Goal: Task Accomplishment & Management: Complete application form

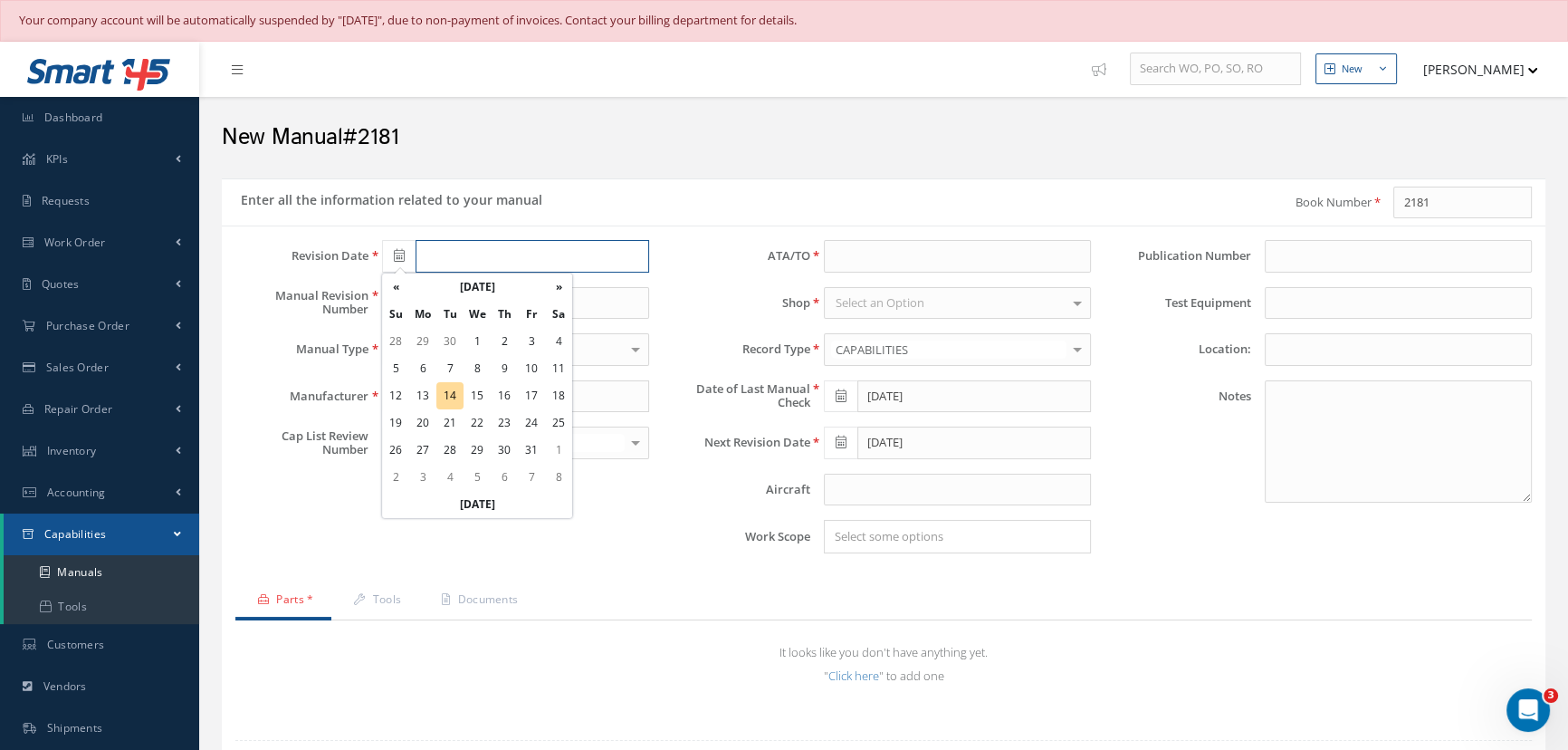
click at [491, 261] on input "text" at bounding box center [532, 257] width 234 height 33
click at [480, 287] on th "October 2025" at bounding box center [478, 287] width 136 height 27
click at [480, 288] on th "2025" at bounding box center [475, 287] width 131 height 27
click at [544, 328] on span "2022" at bounding box center [544, 329] width 42 height 49
click at [412, 380] on span "May" at bounding box center [408, 381] width 42 height 49
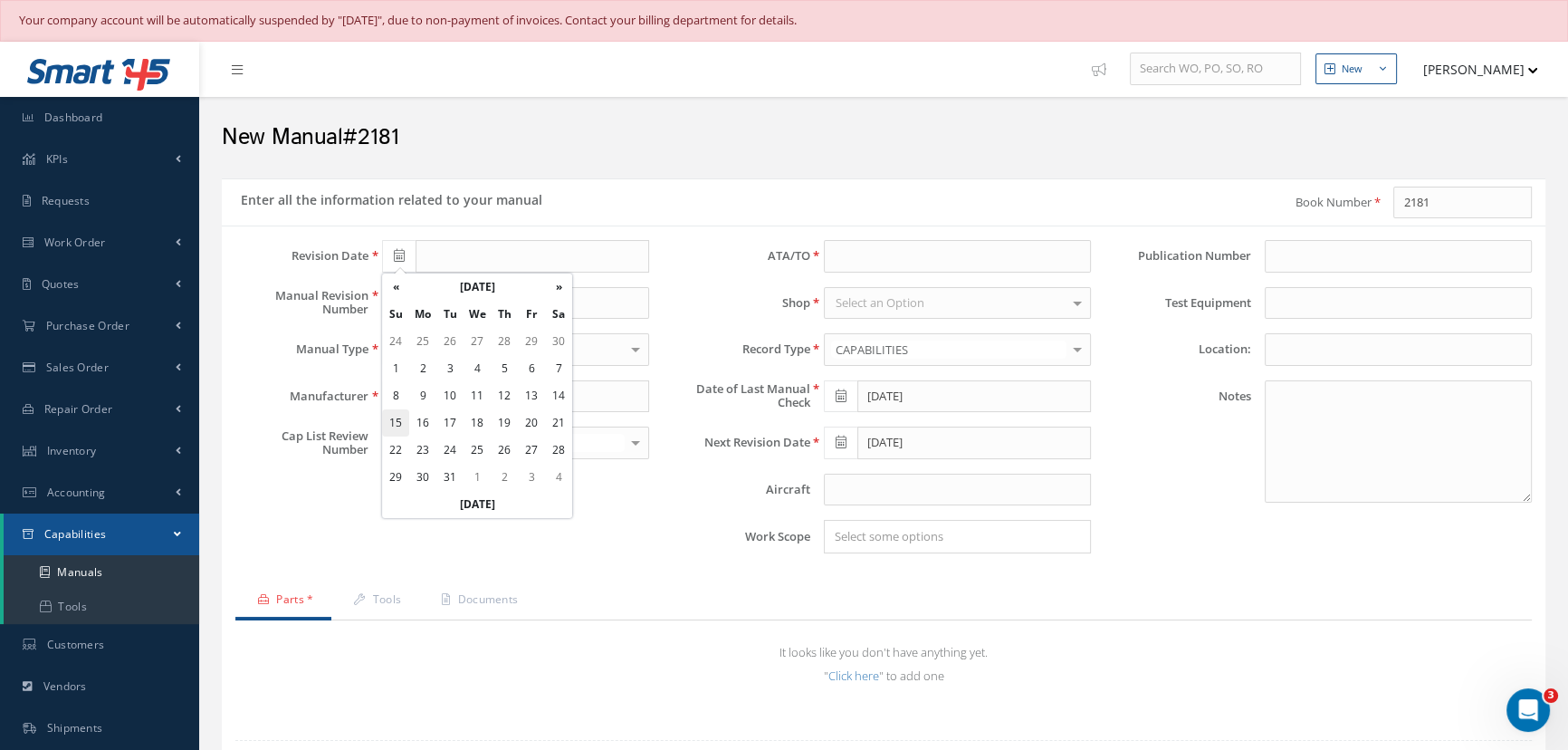
click at [403, 421] on td "15" at bounding box center [395, 423] width 27 height 27
type input "[DATE]"
click at [438, 304] on input "text" at bounding box center [515, 304] width 267 height 33
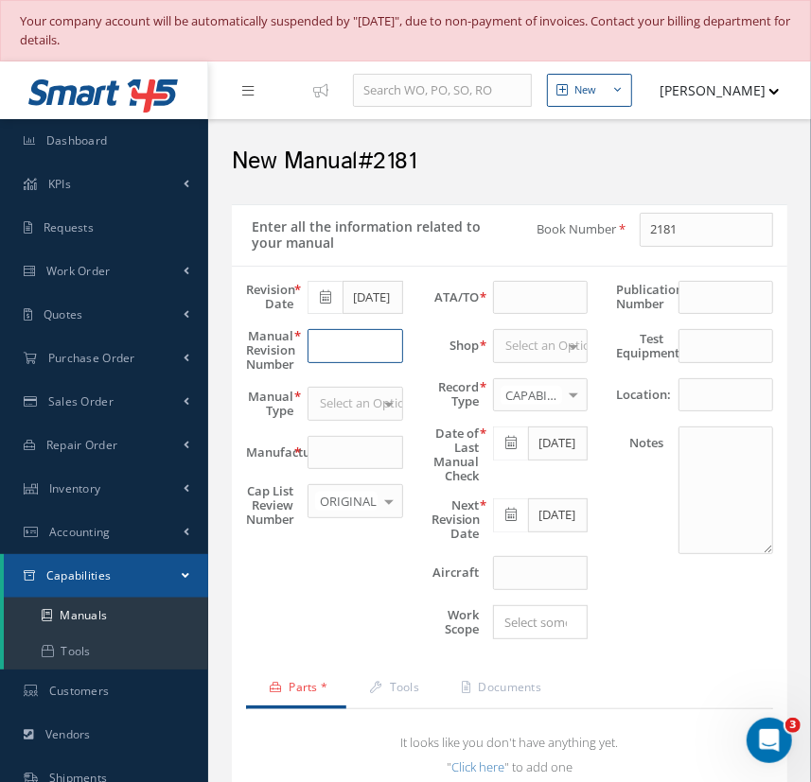
click at [354, 343] on input "text" at bounding box center [354, 346] width 95 height 34
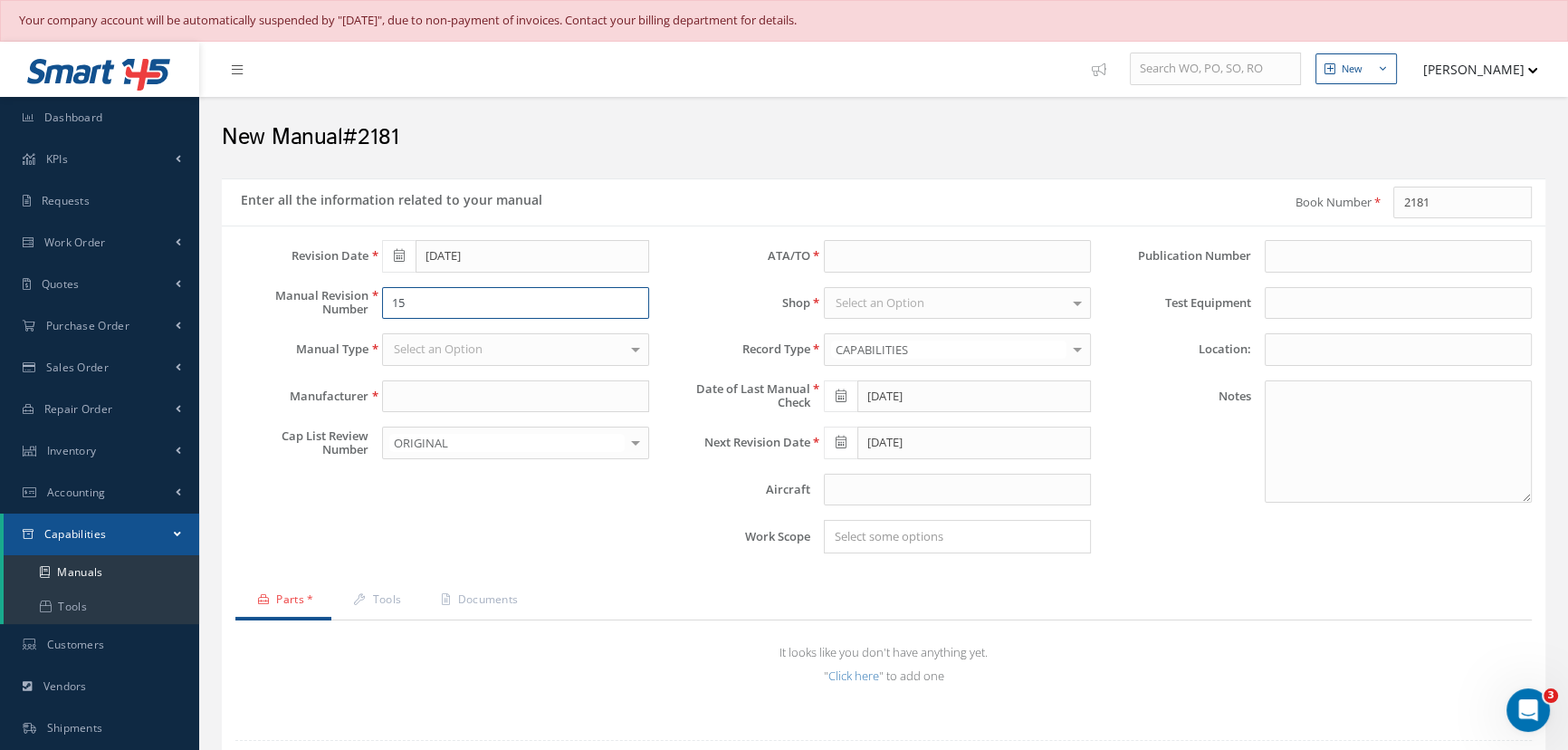
type input "15"
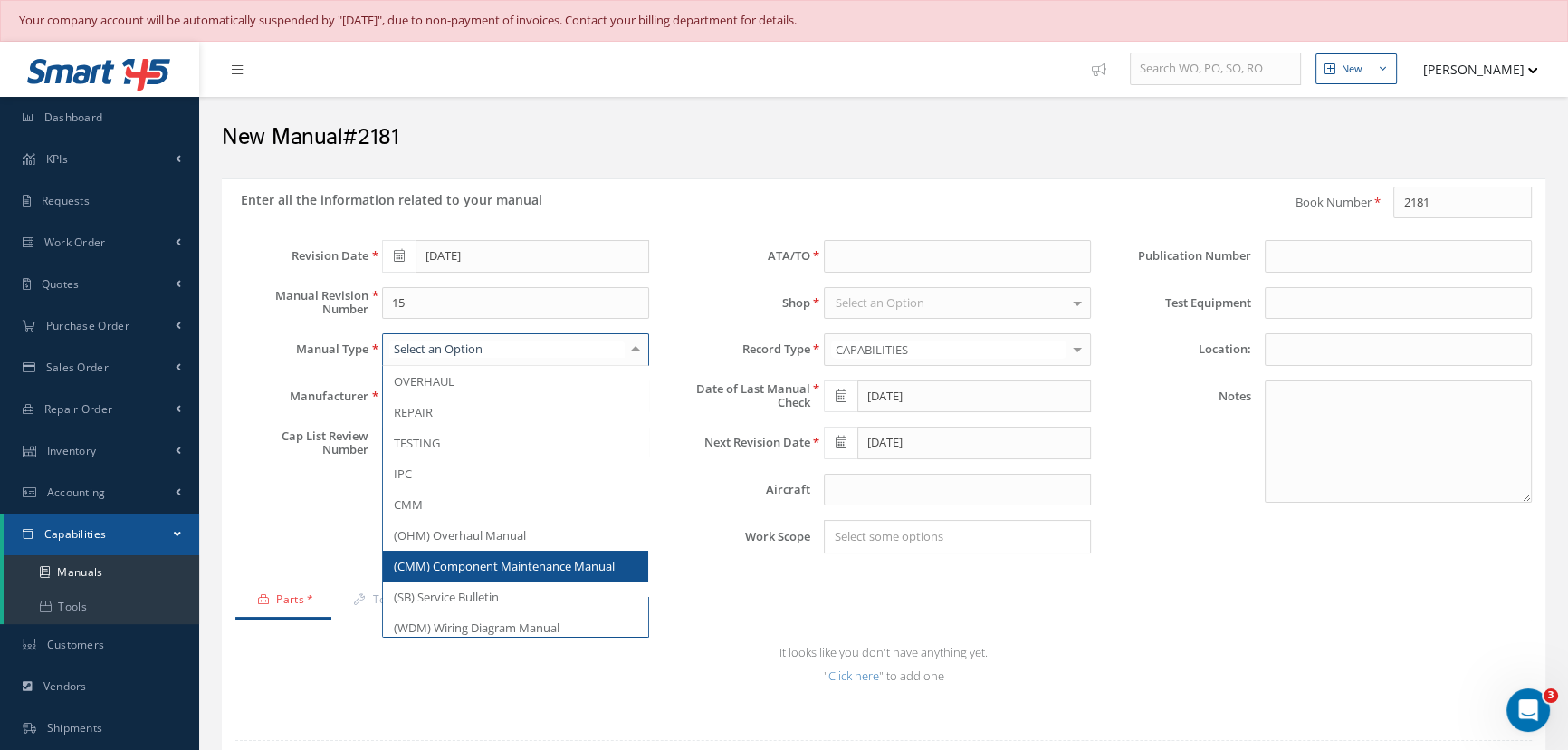
click at [451, 569] on span "(CMM) Component Maintenance Manual" at bounding box center [504, 566] width 221 height 16
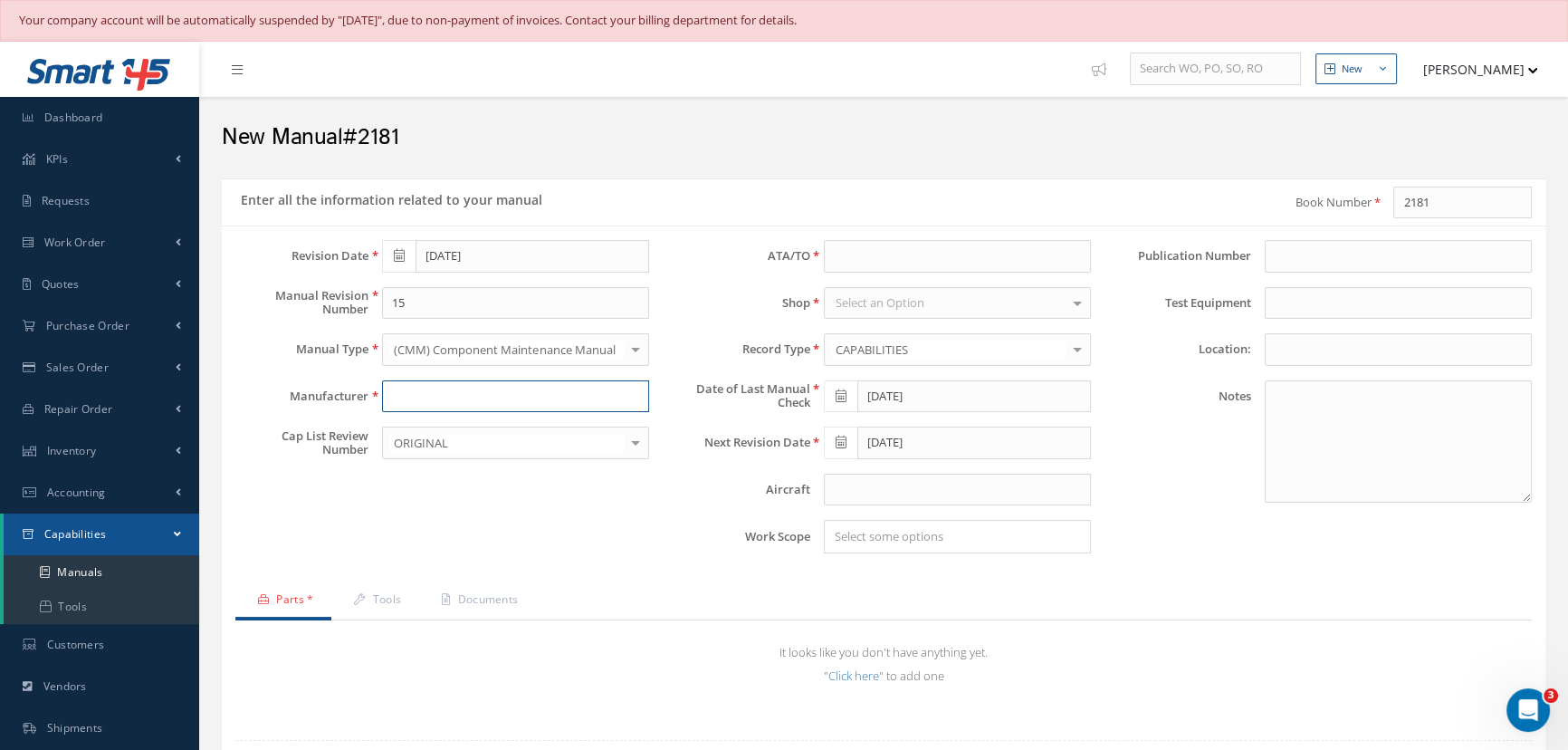
click at [398, 394] on input "text" at bounding box center [515, 397] width 267 height 33
click at [413, 401] on input "Colllins Aerospac" at bounding box center [515, 397] width 267 height 33
click at [433, 398] on input "Colllins Aerospac" at bounding box center [515, 397] width 267 height 33
click at [498, 395] on input "Collins Aerospac" at bounding box center [515, 397] width 267 height 33
type input "Collins Aerospace"
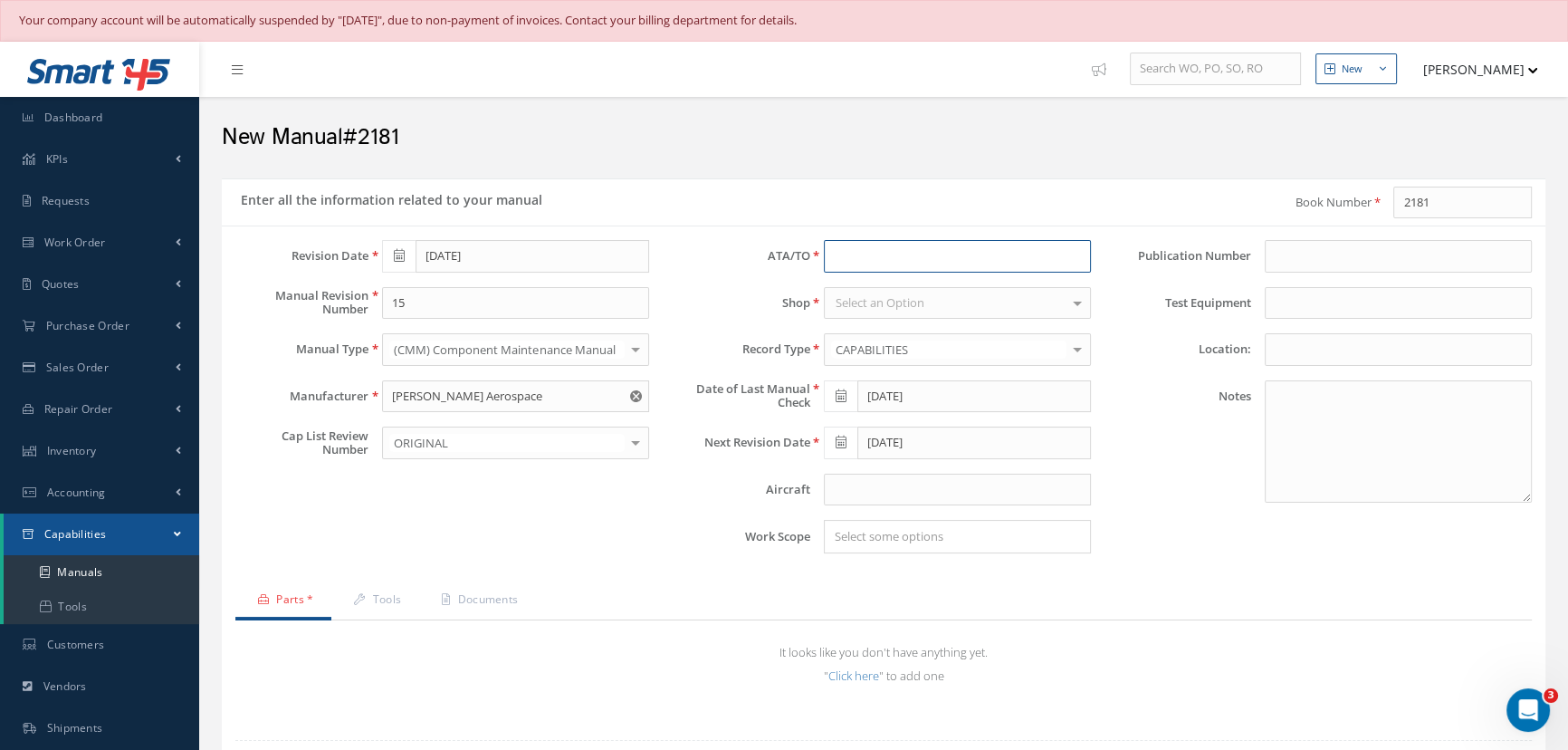
click at [856, 250] on input at bounding box center [957, 257] width 267 height 33
type input "29-21-03"
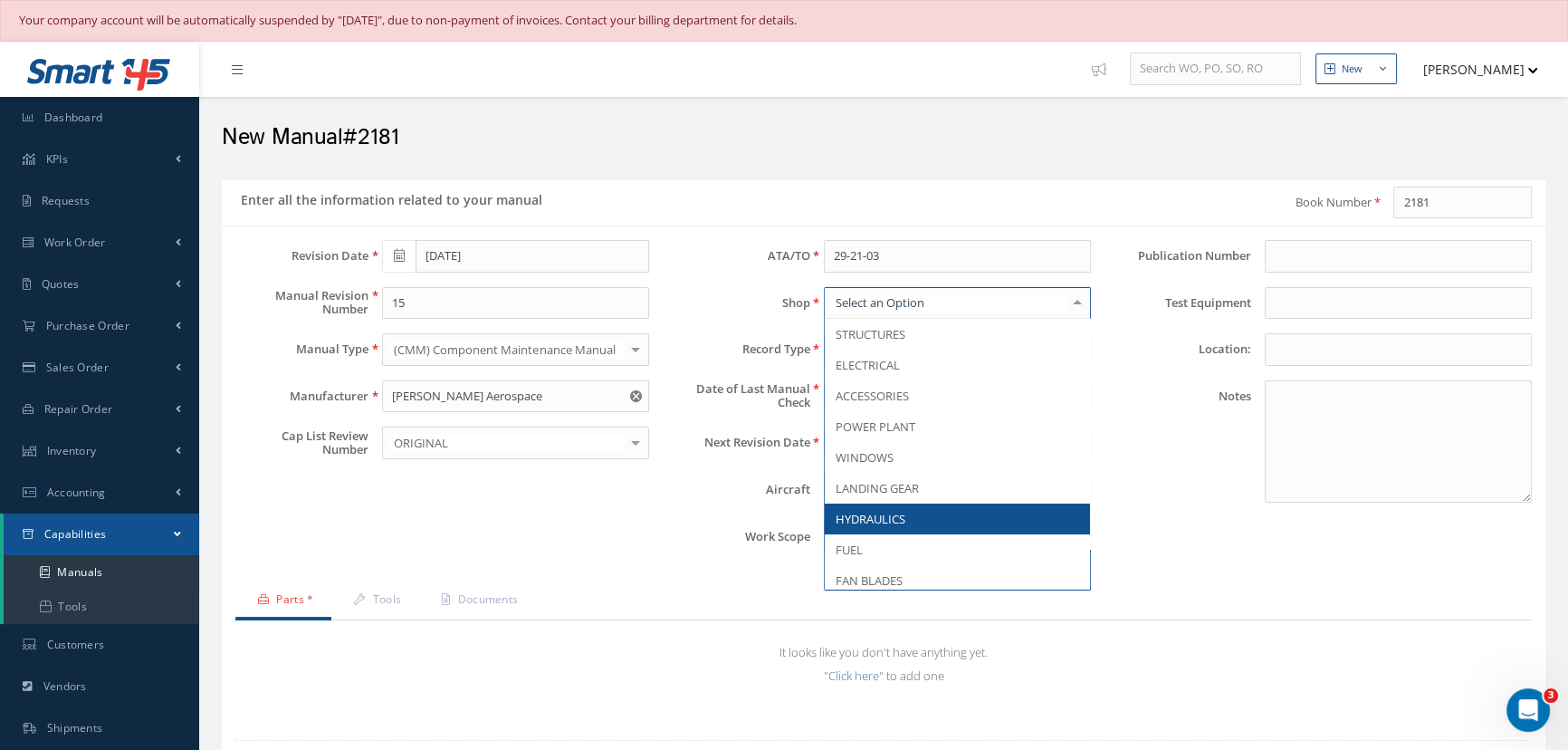
click at [901, 522] on span "HYDRAULICS" at bounding box center [870, 519] width 70 height 16
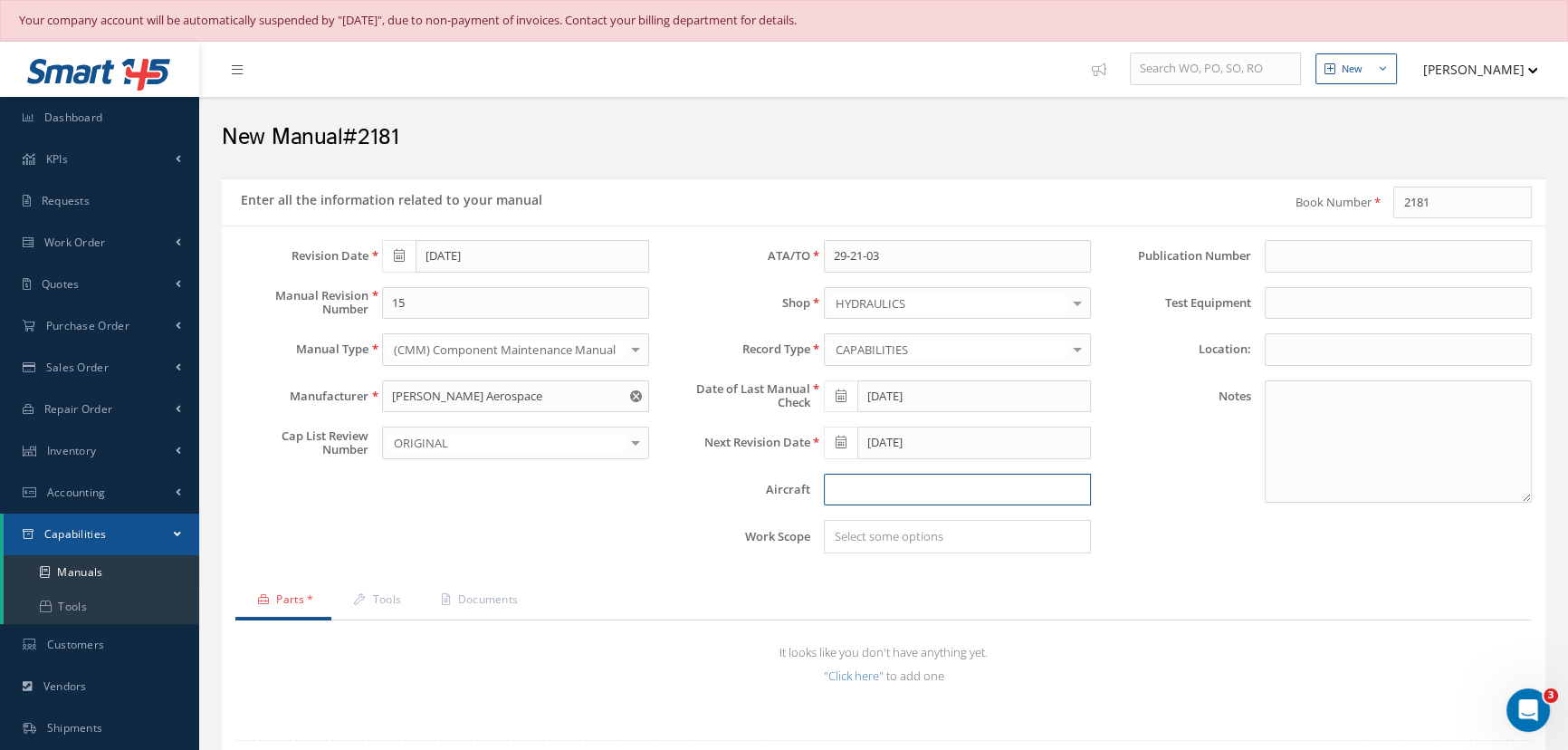
click at [873, 487] on input "text" at bounding box center [957, 490] width 267 height 33
type input "A"
click at [1352, 260] on input at bounding box center [1399, 257] width 267 height 33
type input "2181"
click at [290, 598] on link "Parts *" at bounding box center [283, 602] width 96 height 38
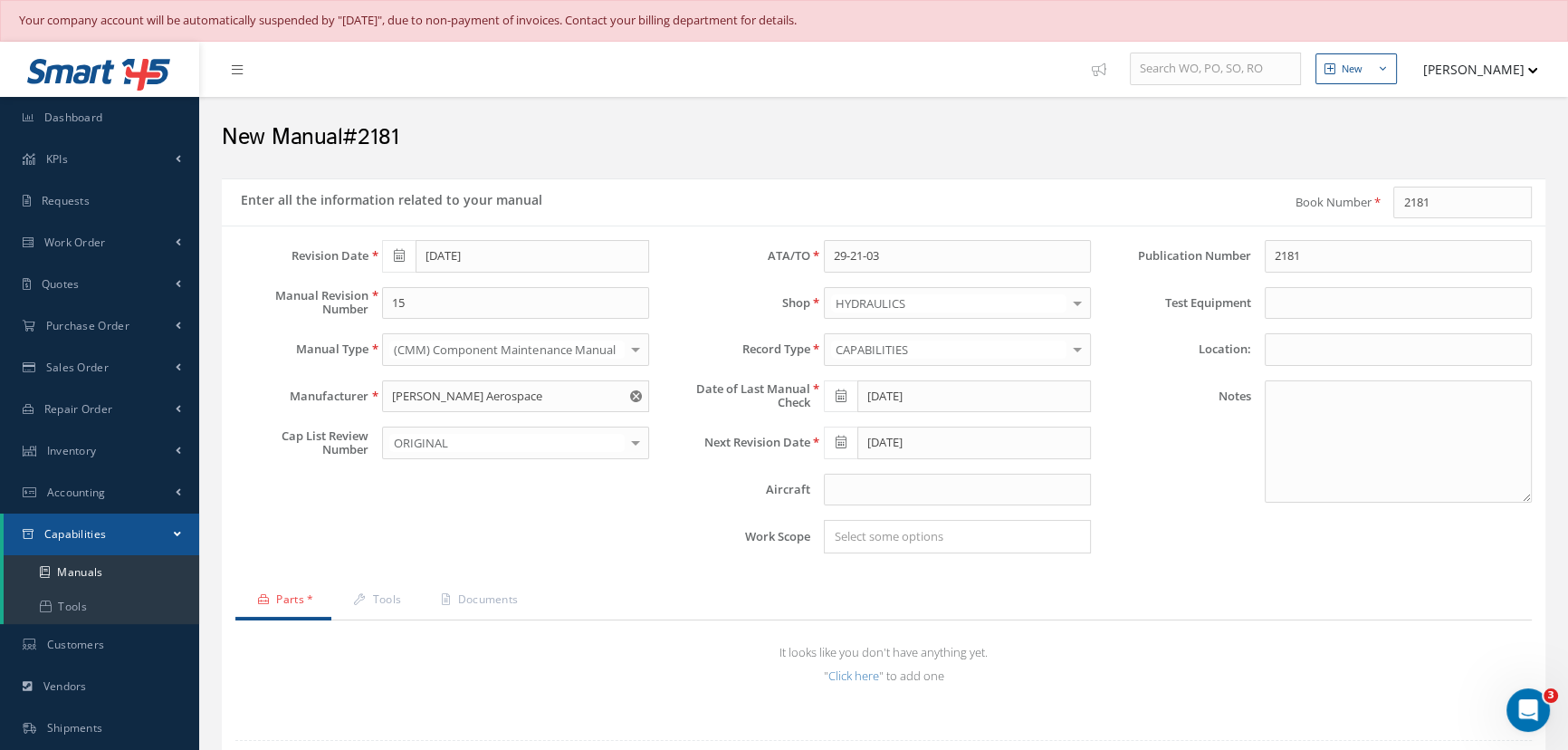
click at [290, 587] on link "Parts *" at bounding box center [283, 602] width 96 height 38
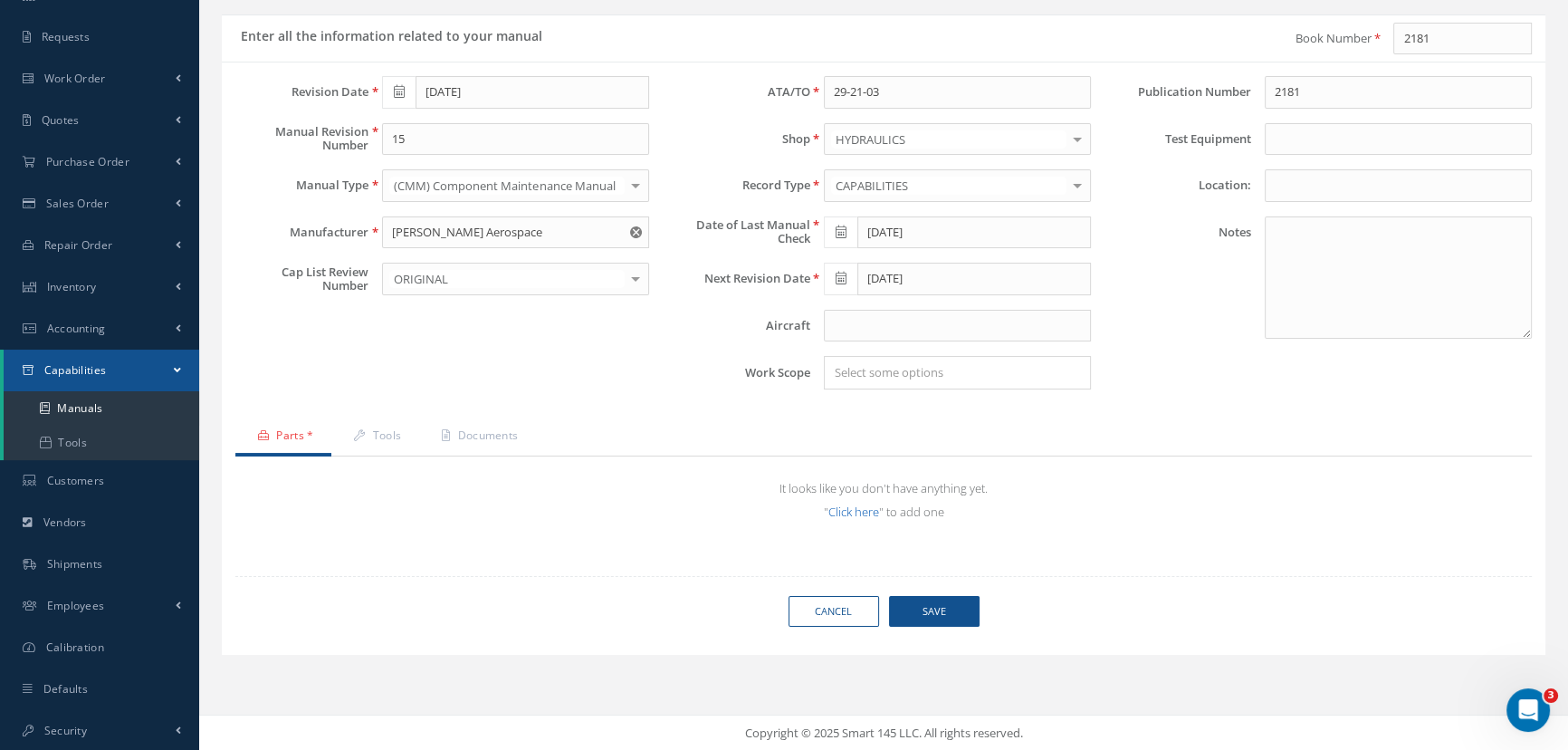
click at [846, 511] on link "Click here" at bounding box center [854, 511] width 51 height 16
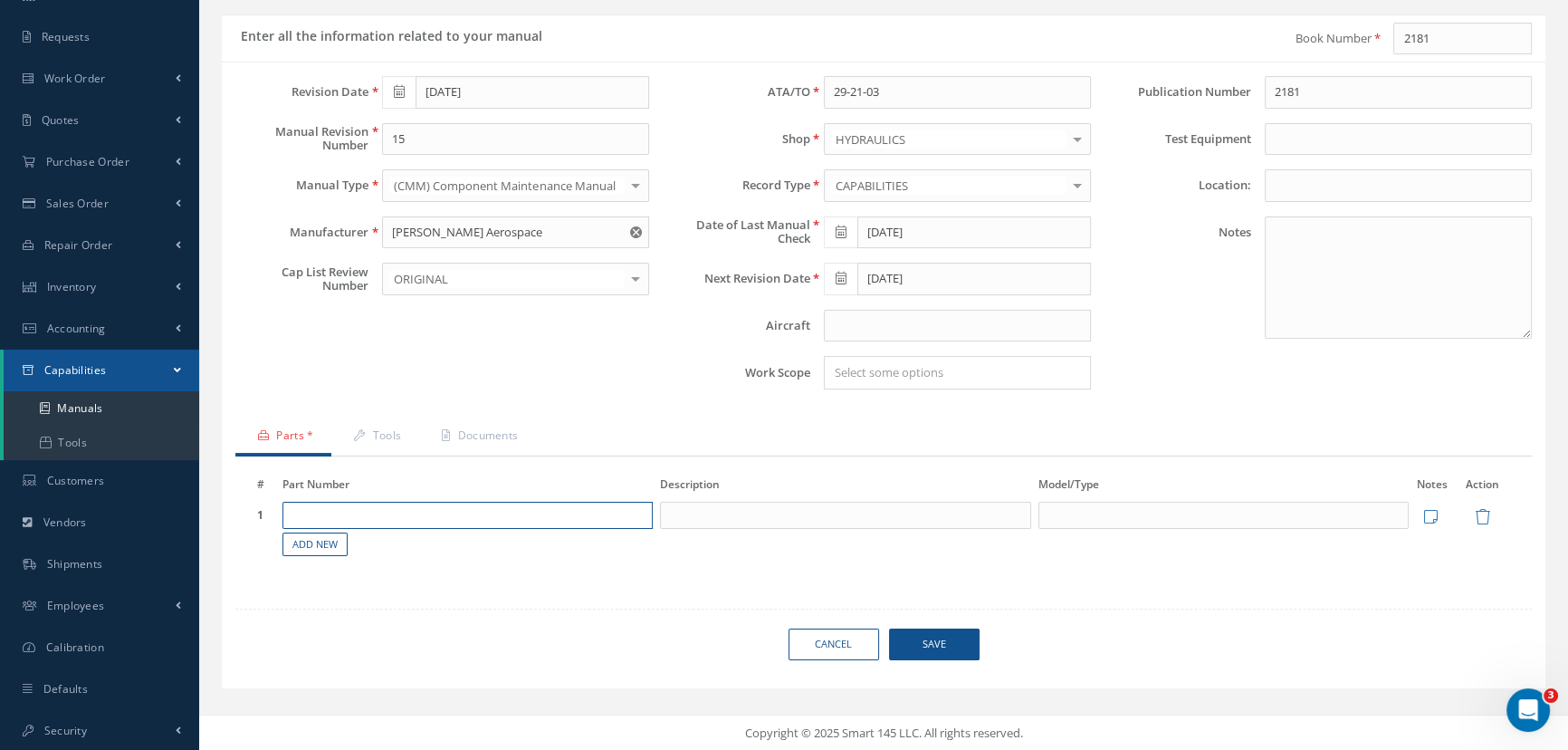
click at [445, 509] on input "text" at bounding box center [468, 515] width 371 height 27
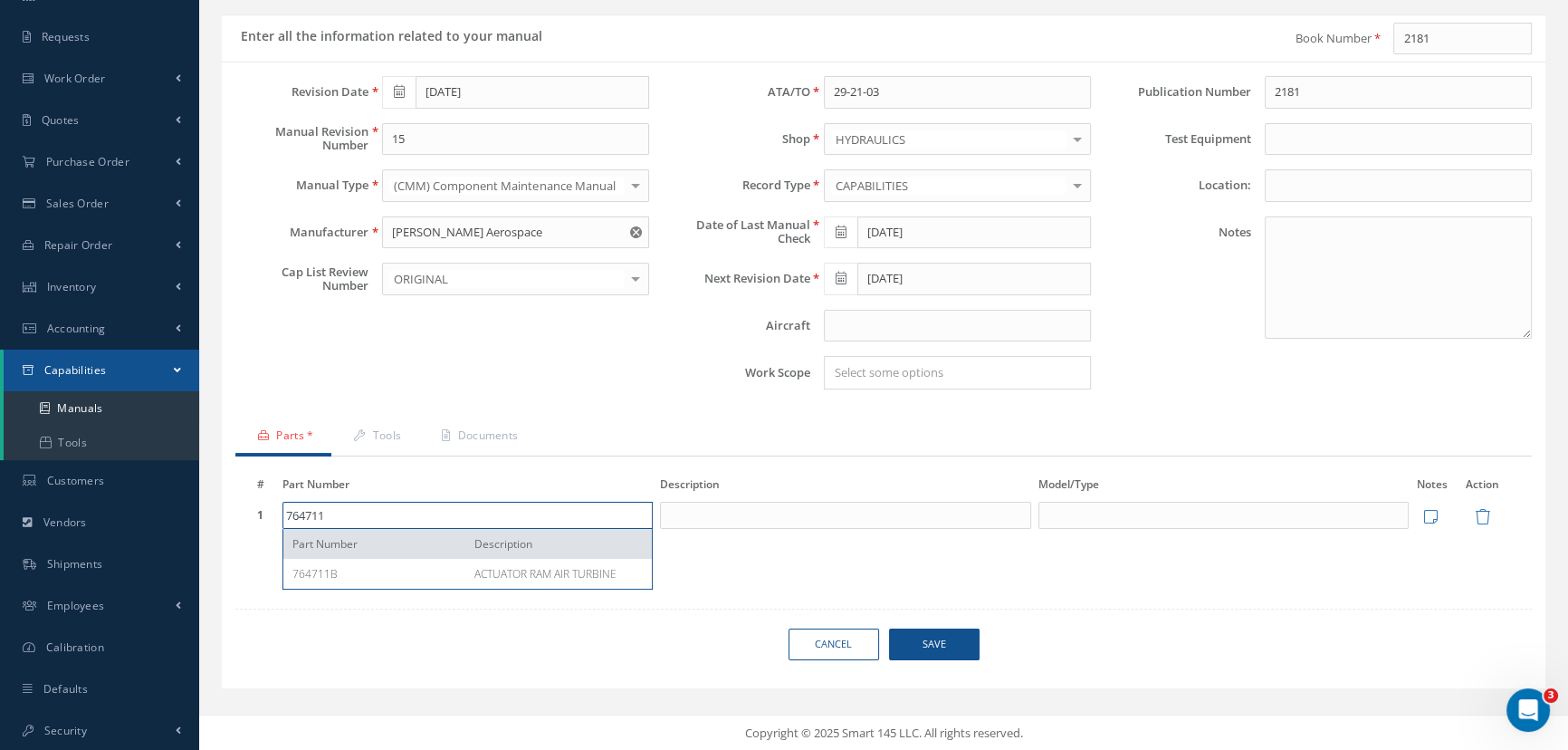
type input "764711"
click at [720, 508] on input at bounding box center [846, 515] width 371 height 27
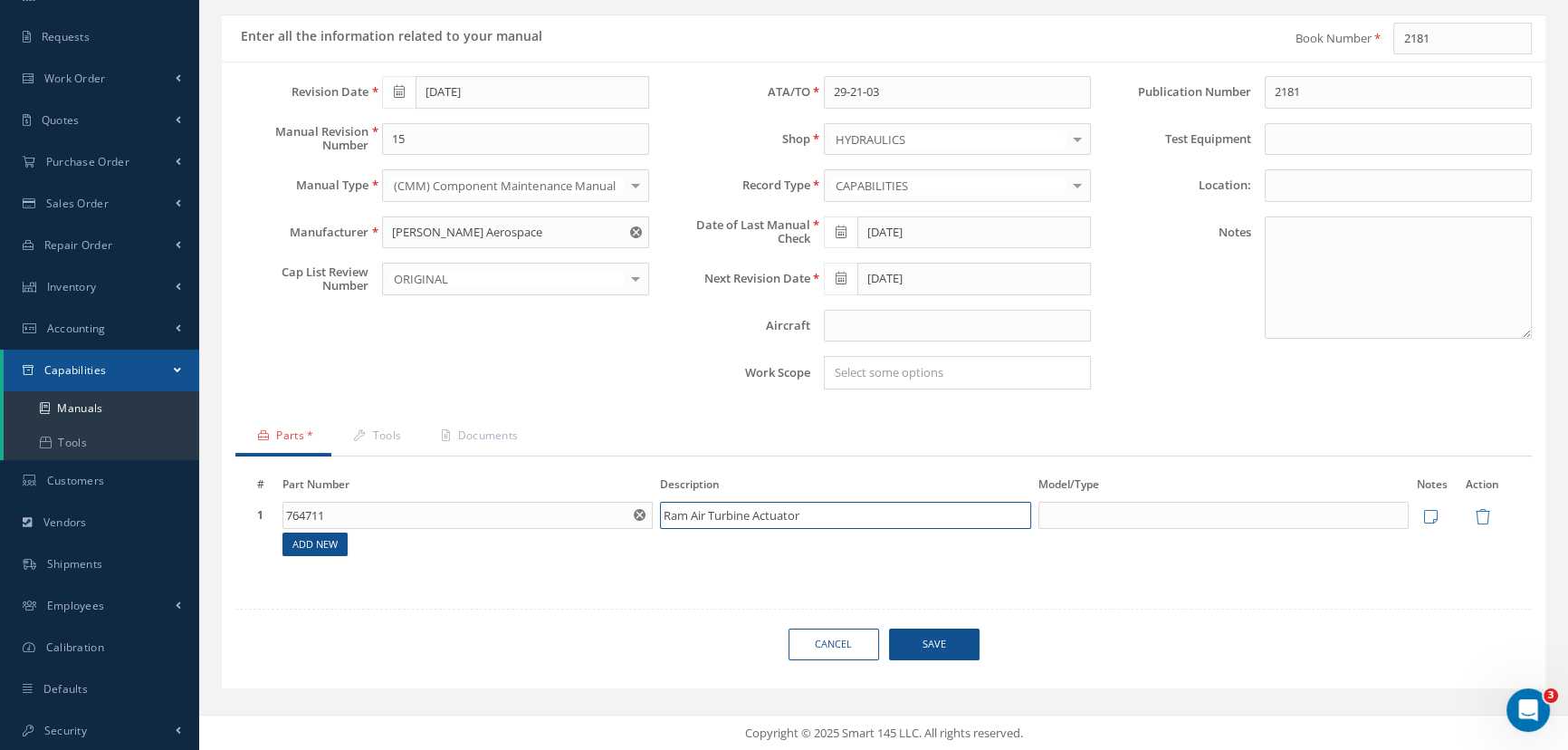
type input "Ram Air Turbine Actuator"
click at [304, 540] on link "Add New" at bounding box center [315, 545] width 65 height 25
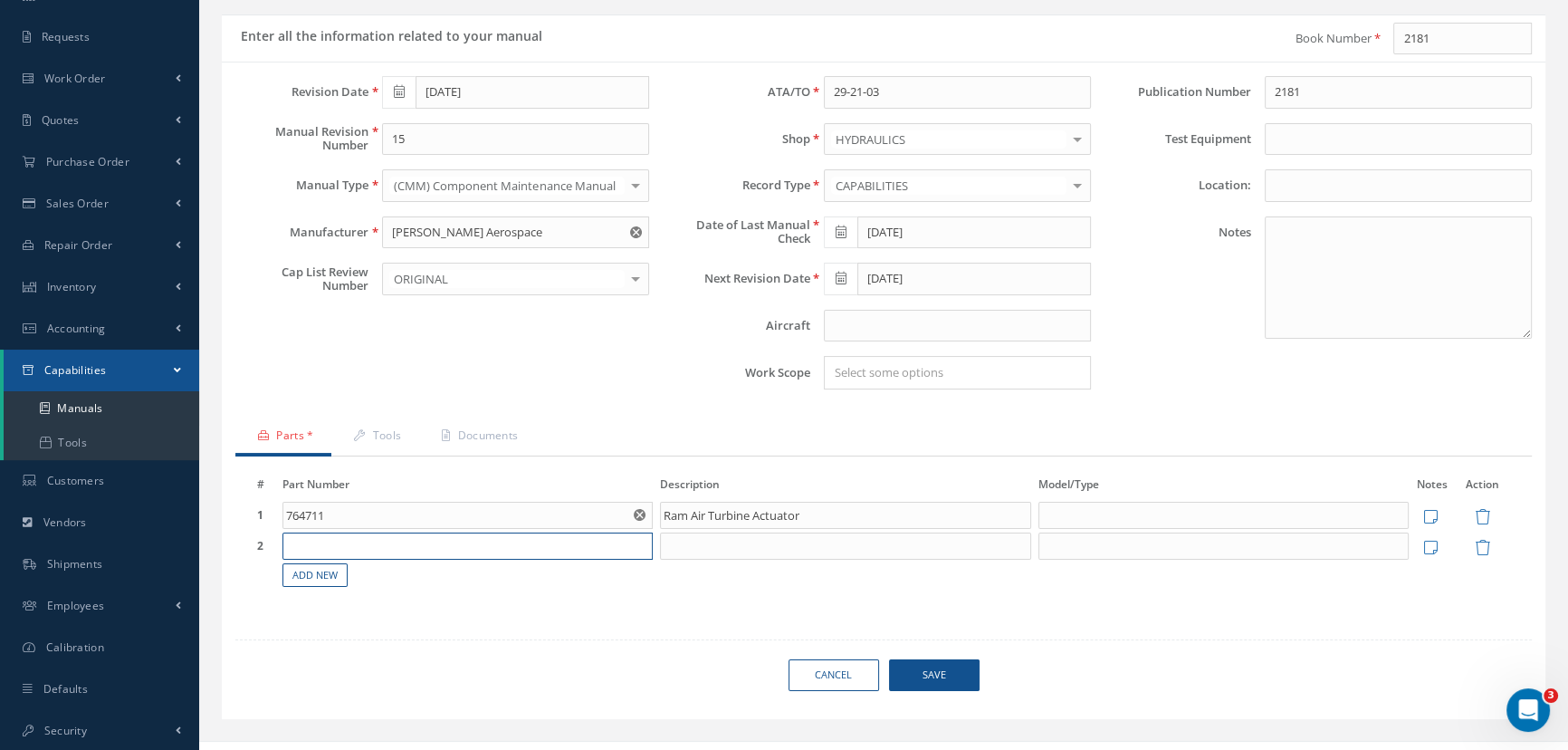
click at [315, 545] on input "text" at bounding box center [468, 546] width 371 height 27
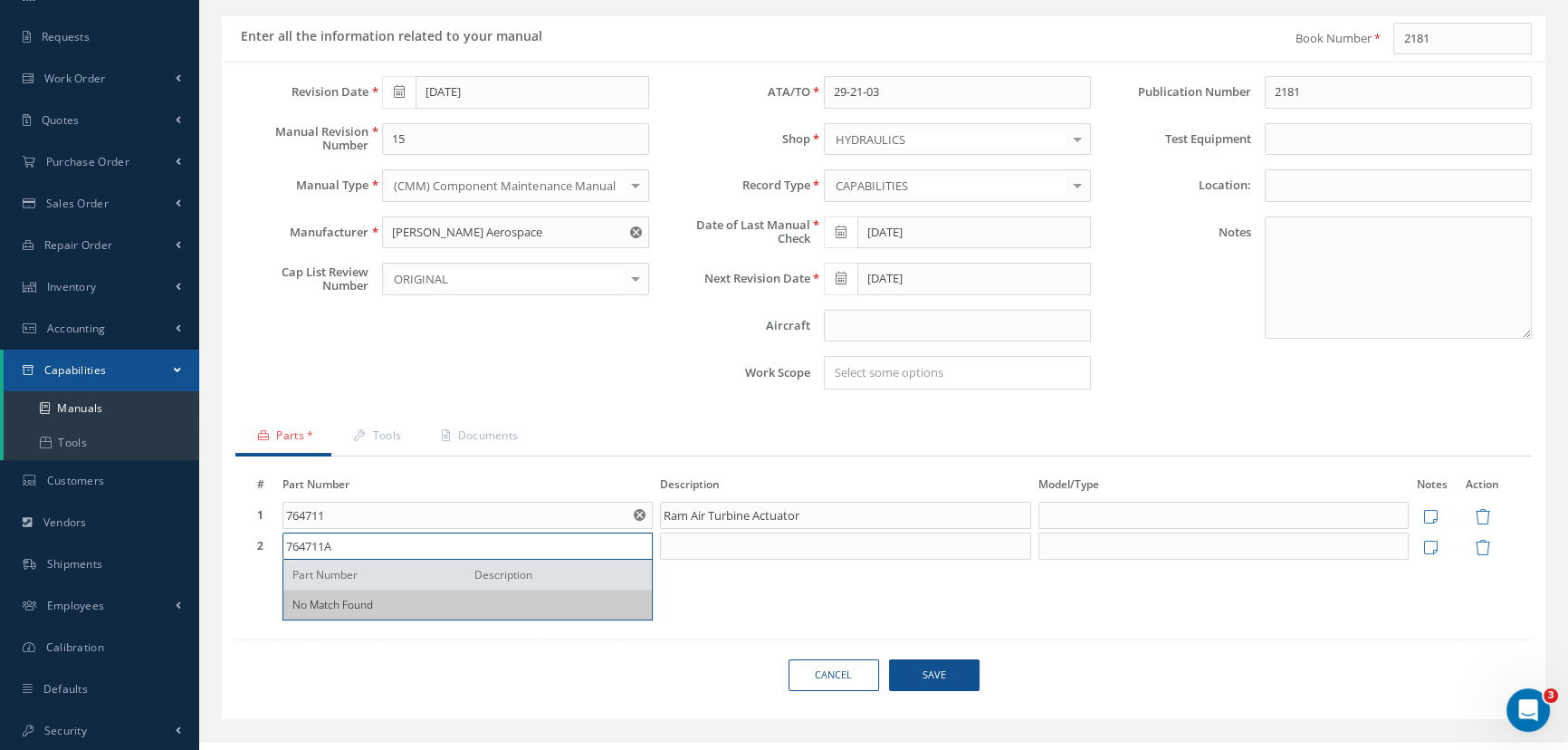
type input "764711A"
click at [673, 544] on input at bounding box center [846, 546] width 371 height 27
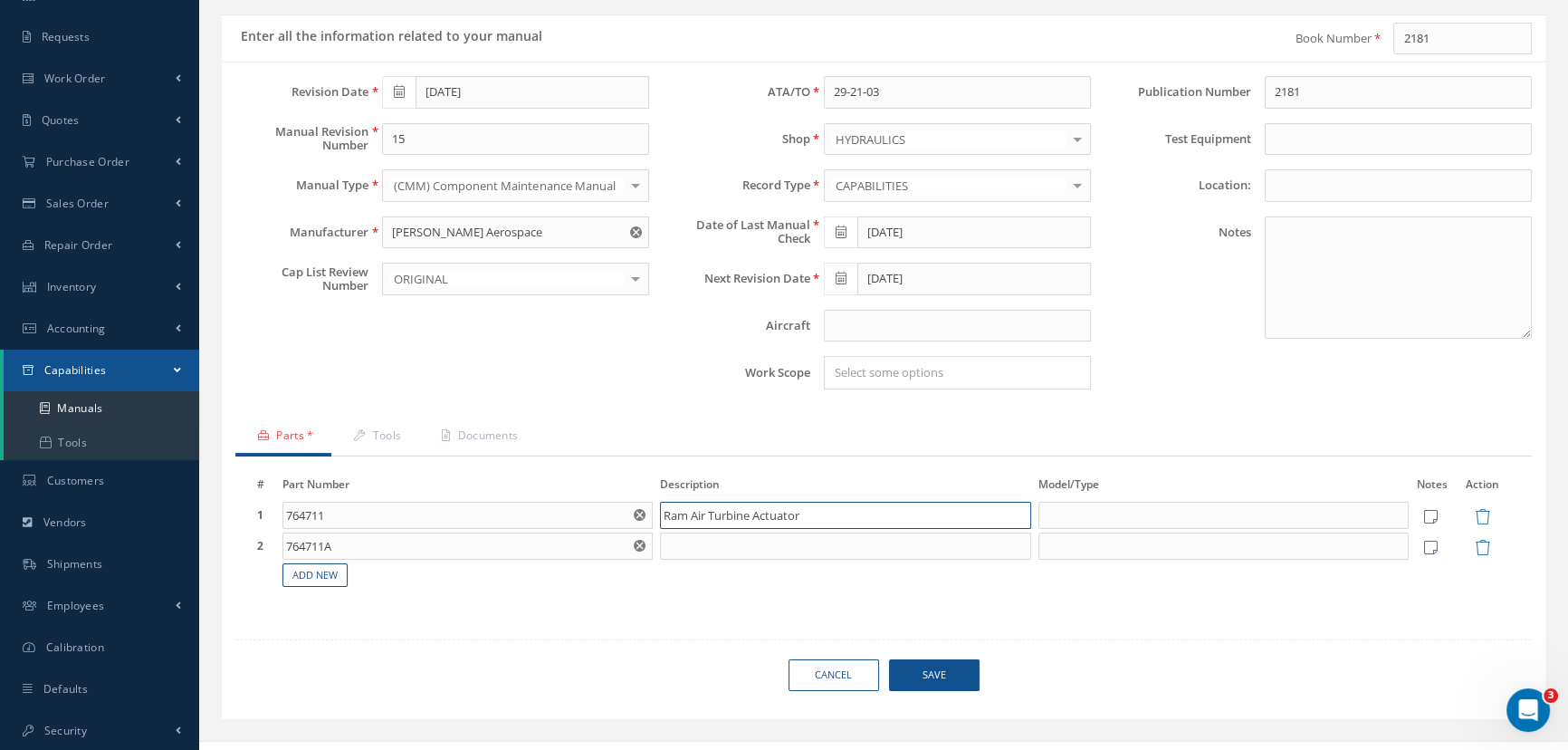
drag, startPoint x: 804, startPoint y: 509, endPoint x: 616, endPoint y: 510, distance: 188.0
click at [616, 510] on tr "1 764711 Part Number Description 764711B ACTUATOR RAM AIR TURBINE Ram Air Turbi…" at bounding box center [884, 515] width 1261 height 31
click at [684, 547] on input at bounding box center [846, 546] width 371 height 27
paste input "Ram Air Turbine Actuator"
type input "Ram Air Turbine Actuator"
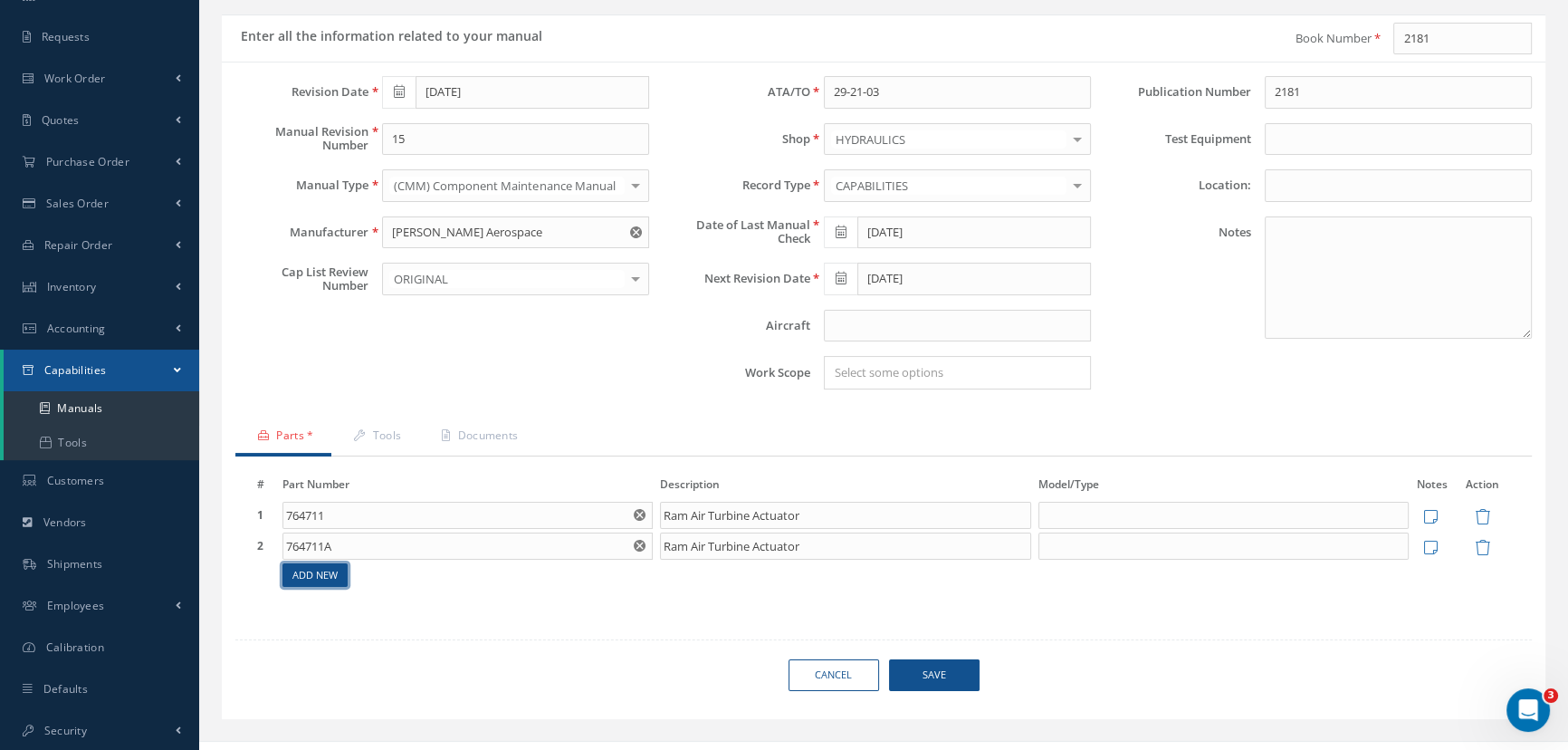
click at [310, 575] on link "Add New" at bounding box center [315, 576] width 65 height 25
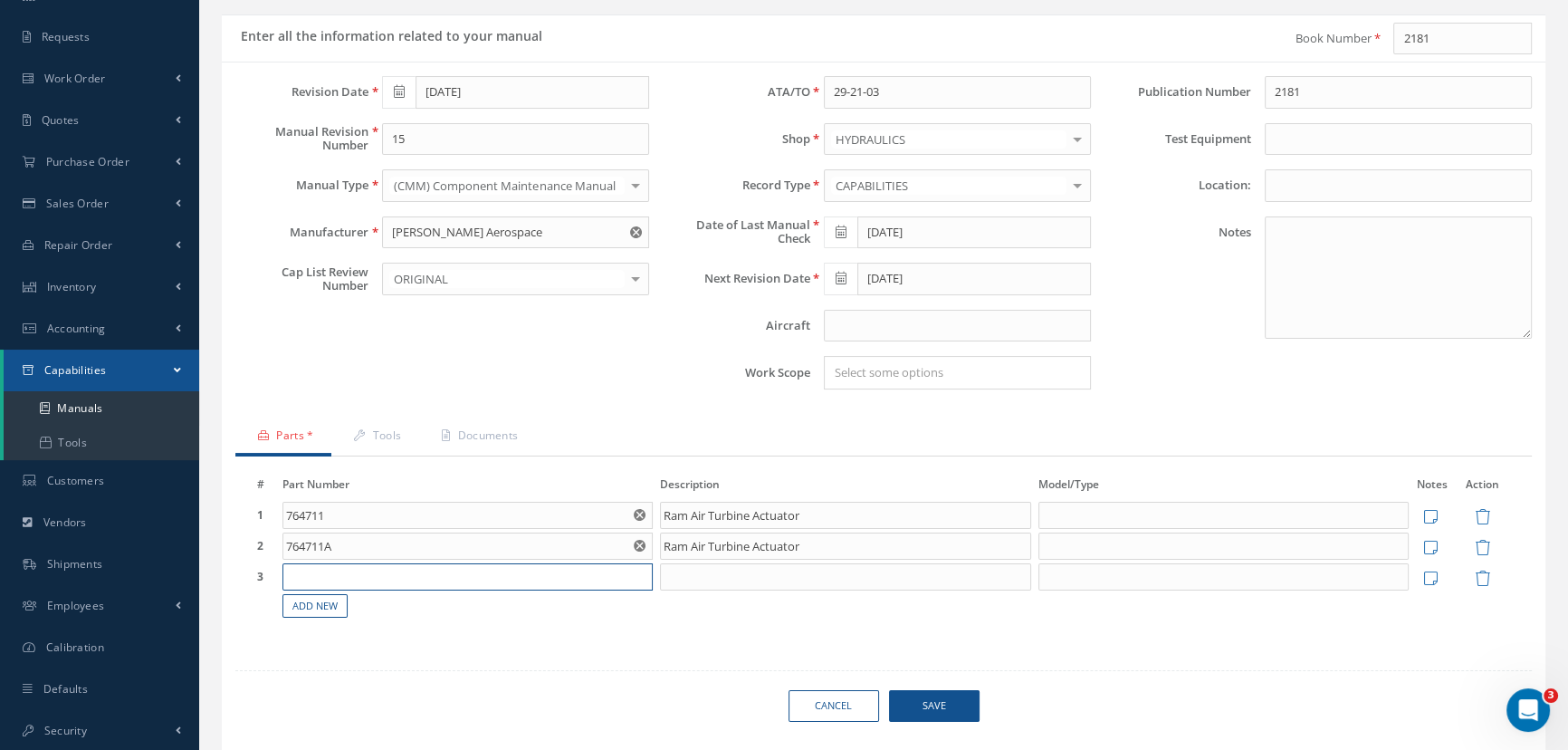
click at [317, 568] on input "text" at bounding box center [468, 577] width 371 height 27
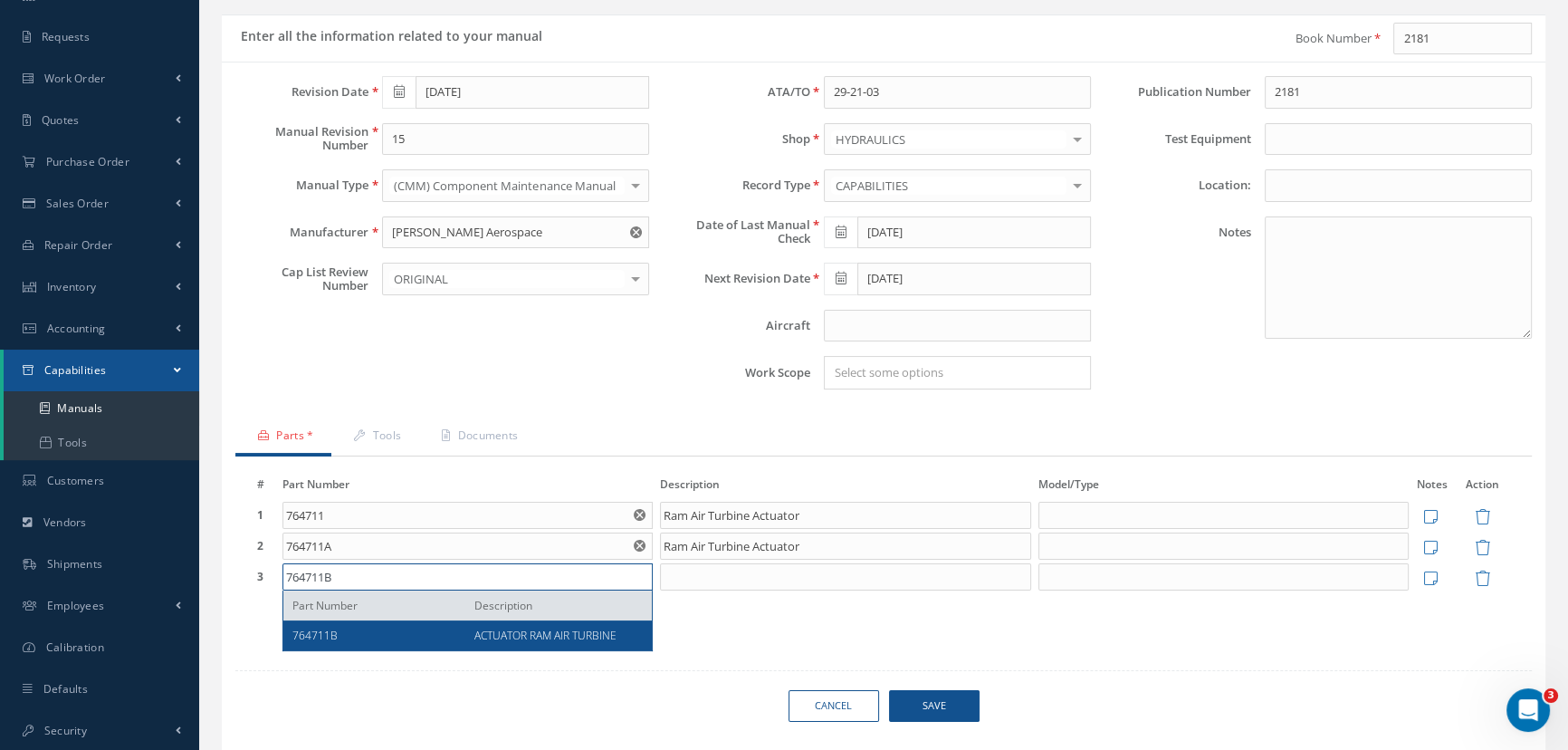
type input "764711B"
click at [783, 649] on div "Loading… Revision Date 05/15/2022 Manual Revision Number 15 Manual Type (CMM) C…" at bounding box center [884, 406] width 1297 height 661
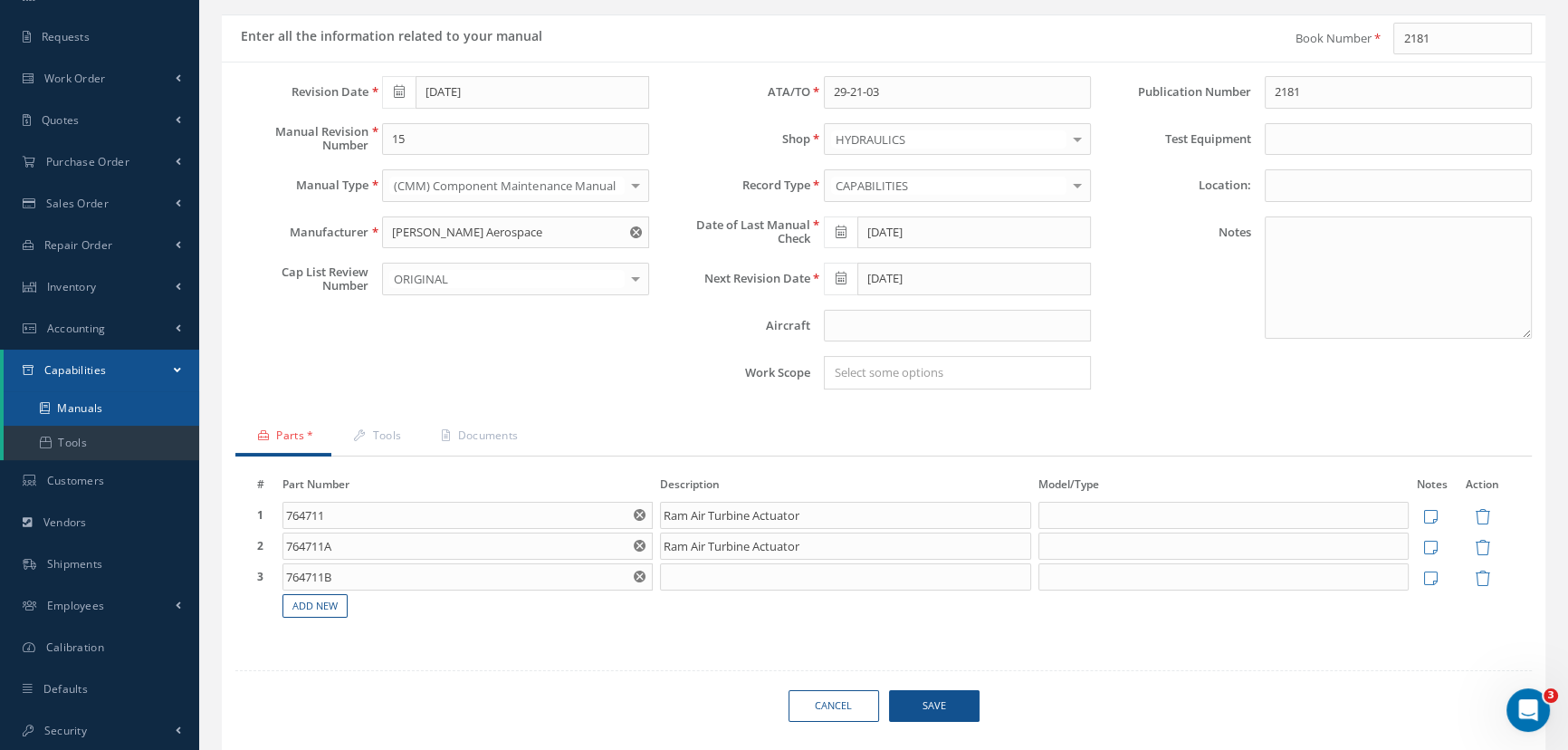
click at [76, 407] on link "Manuals" at bounding box center [101, 409] width 195 height 34
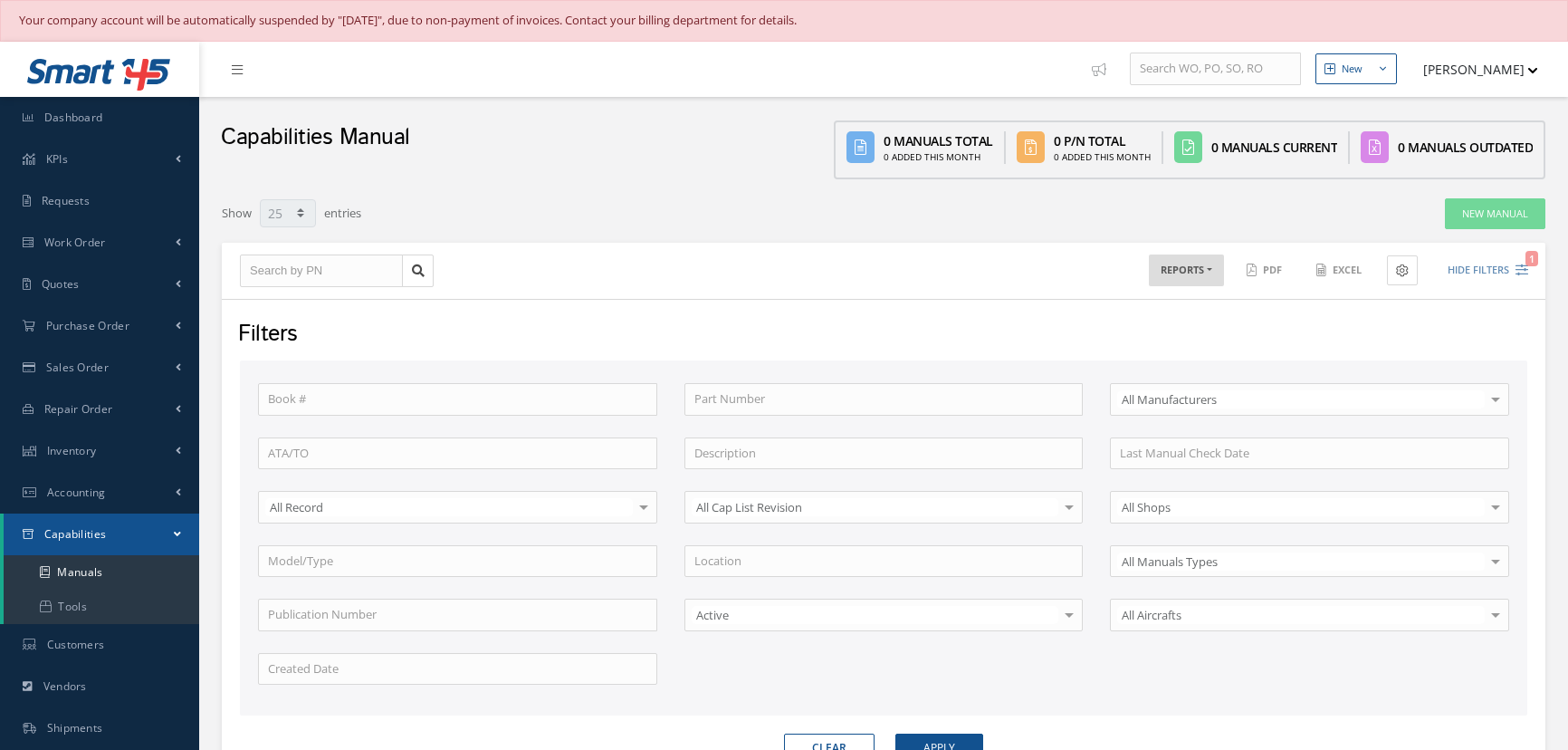
select select "25"
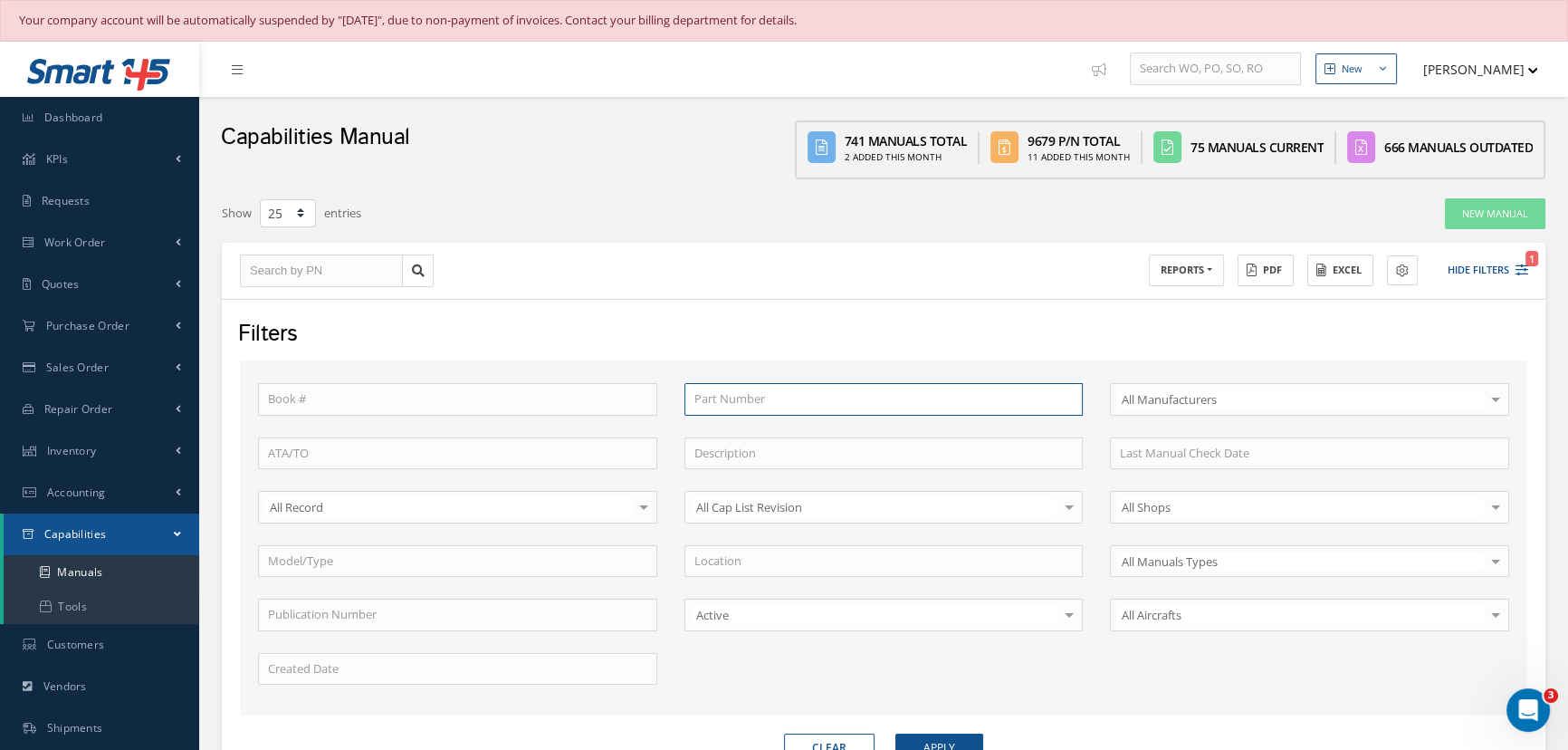
click at [749, 390] on input "text" at bounding box center [884, 399] width 399 height 33
type input "7"
type input "76"
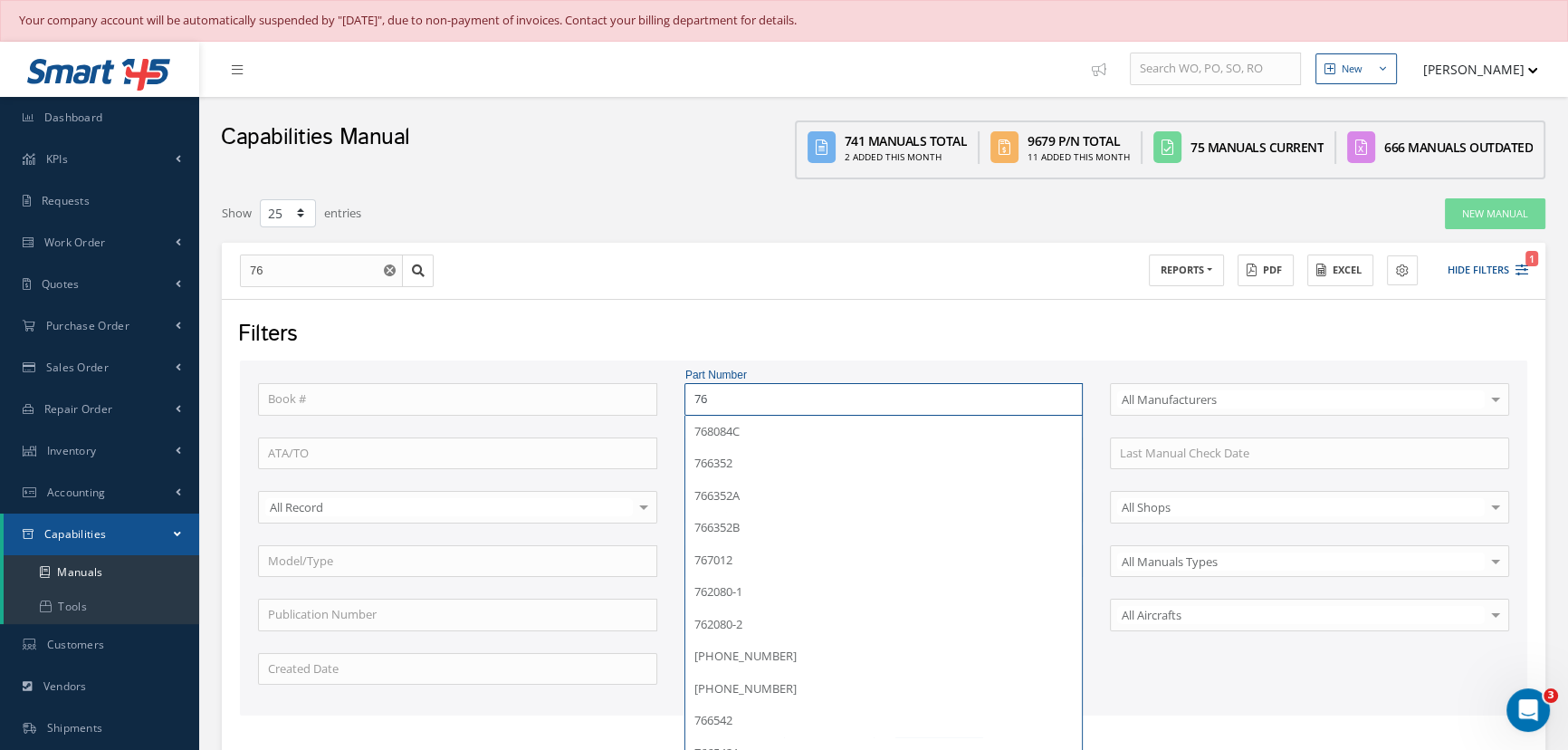
type input "764"
type input "7647"
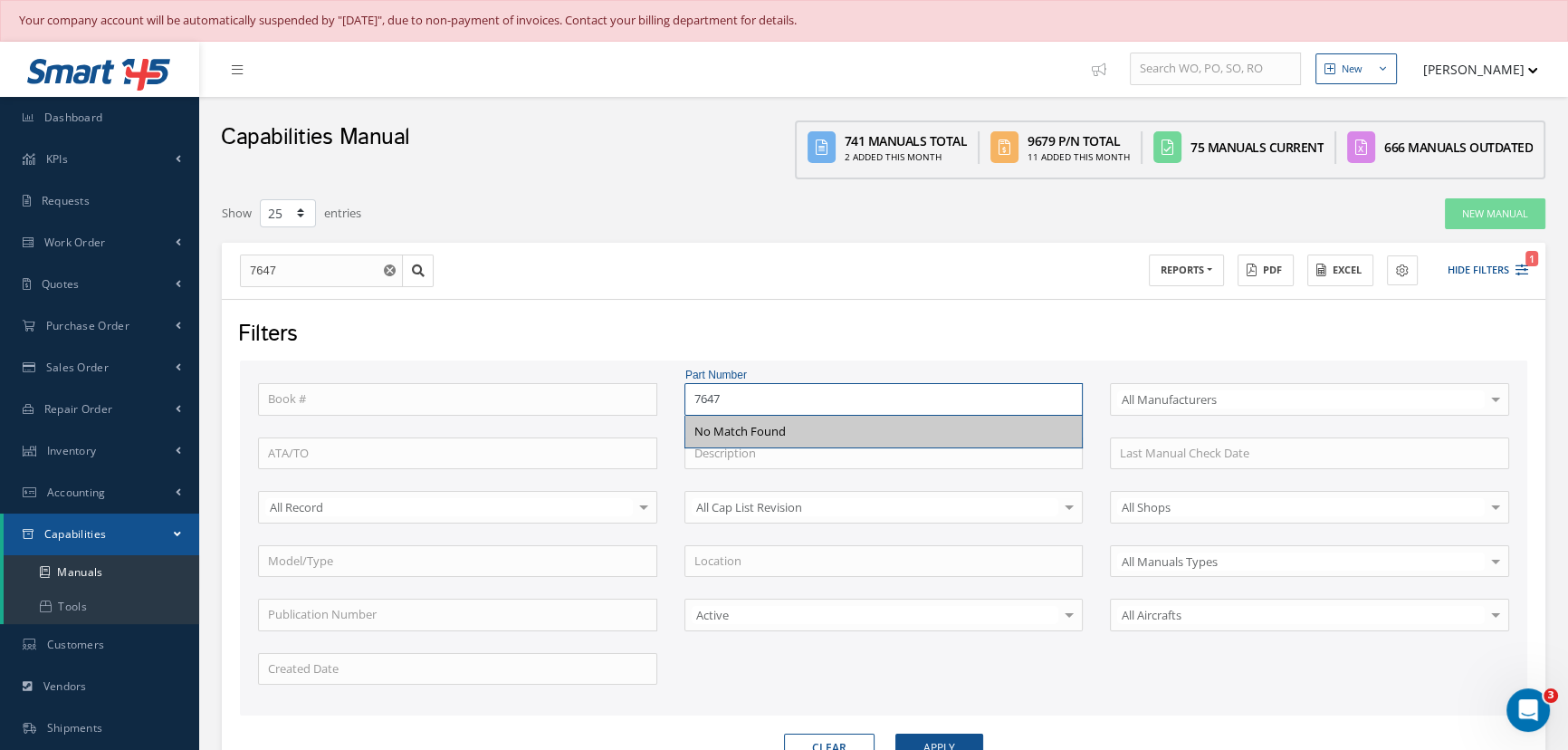
type input "764"
type input "76"
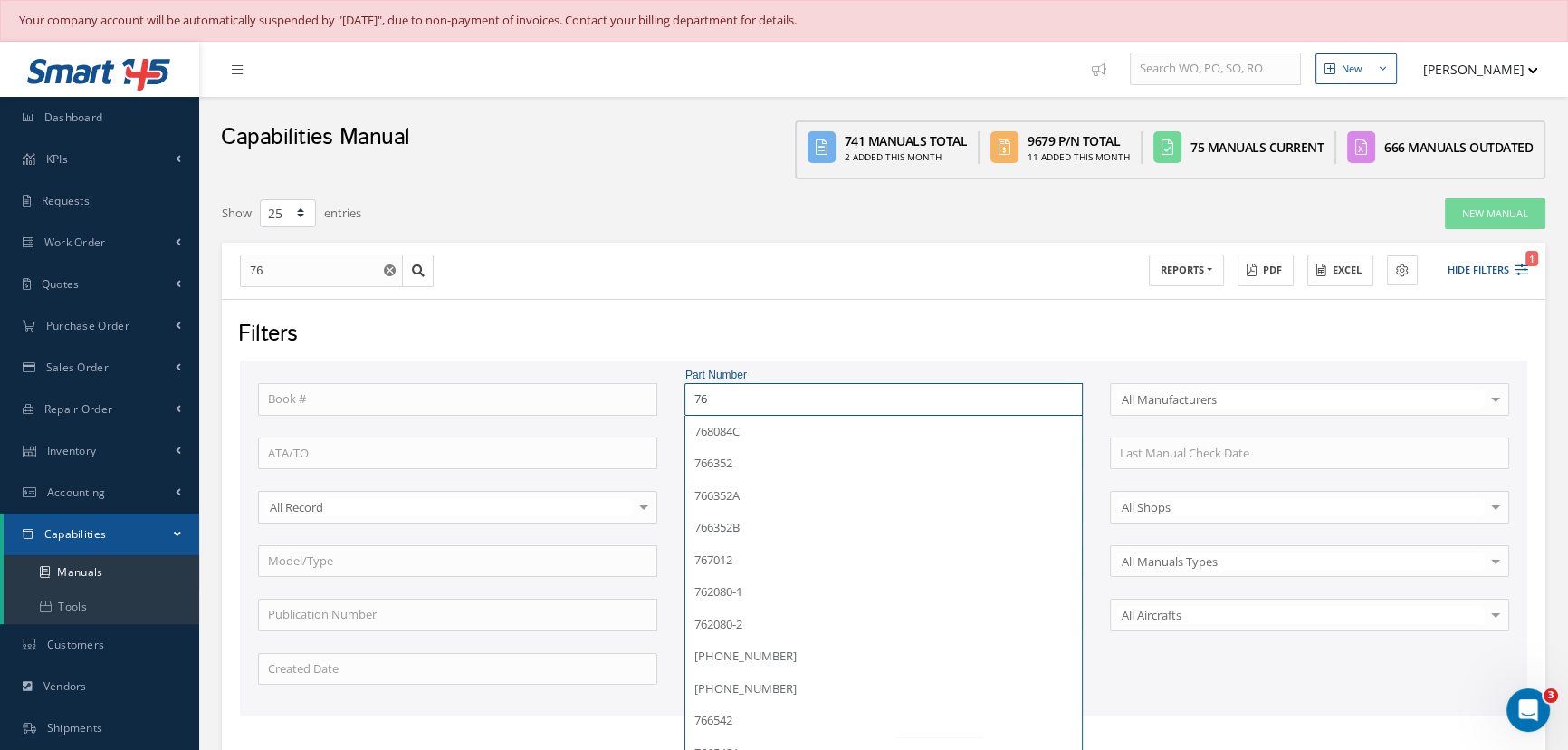
type input "764"
type input "7647"
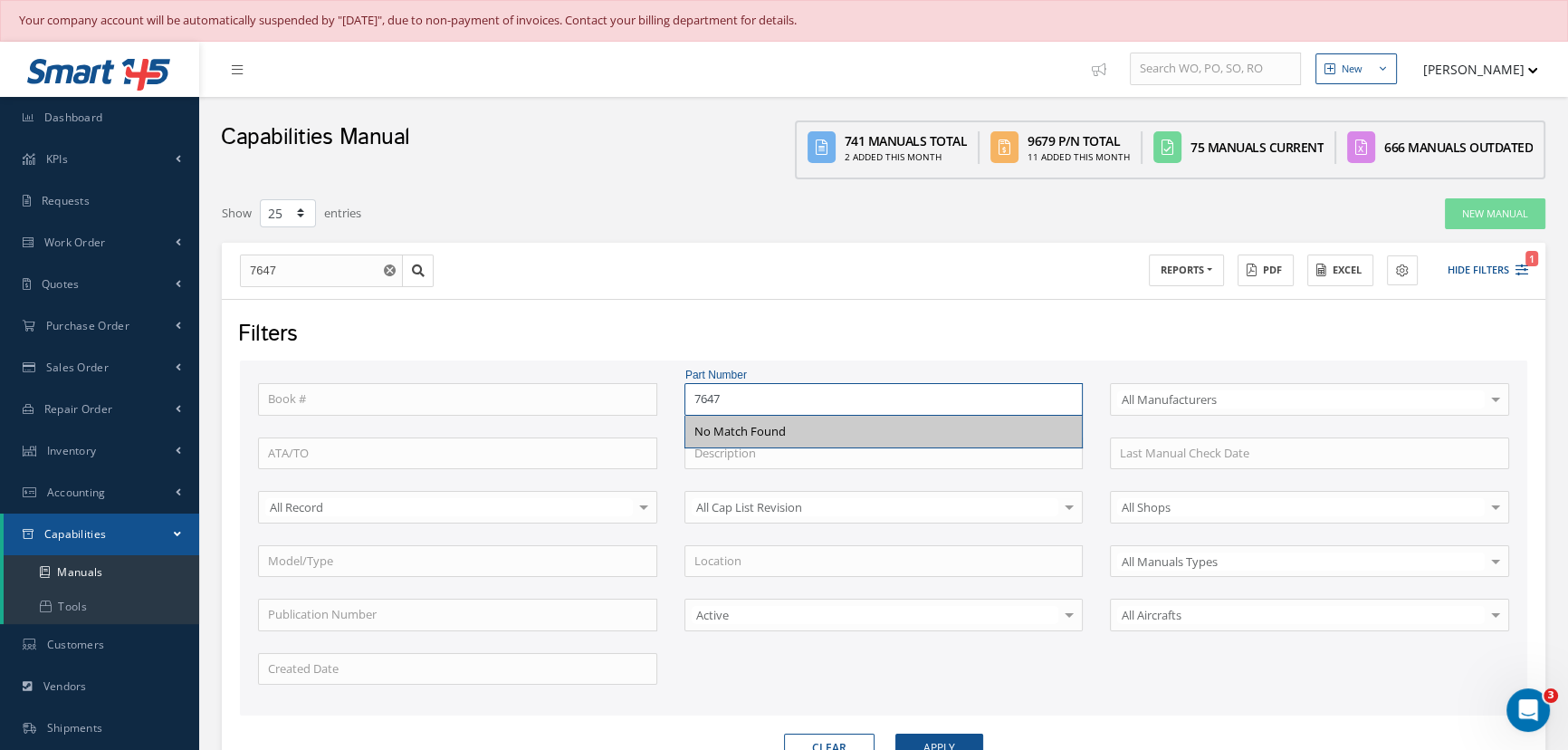
type input "7647"
click at [1482, 205] on link "New Manual" at bounding box center [1495, 214] width 101 height 32
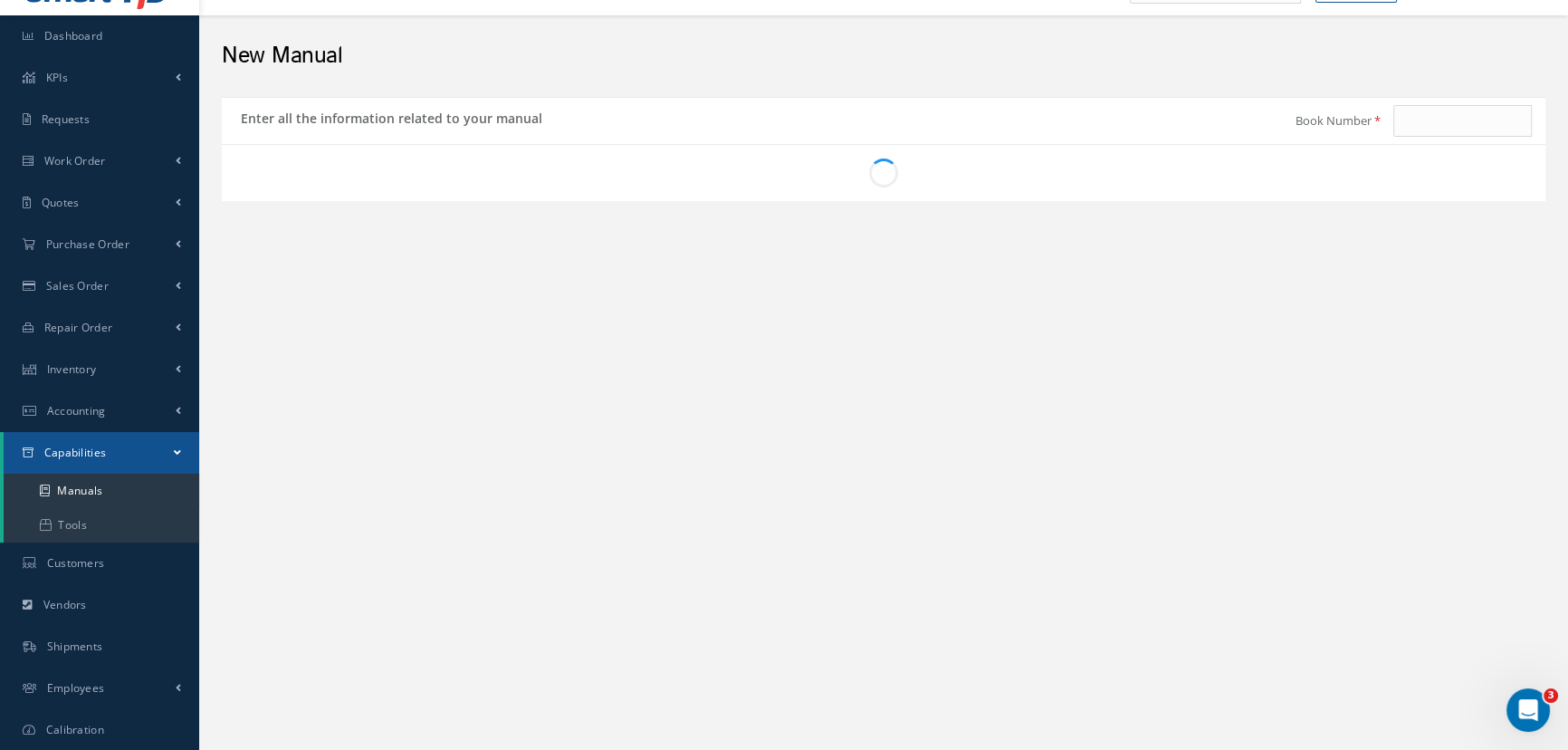
type input "2181"
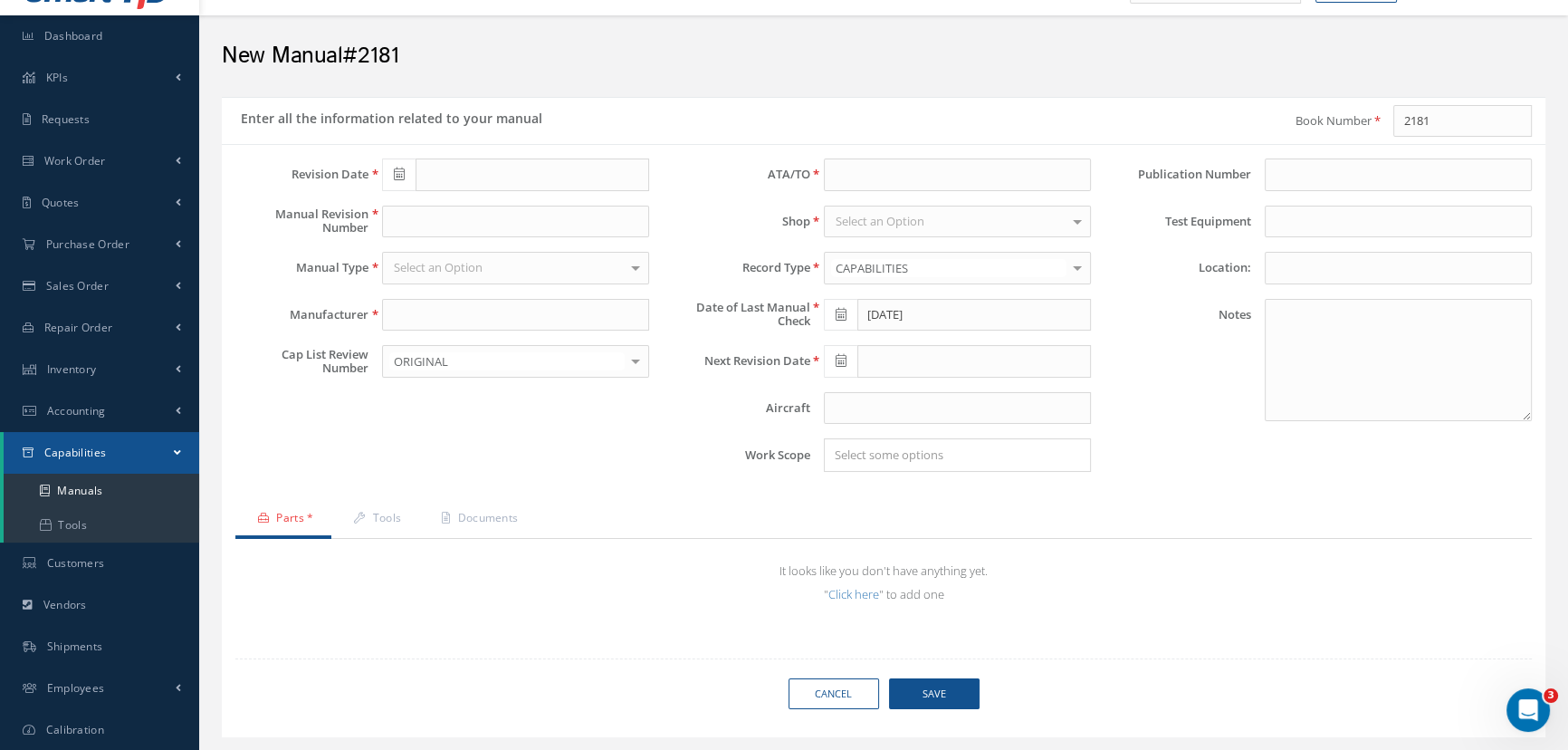
type input "11/13/2025"
click at [101, 491] on link "Manuals" at bounding box center [101, 491] width 195 height 34
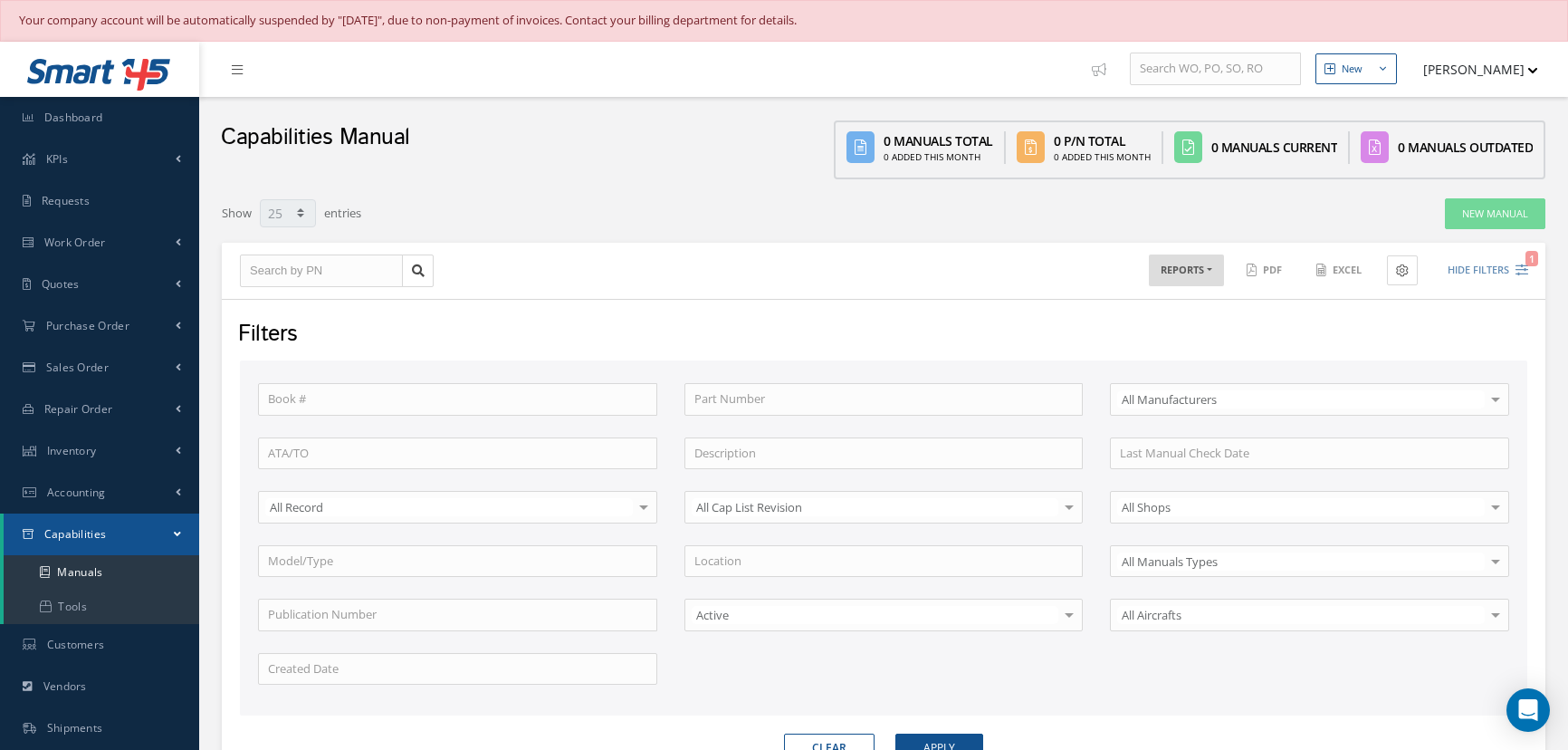
select select "25"
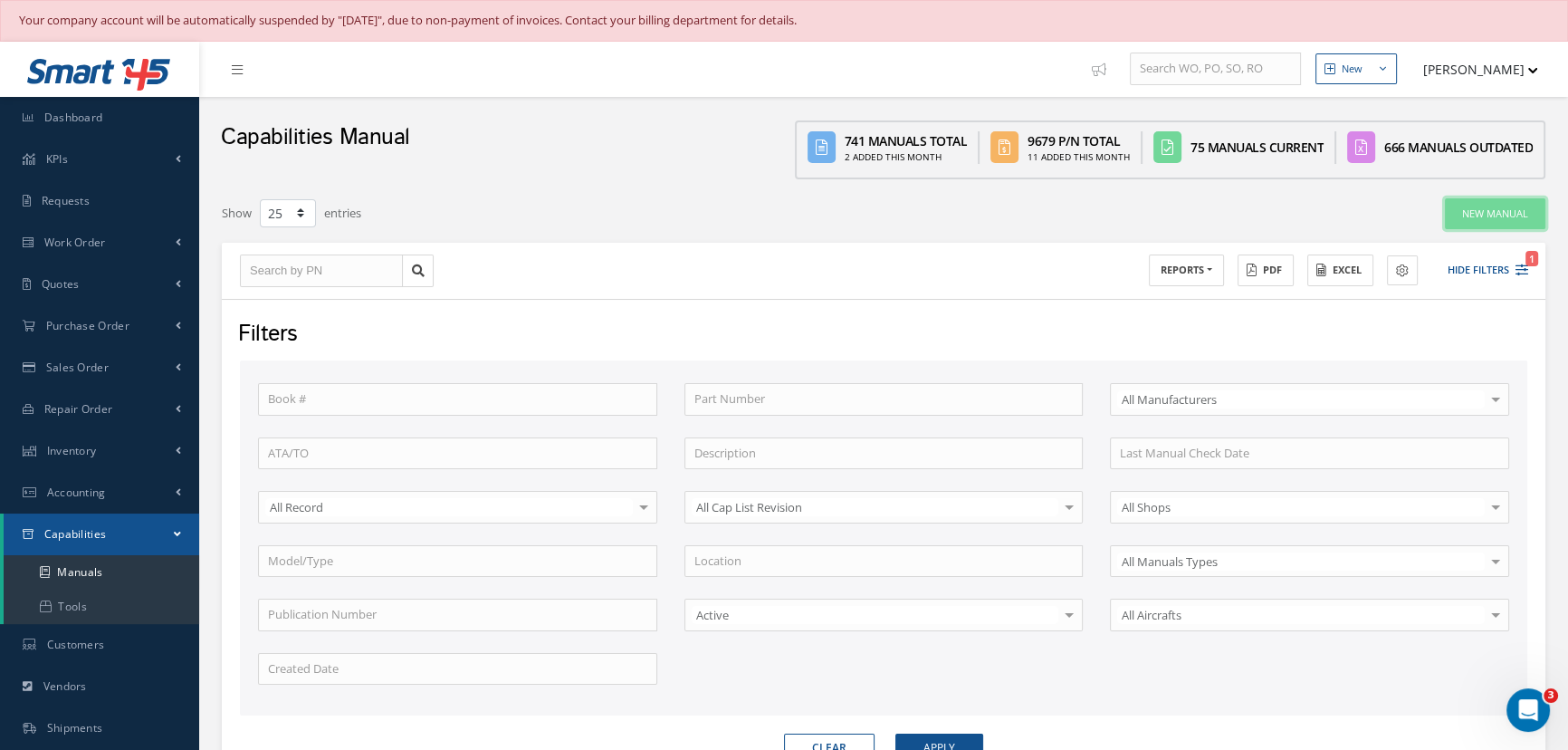
click at [1481, 213] on link "New Manual" at bounding box center [1495, 214] width 101 height 32
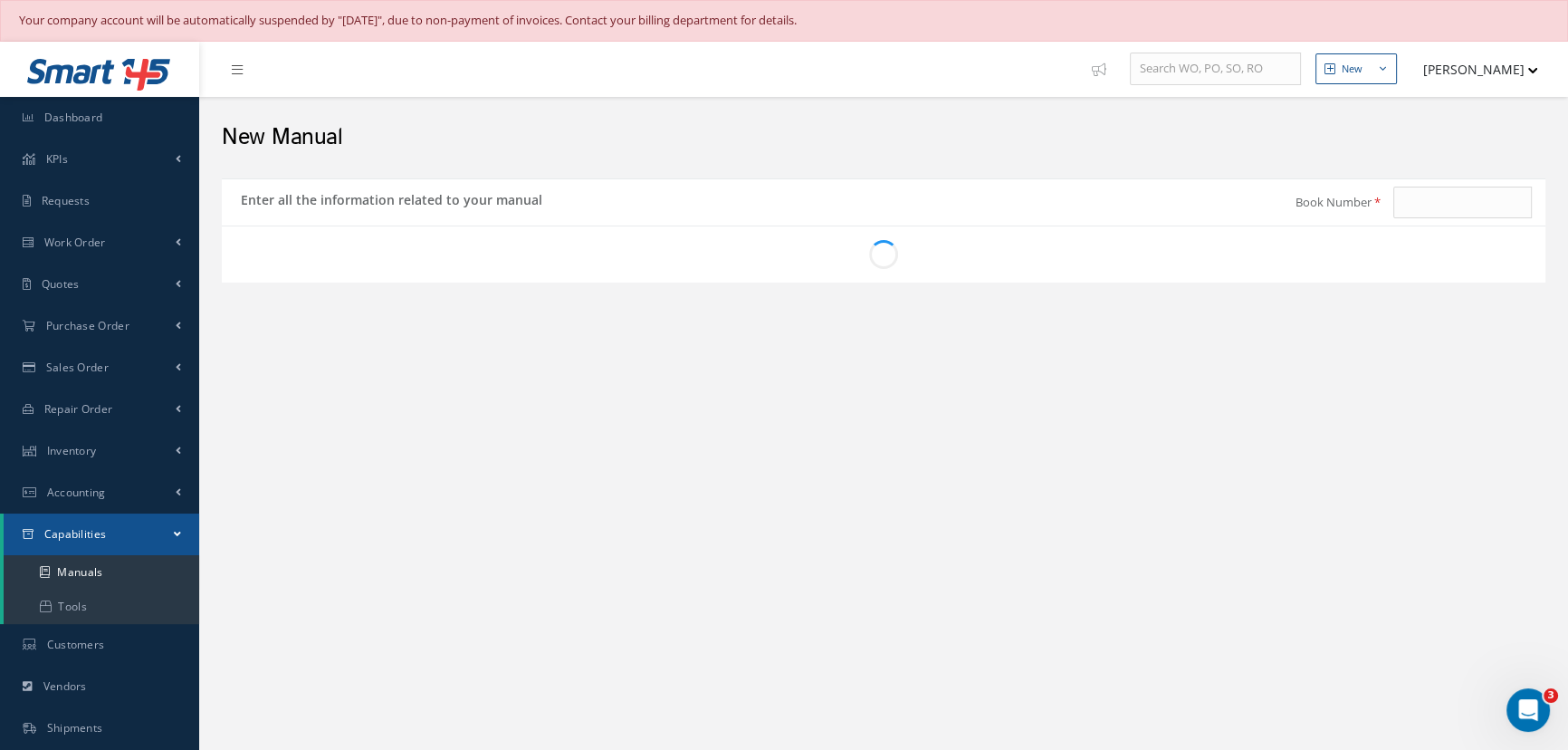
type input "2181"
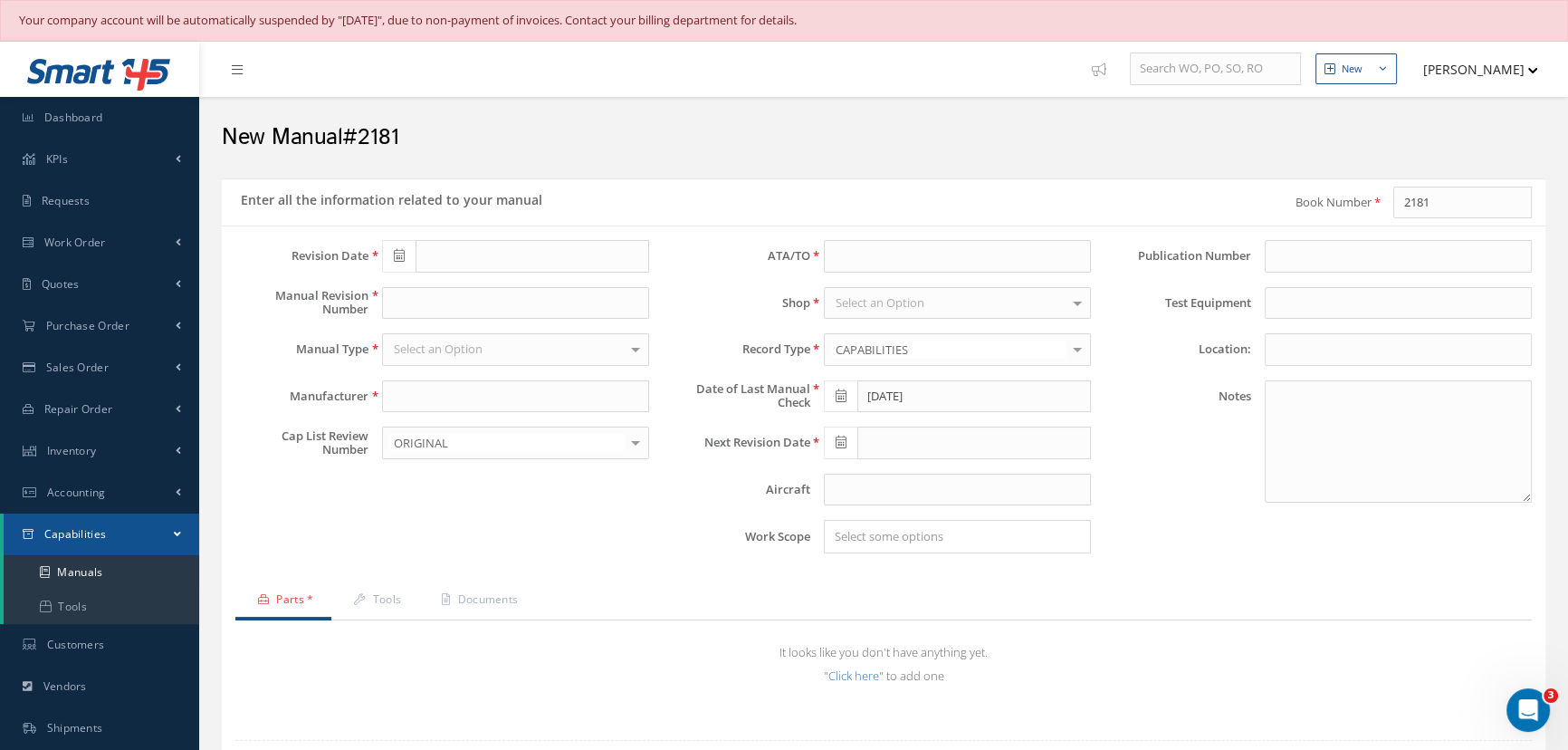
type input "[DATE]"
click at [495, 261] on input "text" at bounding box center [532, 257] width 234 height 33
click at [492, 284] on th "October 2025" at bounding box center [478, 287] width 136 height 27
click at [401, 289] on th "«" at bounding box center [395, 287] width 27 height 27
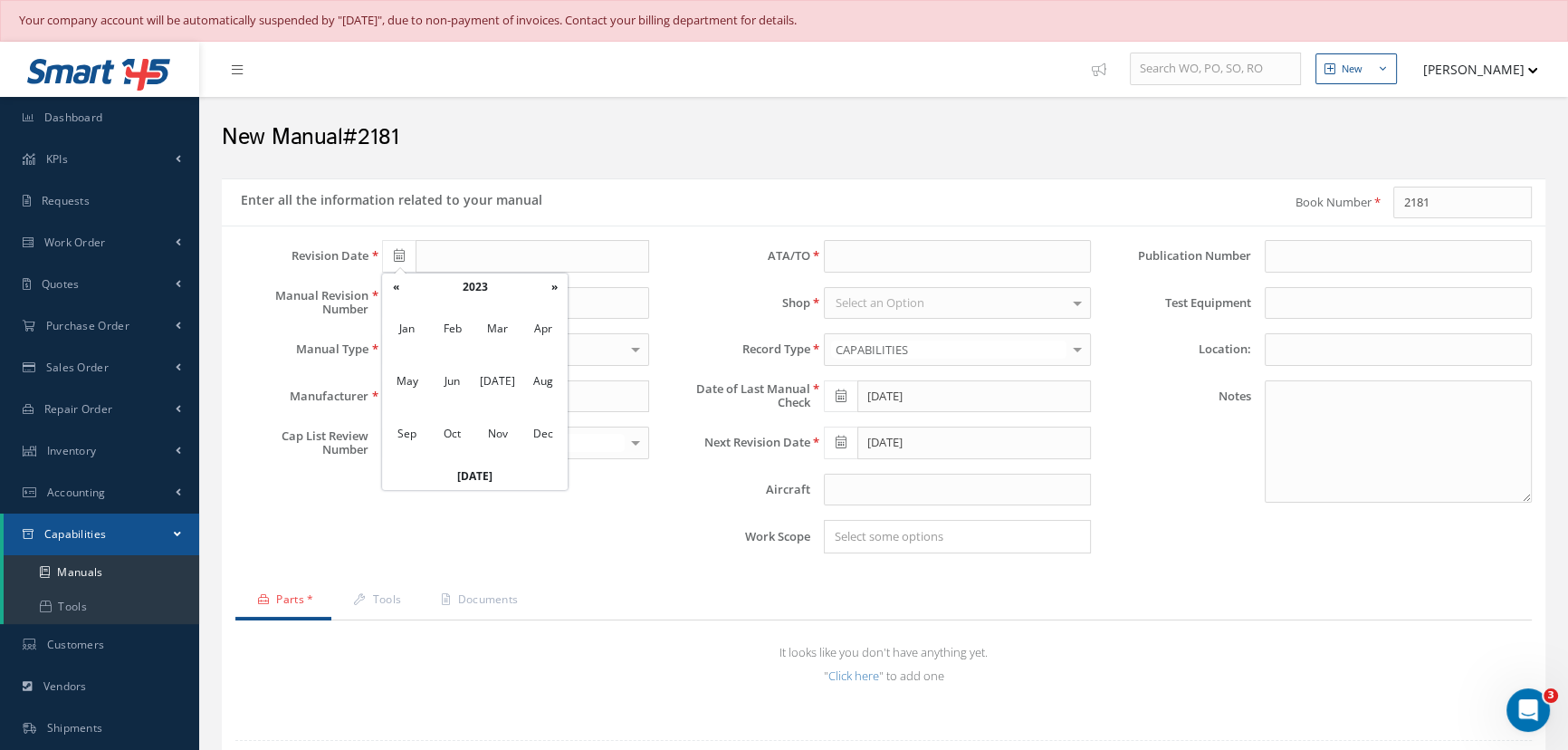
click at [401, 289] on th "«" at bounding box center [395, 287] width 27 height 27
click at [553, 290] on th "»" at bounding box center [554, 287] width 27 height 27
click at [417, 384] on span "May" at bounding box center [408, 381] width 42 height 49
click at [403, 424] on td "15" at bounding box center [395, 423] width 27 height 27
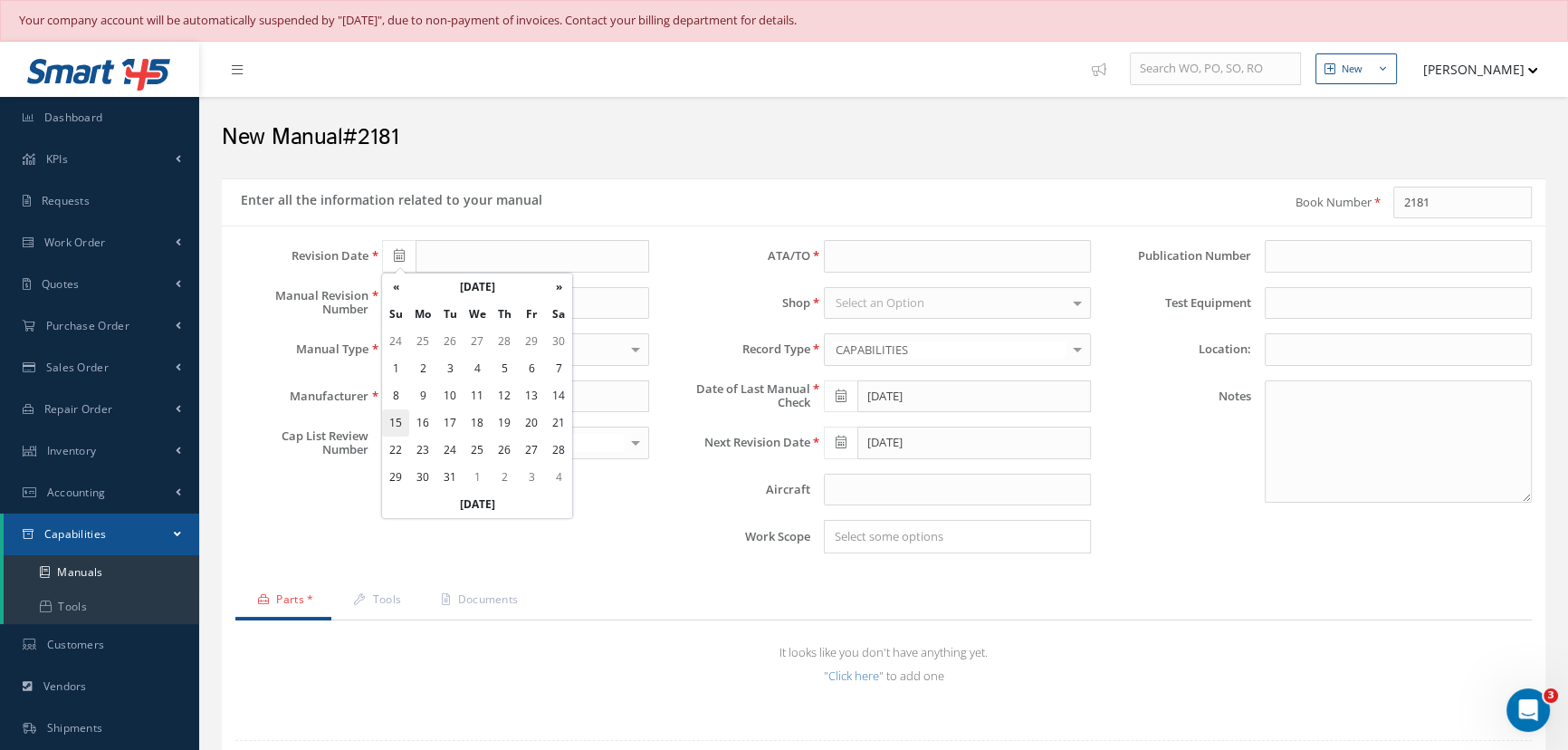
type input "[DATE]"
click at [411, 307] on input "text" at bounding box center [515, 304] width 267 height 33
type input "15"
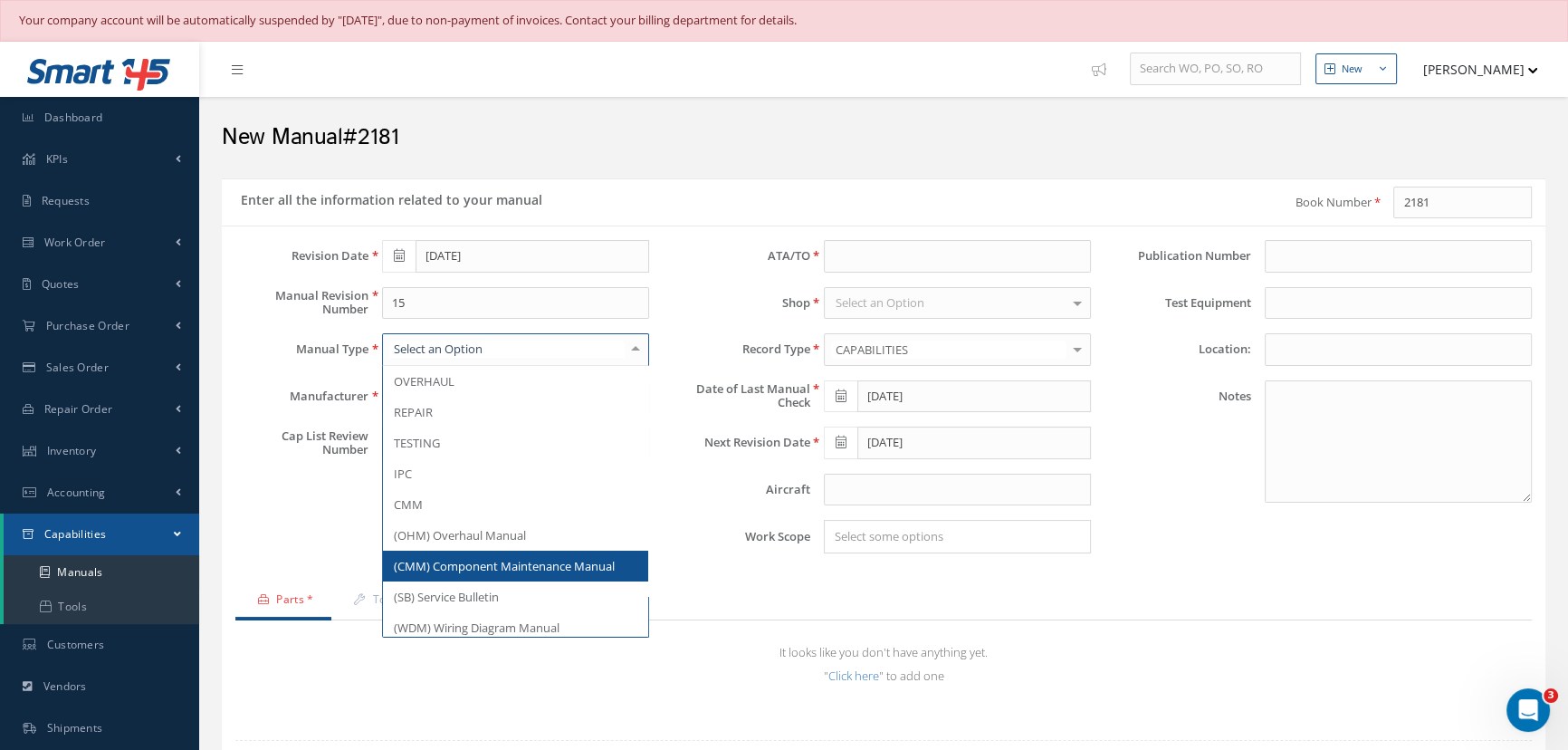
click at [484, 569] on span "(CMM) Component Maintenance Manual" at bounding box center [504, 566] width 221 height 16
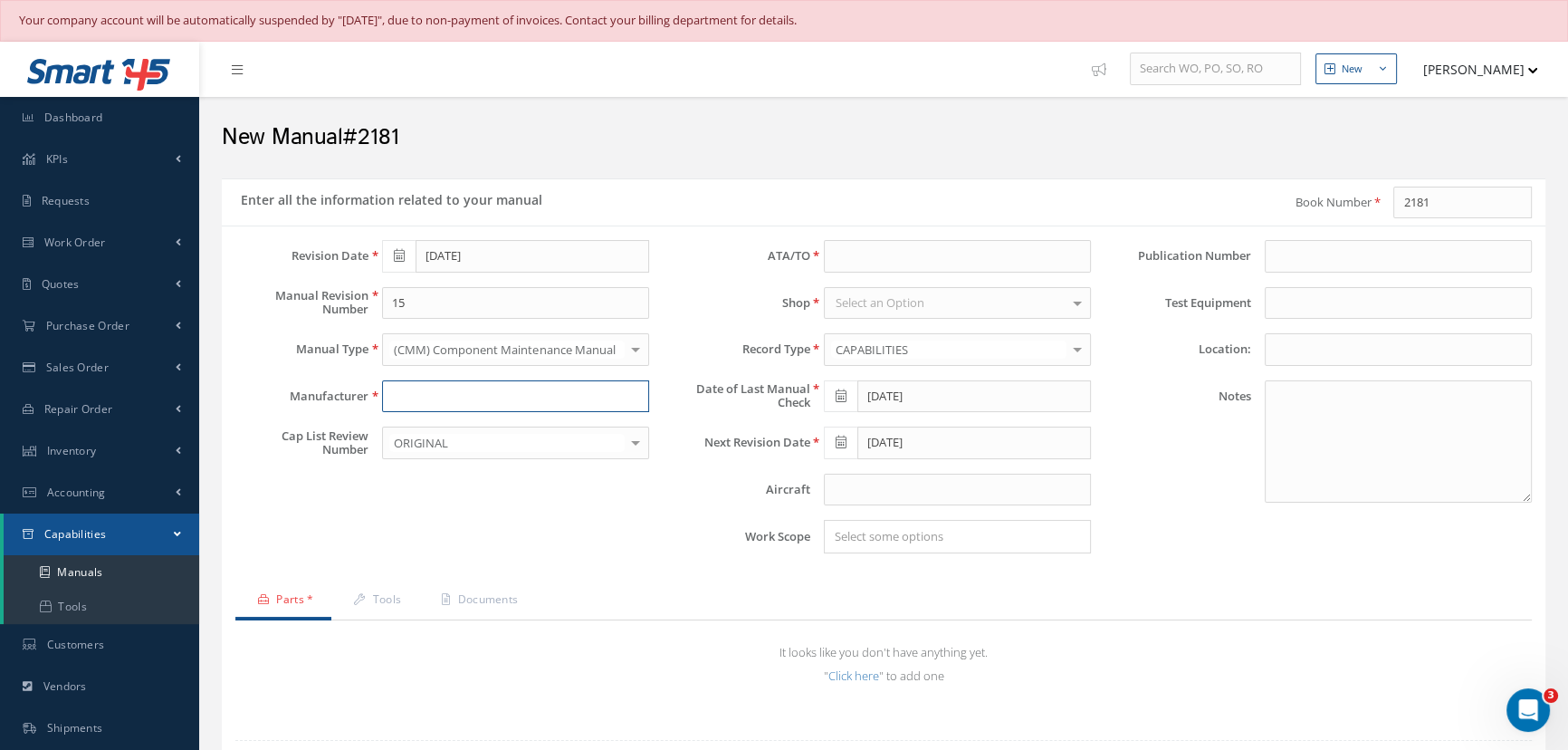
click at [438, 385] on input "text" at bounding box center [515, 397] width 267 height 33
type input "Collin Aerospace"
click at [847, 251] on input at bounding box center [957, 257] width 267 height 33
type input "29-21-03"
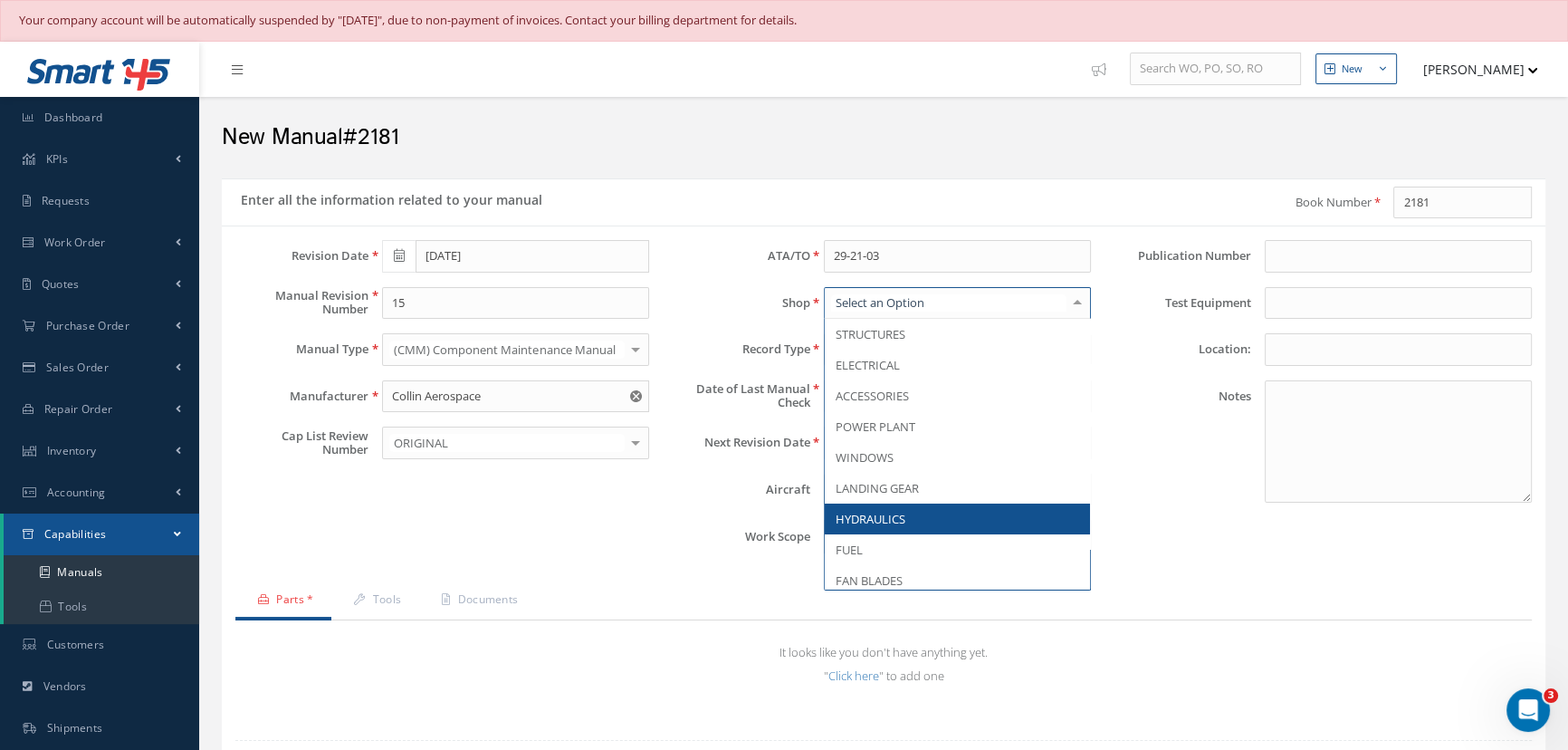
click at [847, 517] on span "HYDRAULICS" at bounding box center [870, 519] width 70 height 16
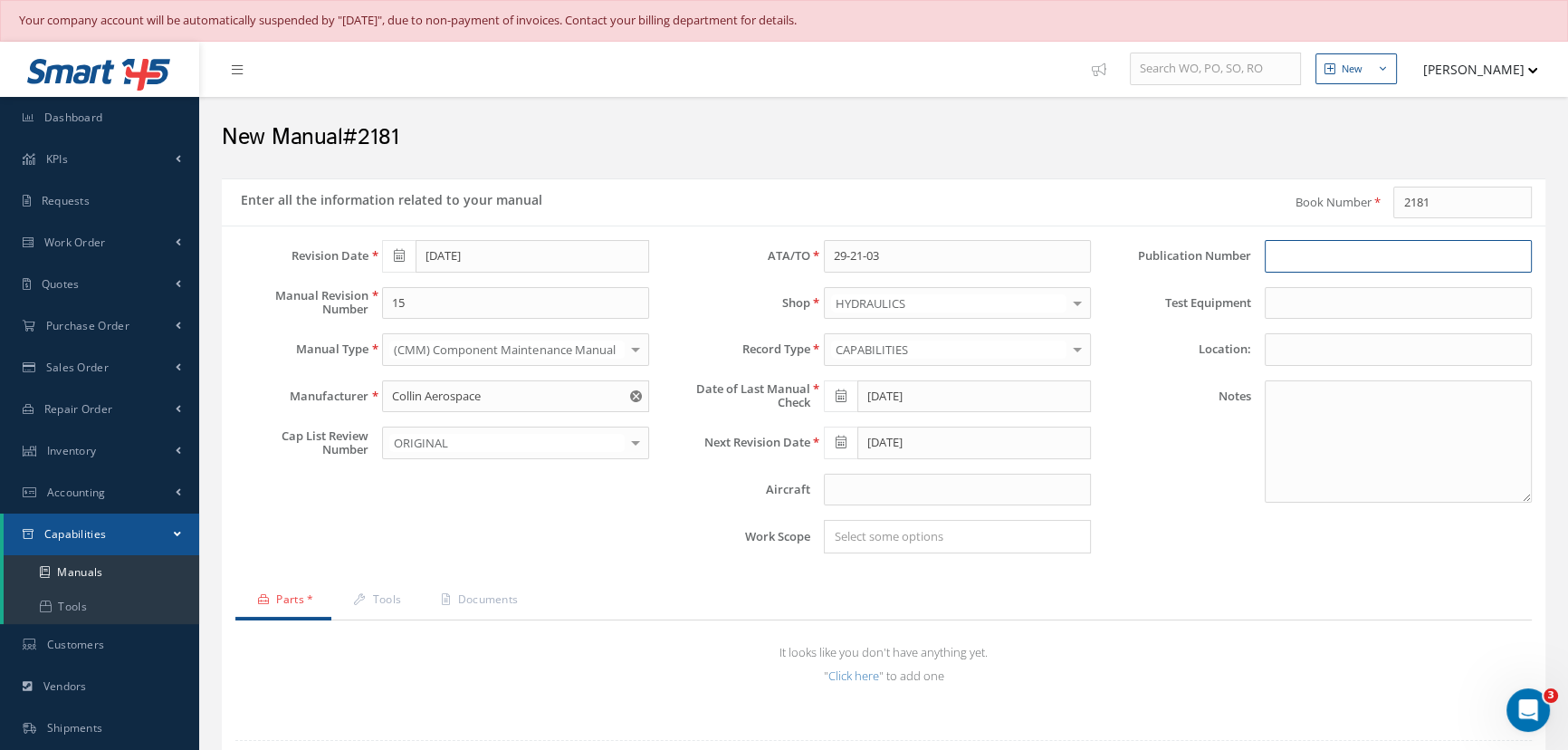
click at [1288, 258] on input at bounding box center [1399, 257] width 267 height 33
type input "2181"
click at [280, 603] on link "Parts *" at bounding box center [283, 602] width 96 height 38
click at [283, 596] on link "Parts *" at bounding box center [283, 602] width 96 height 38
click at [831, 672] on link "Click here" at bounding box center [854, 675] width 51 height 16
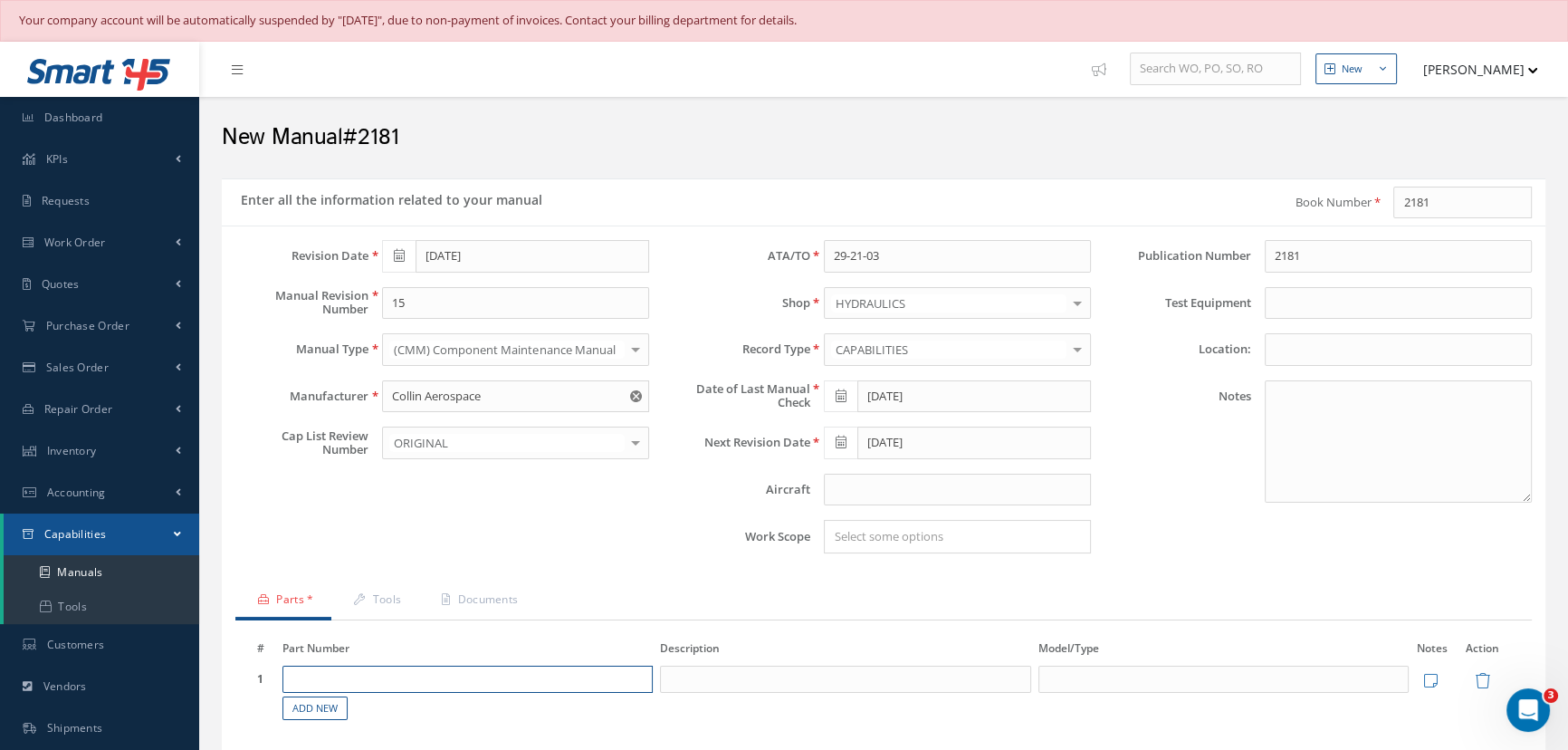
click at [367, 672] on input "text" at bounding box center [468, 679] width 371 height 27
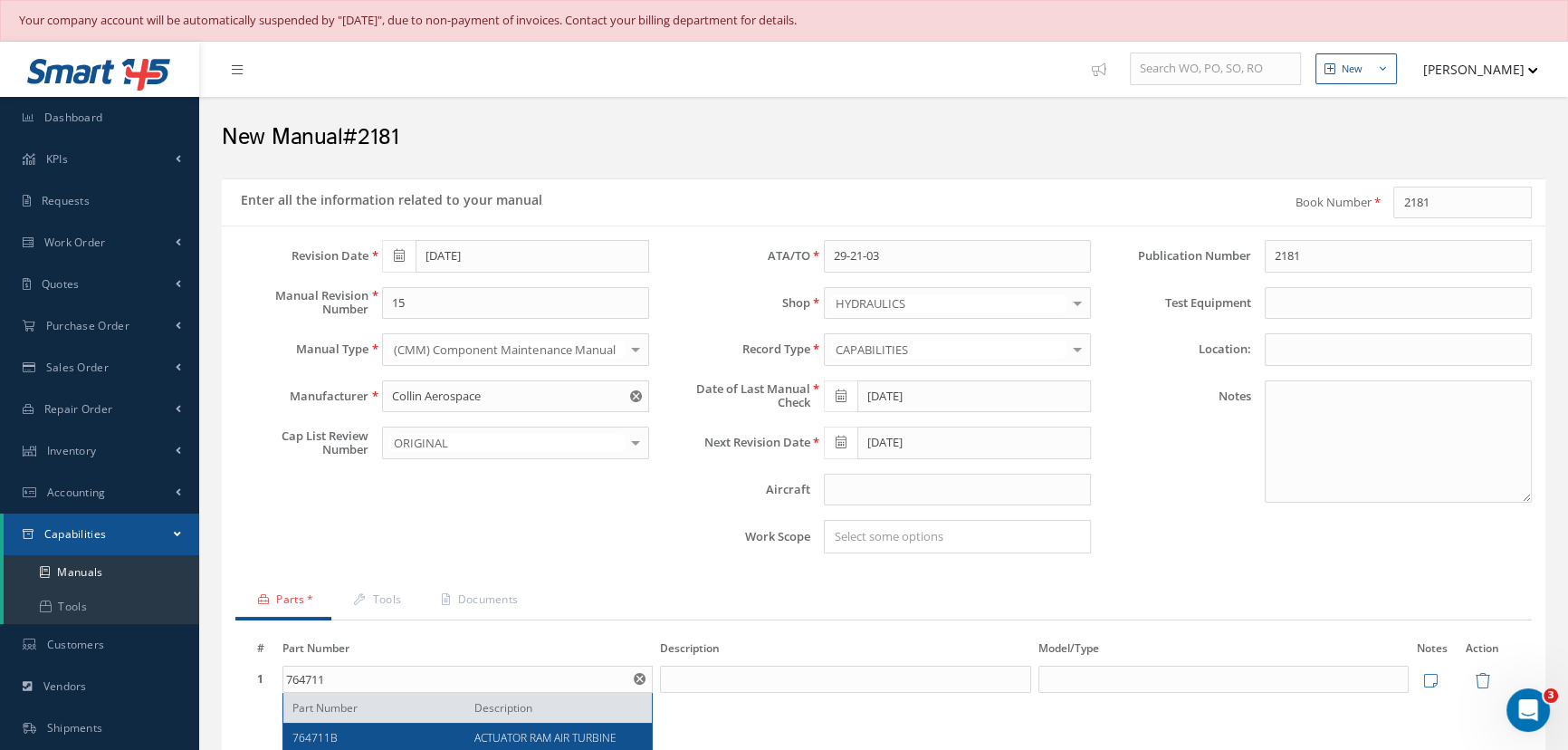
click at [491, 734] on span "ACTUATOR RAM AIR TURBINE" at bounding box center [546, 738] width 143 height 15
type input "764711B"
type input "ACTUATOR RAM AIR TURBINE"
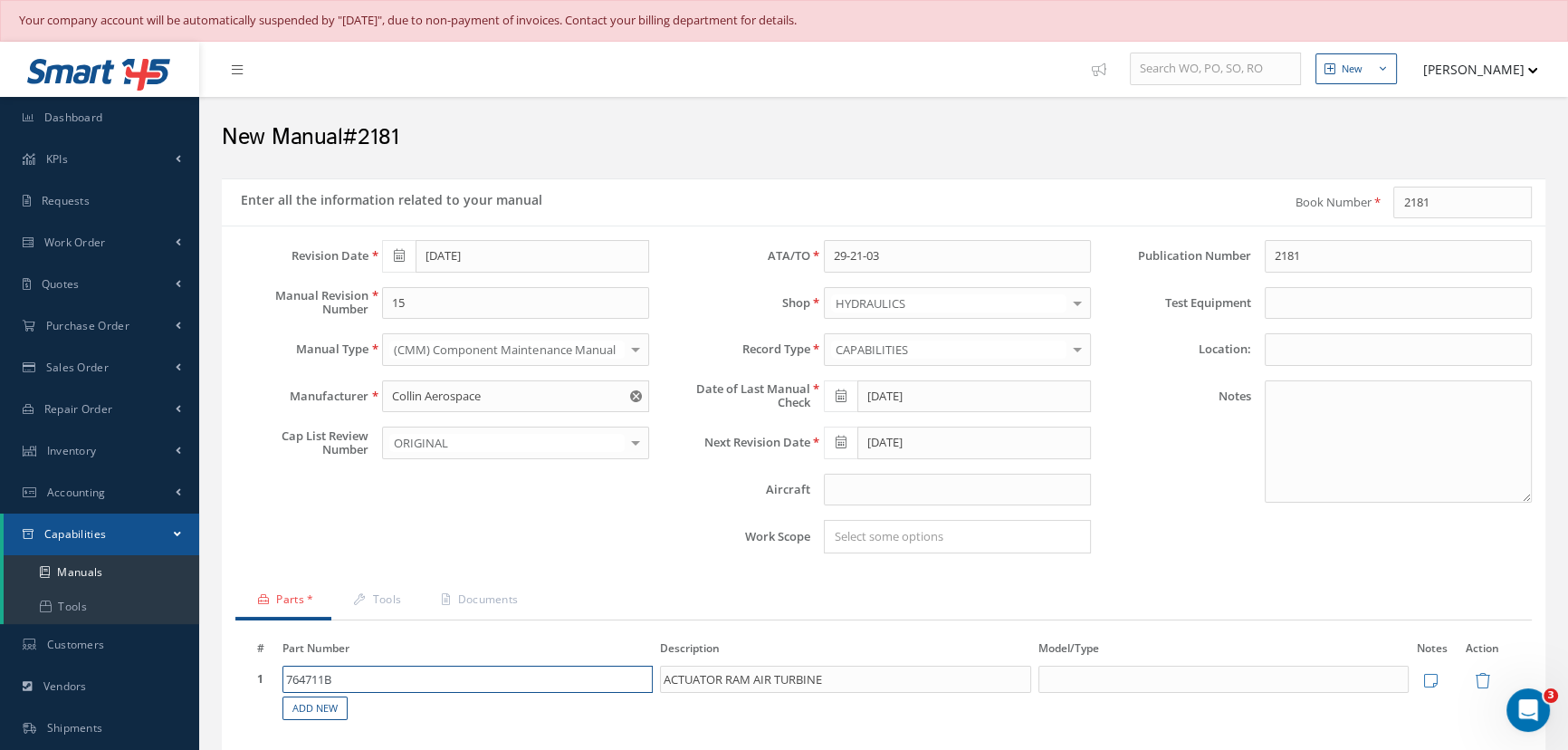
click at [344, 674] on input "764711B" at bounding box center [468, 679] width 371 height 27
click at [321, 707] on link "Add New" at bounding box center [315, 709] width 65 height 25
click at [317, 698] on input "text" at bounding box center [468, 710] width 371 height 27
type input "764711"
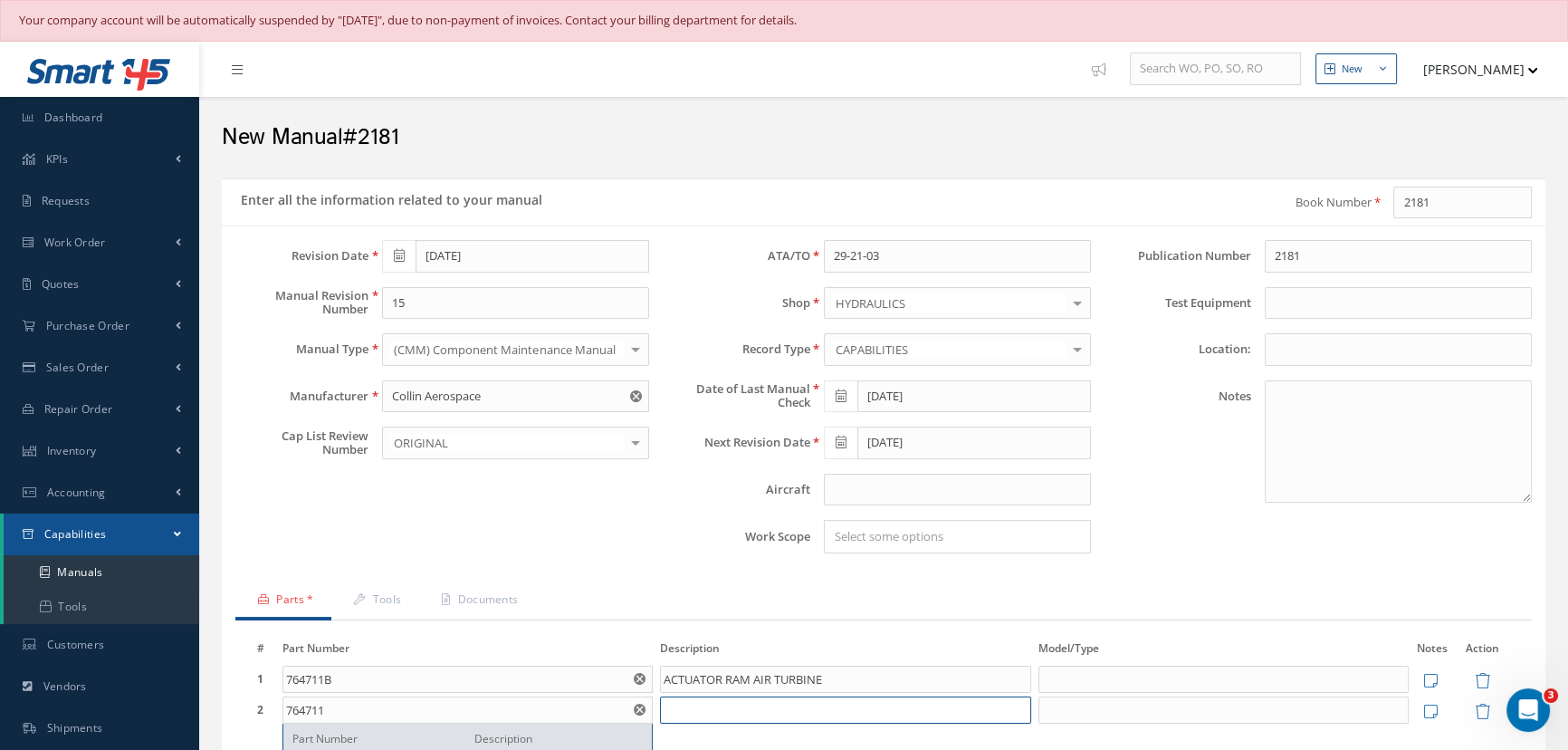
click at [715, 716] on input at bounding box center [846, 710] width 371 height 27
drag, startPoint x: 665, startPoint y: 676, endPoint x: 853, endPoint y: 674, distance: 188.0
click at [853, 674] on input "ACTUATOR RAM AIR TURBINE" at bounding box center [846, 679] width 371 height 27
click at [668, 705] on input at bounding box center [846, 710] width 371 height 27
paste input "ACTUATOR RAM AIR TURBINE"
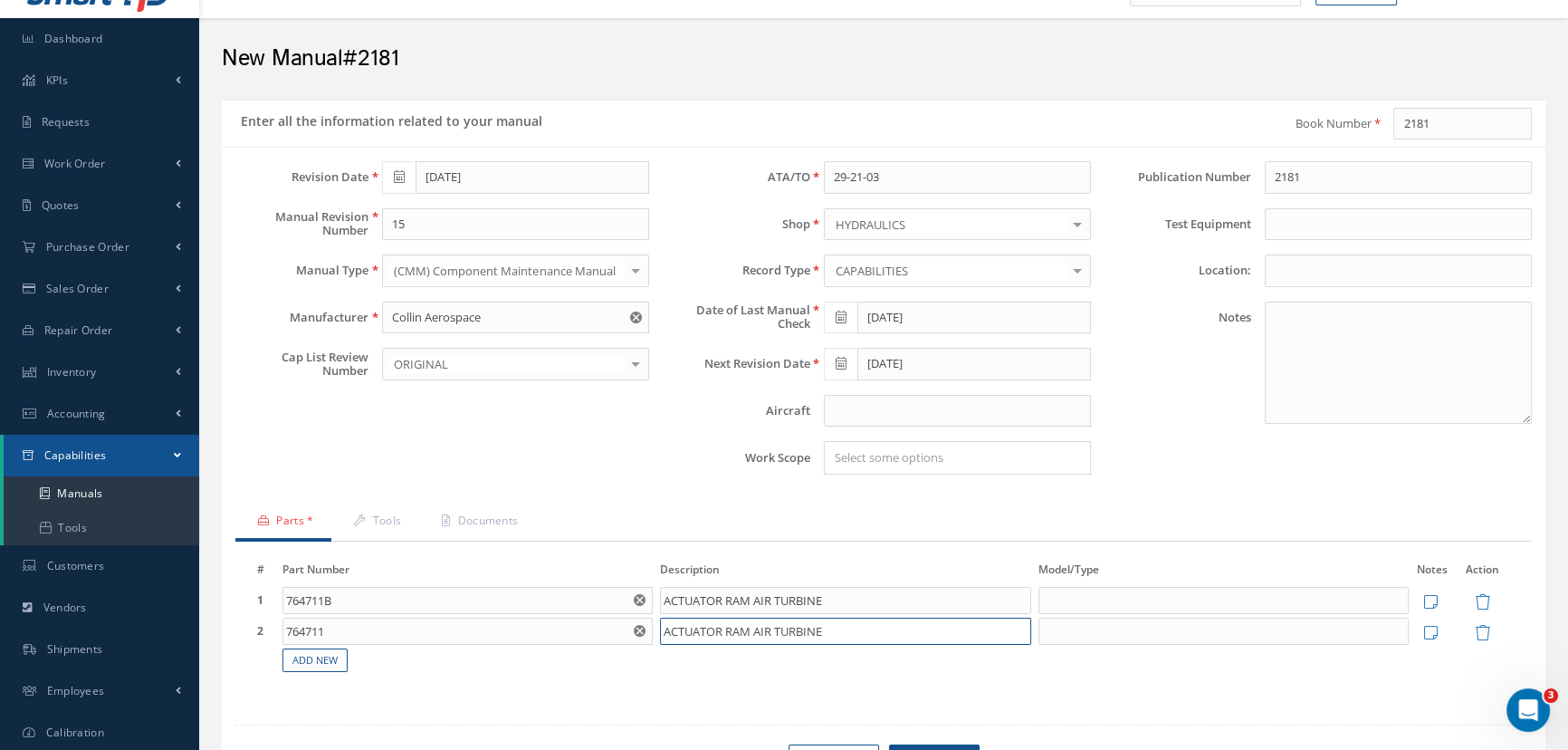
scroll to position [189, 0]
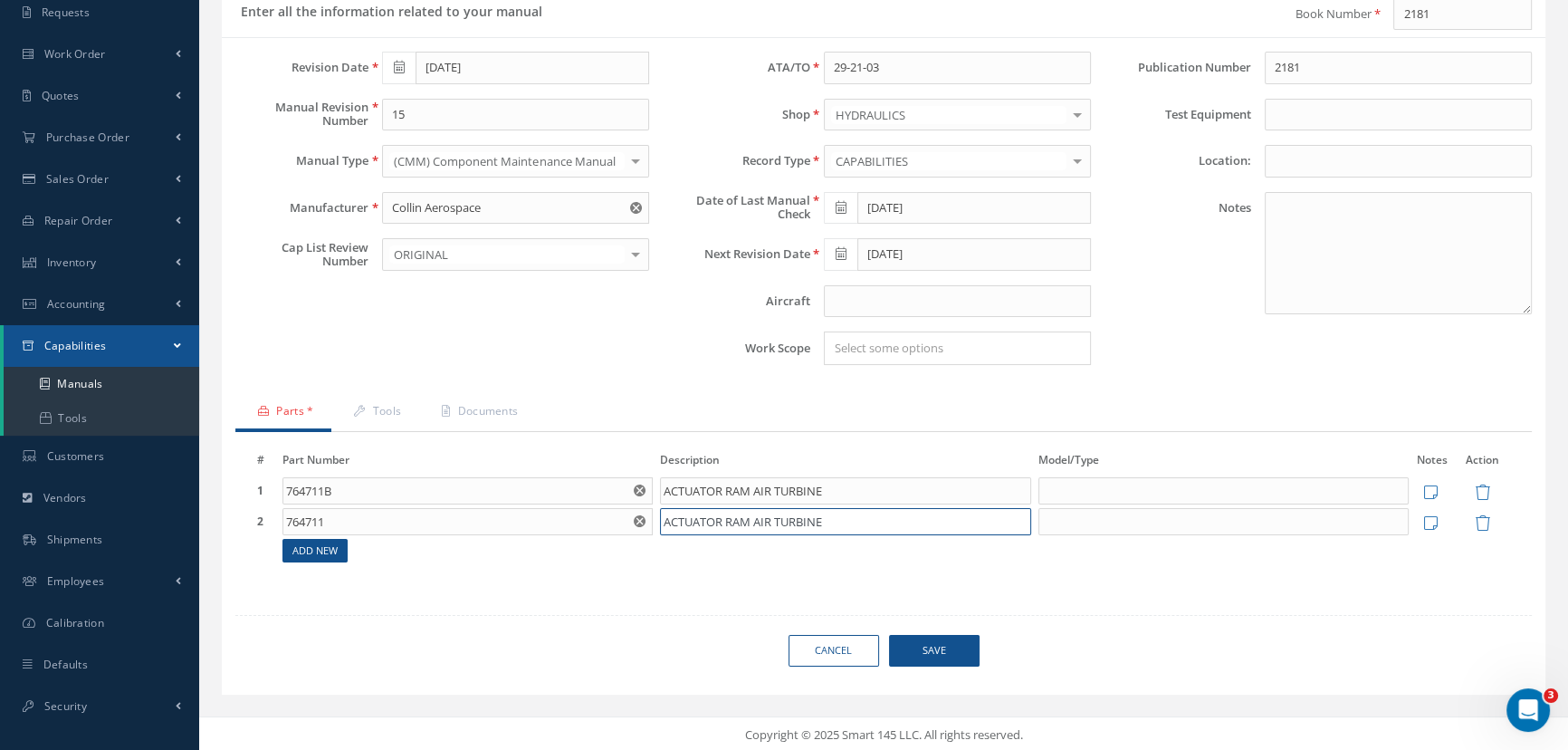
type input "ACTUATOR RAM AIR TURBINE"
click at [304, 549] on link "Add New" at bounding box center [315, 552] width 65 height 25
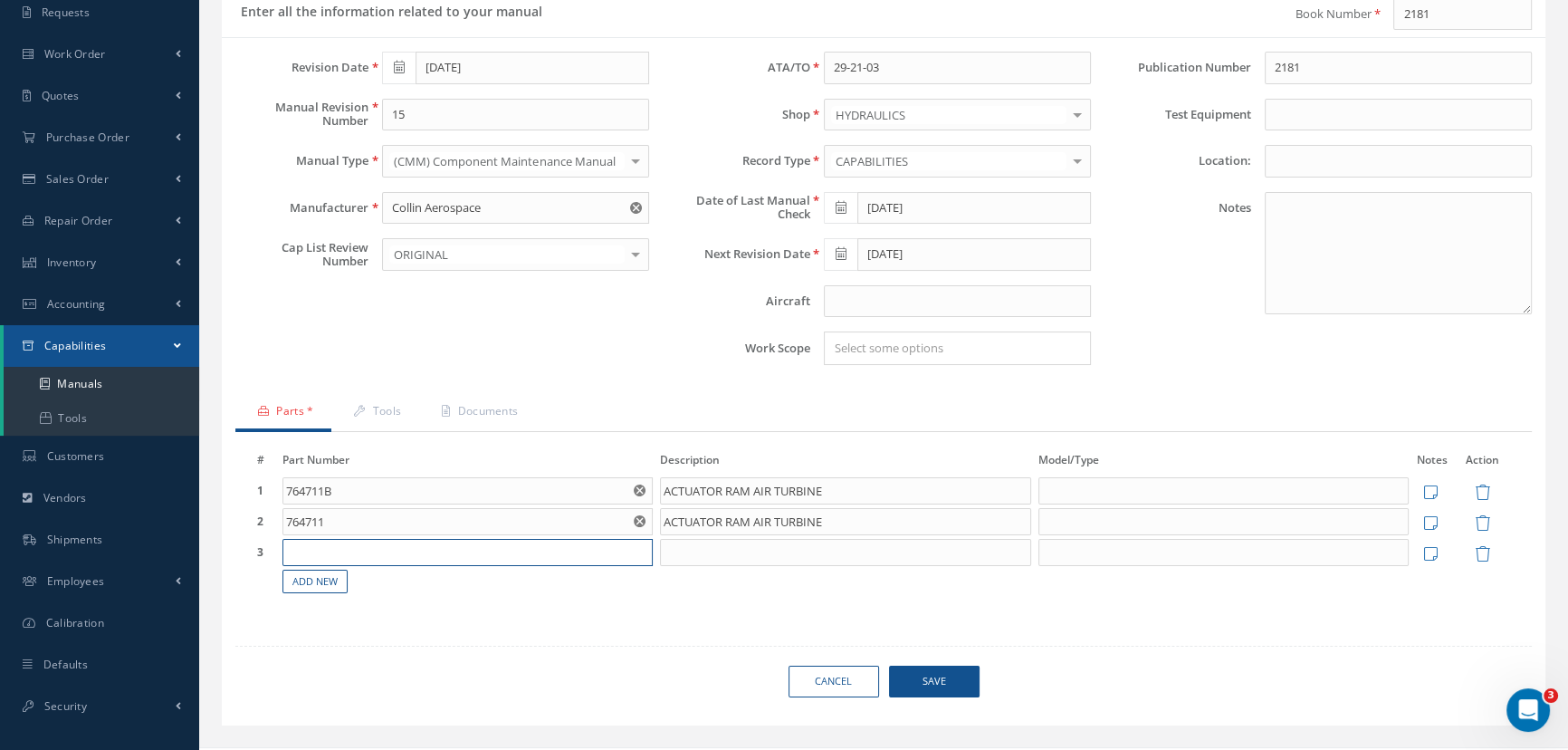
click at [295, 553] on input "text" at bounding box center [468, 553] width 371 height 27
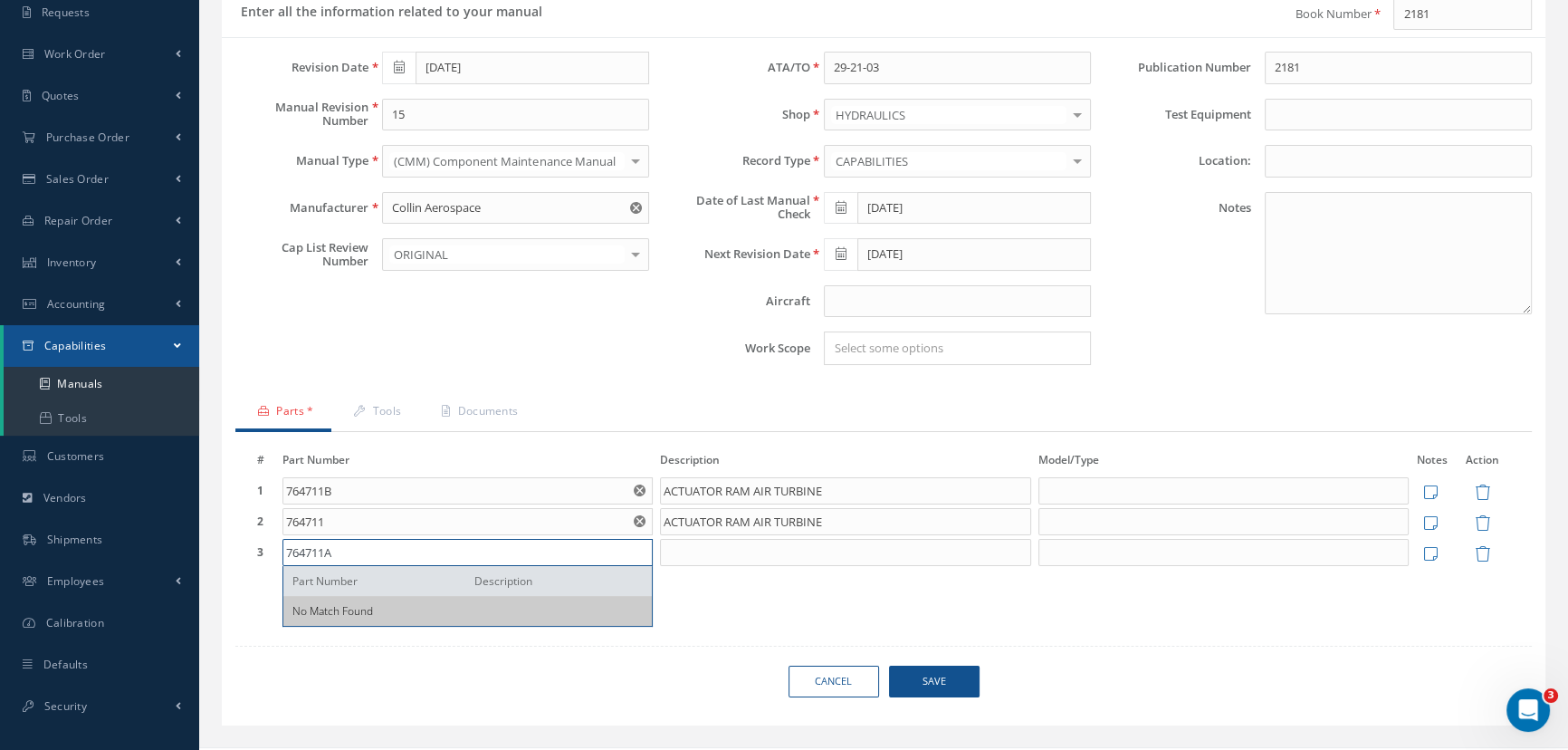
type input "764711A"
click at [681, 550] on input at bounding box center [846, 553] width 371 height 27
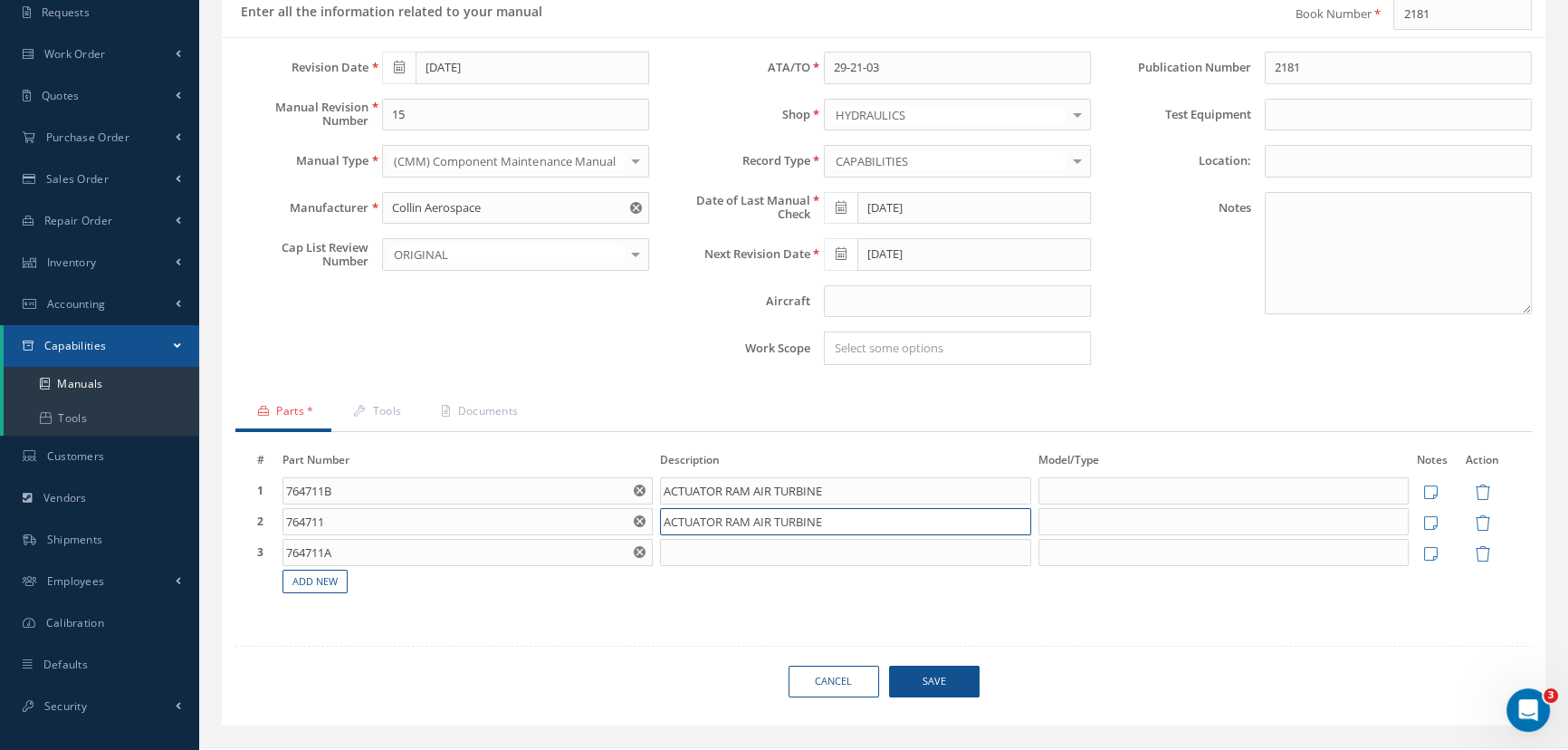
drag, startPoint x: 665, startPoint y: 516, endPoint x: 844, endPoint y: 522, distance: 179.1
click at [844, 522] on input "ACTUATOR RAM AIR TURBINE" at bounding box center [846, 522] width 371 height 27
click at [706, 555] on input at bounding box center [846, 553] width 371 height 27
paste input "ACTUATOR RAM AIR TURBINE"
type input "ACTUATOR RAM AIR TURBINE"
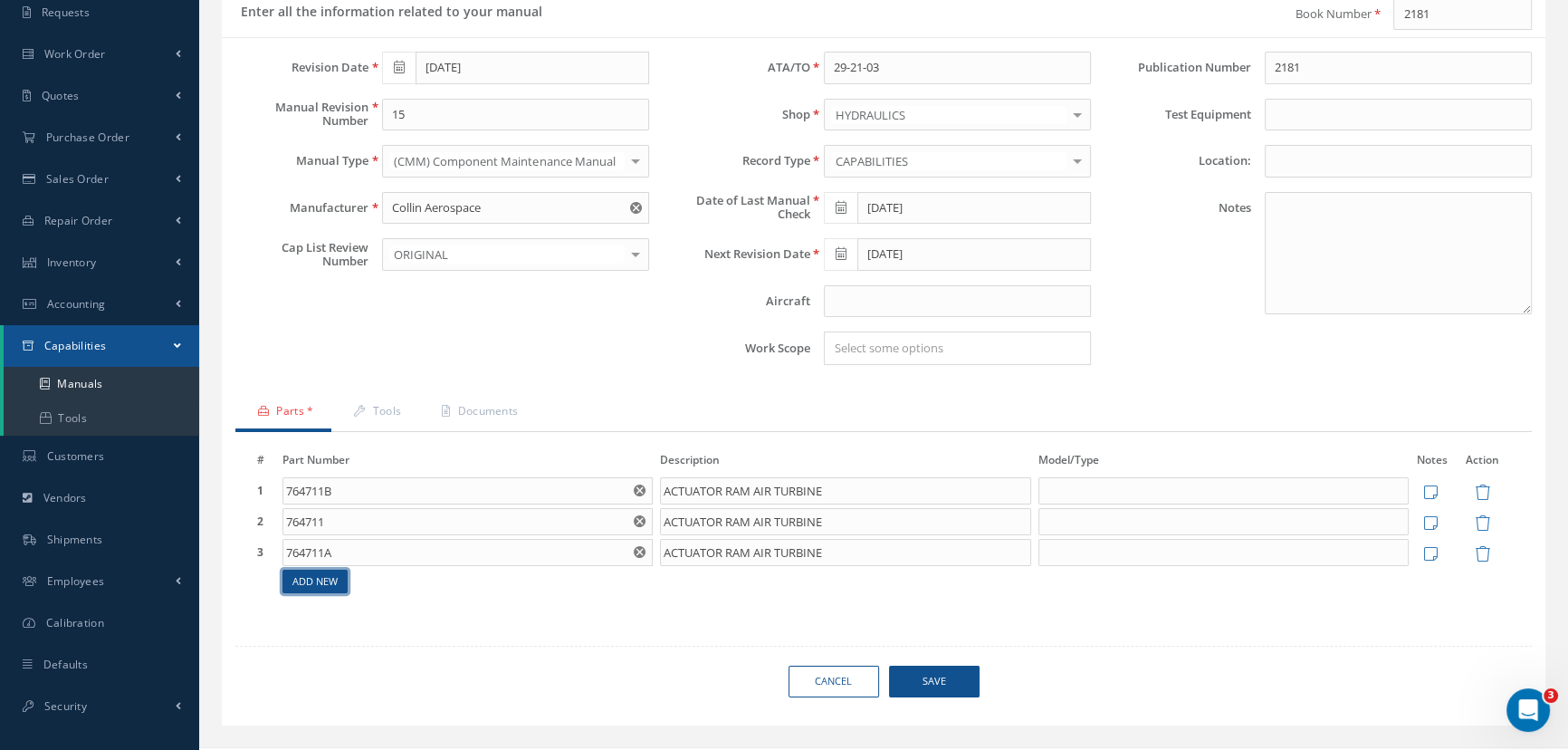
click at [319, 587] on link "Add New" at bounding box center [315, 582] width 65 height 25
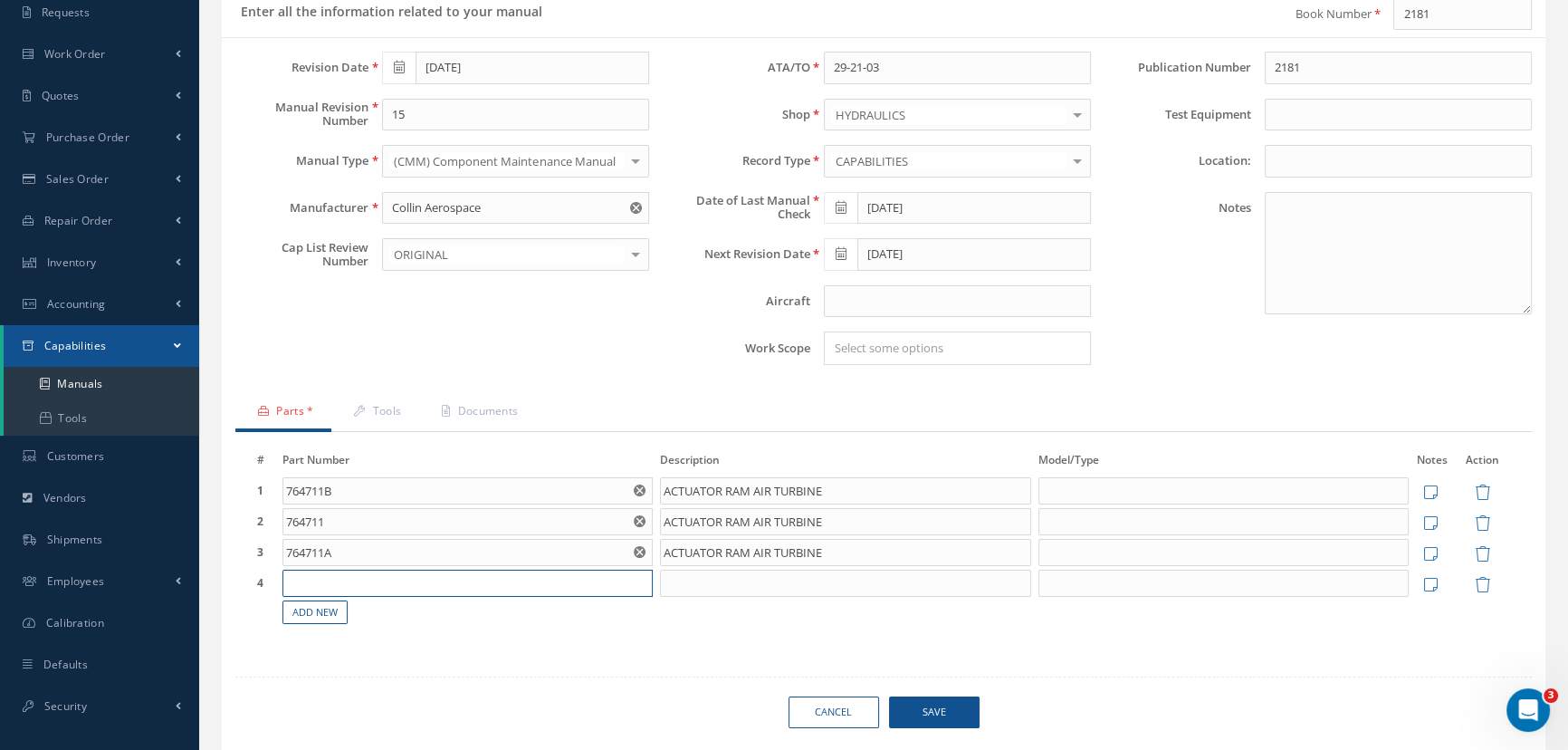
click at [321, 586] on input "text" at bounding box center [468, 583] width 371 height 27
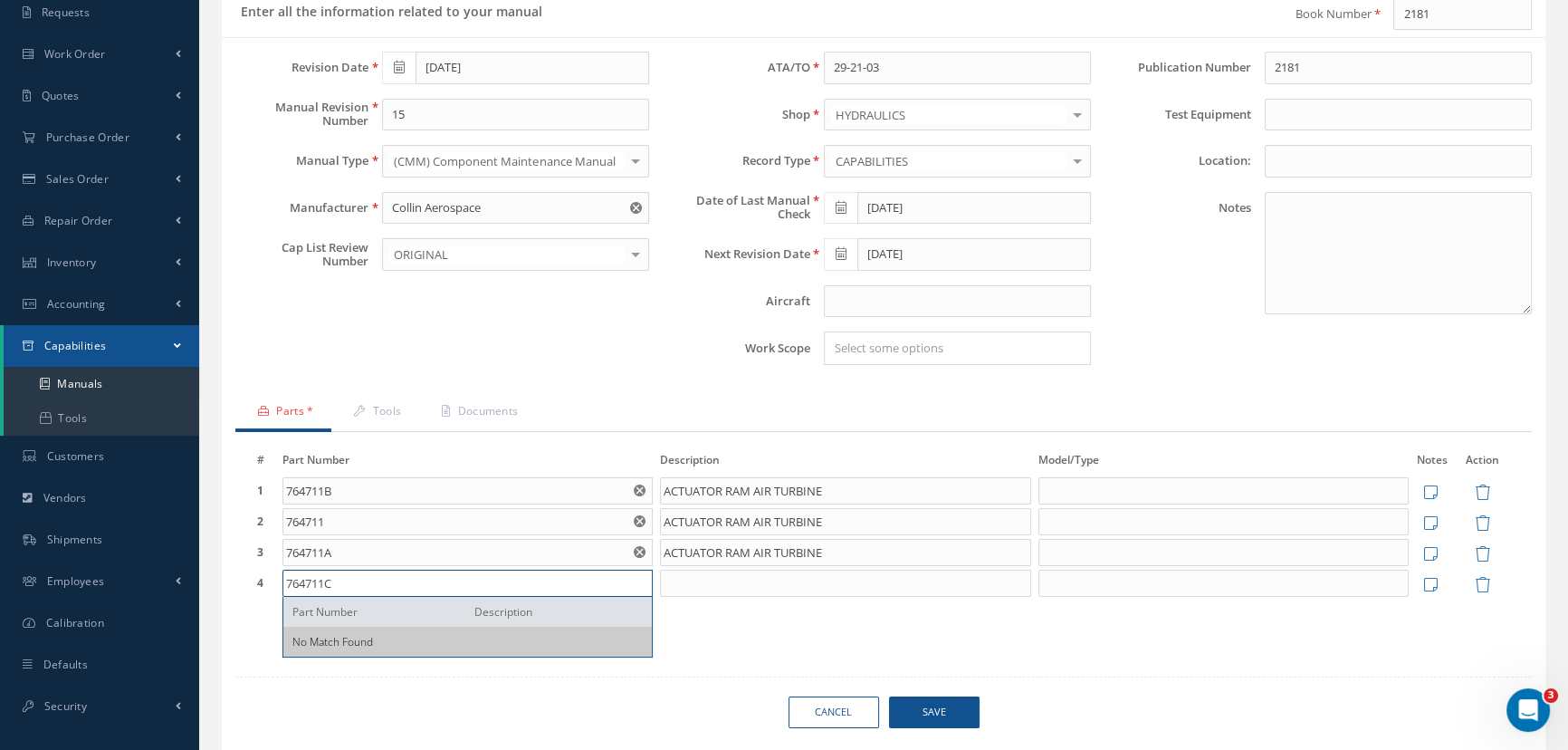
type input "764711C"
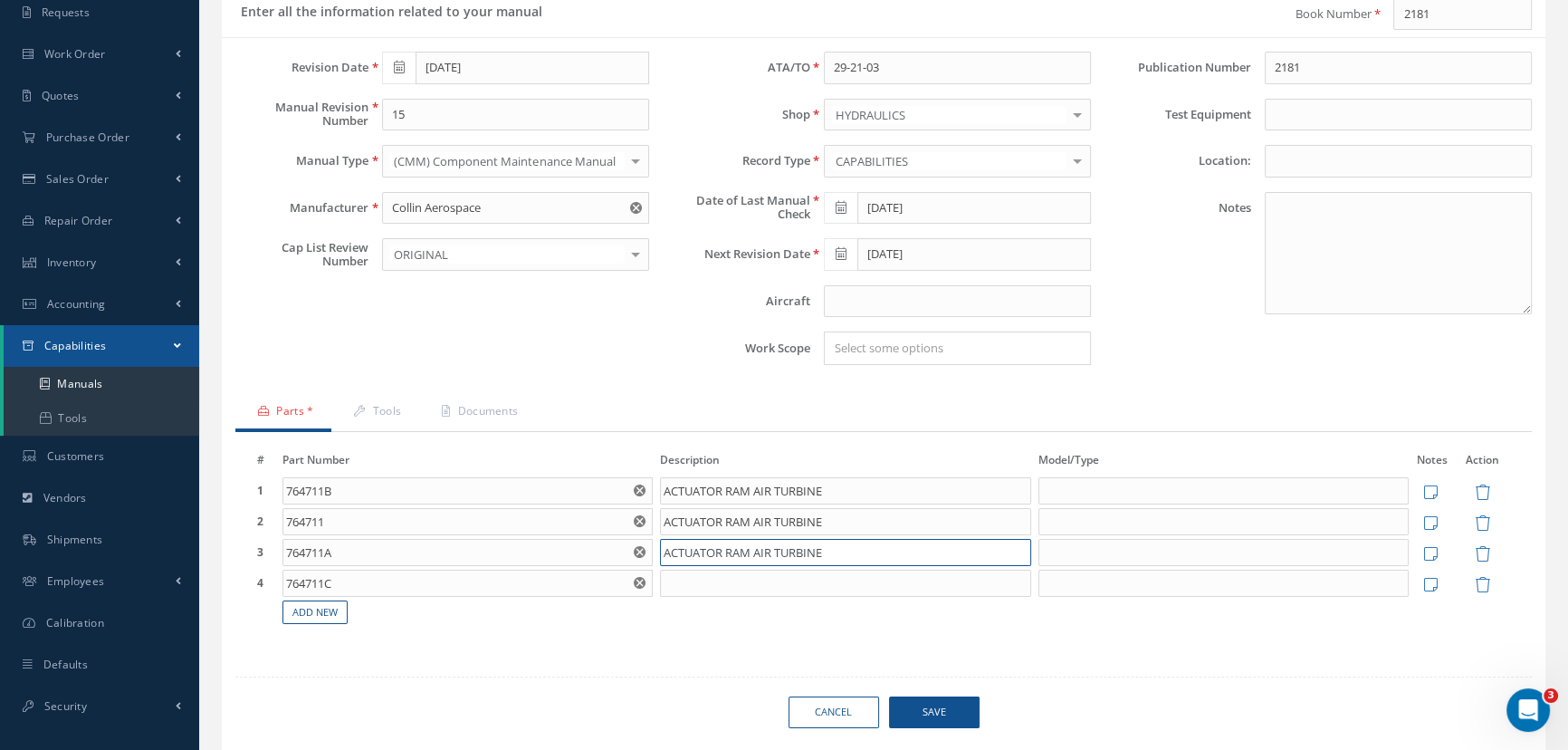
drag, startPoint x: 873, startPoint y: 550, endPoint x: 657, endPoint y: 551, distance: 216.0
click at [657, 551] on td "ACTUATOR RAM AIR TURBINE" at bounding box center [845, 553] width 378 height 31
click at [680, 582] on input at bounding box center [846, 583] width 371 height 27
paste input "ACTUATOR RAM AIR TURBINE"
type input "ACTUATOR RAM AIR TURBINE"
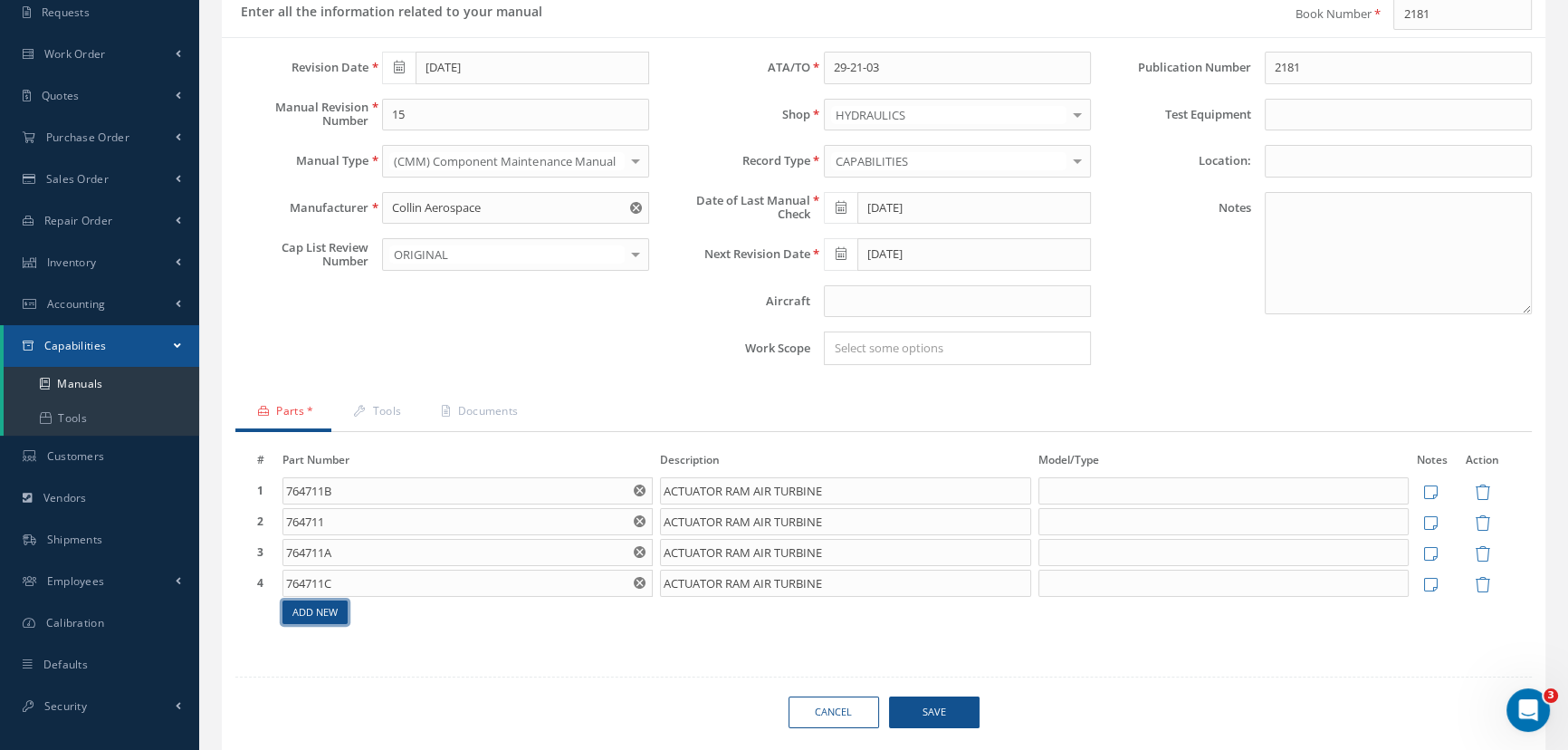
click at [323, 616] on link "Add New" at bounding box center [315, 613] width 65 height 25
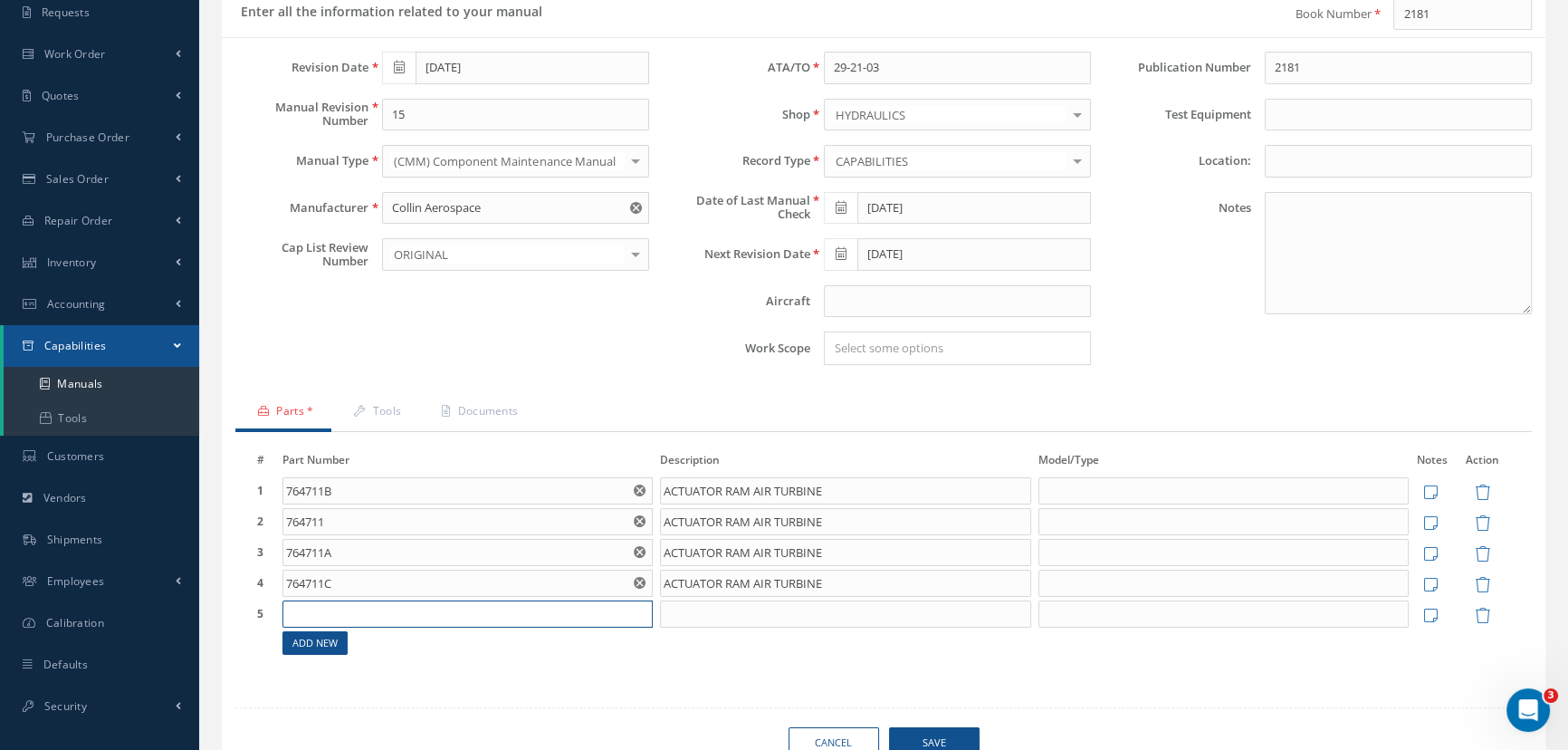
click at [323, 616] on input "text" at bounding box center [468, 614] width 371 height 27
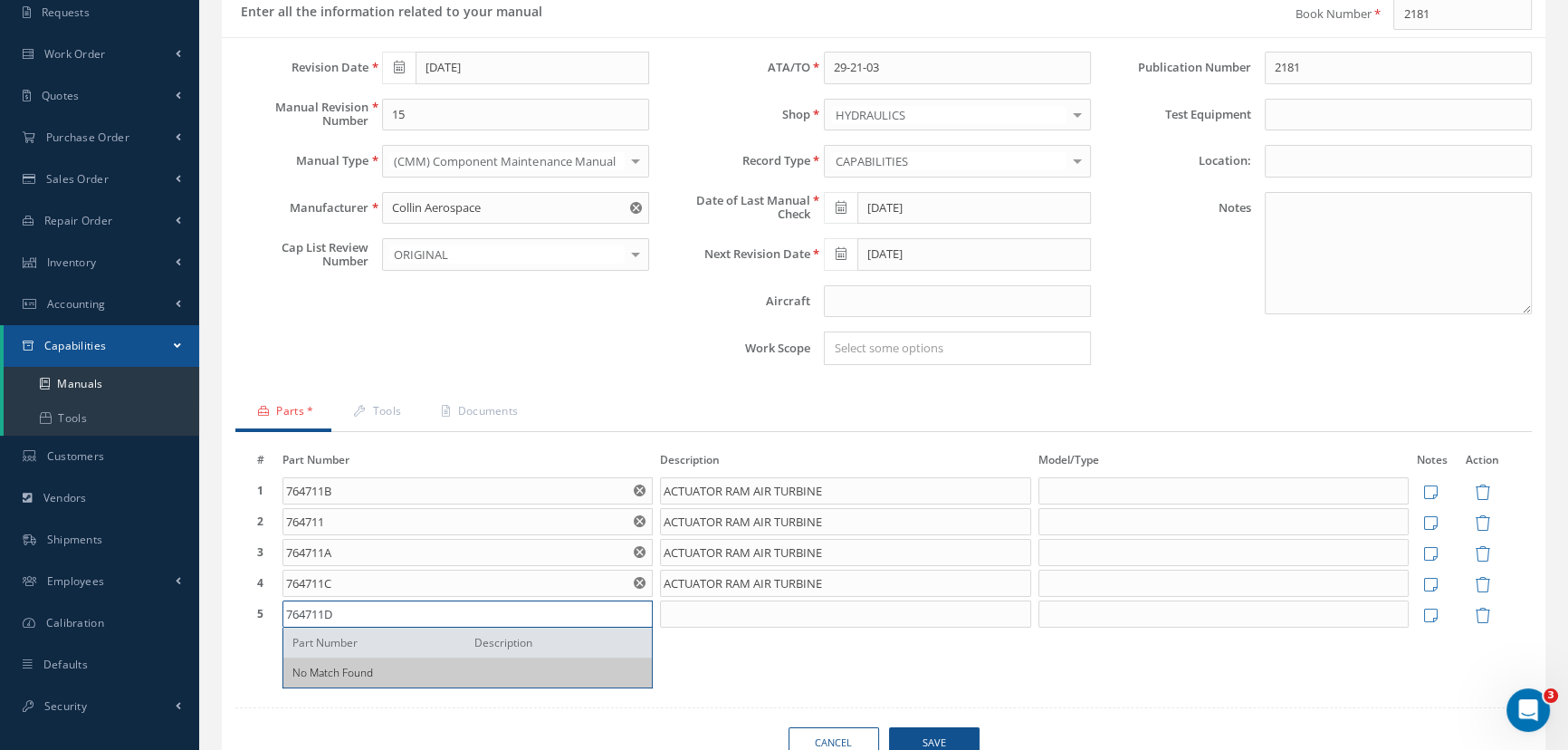
type input "764711D"
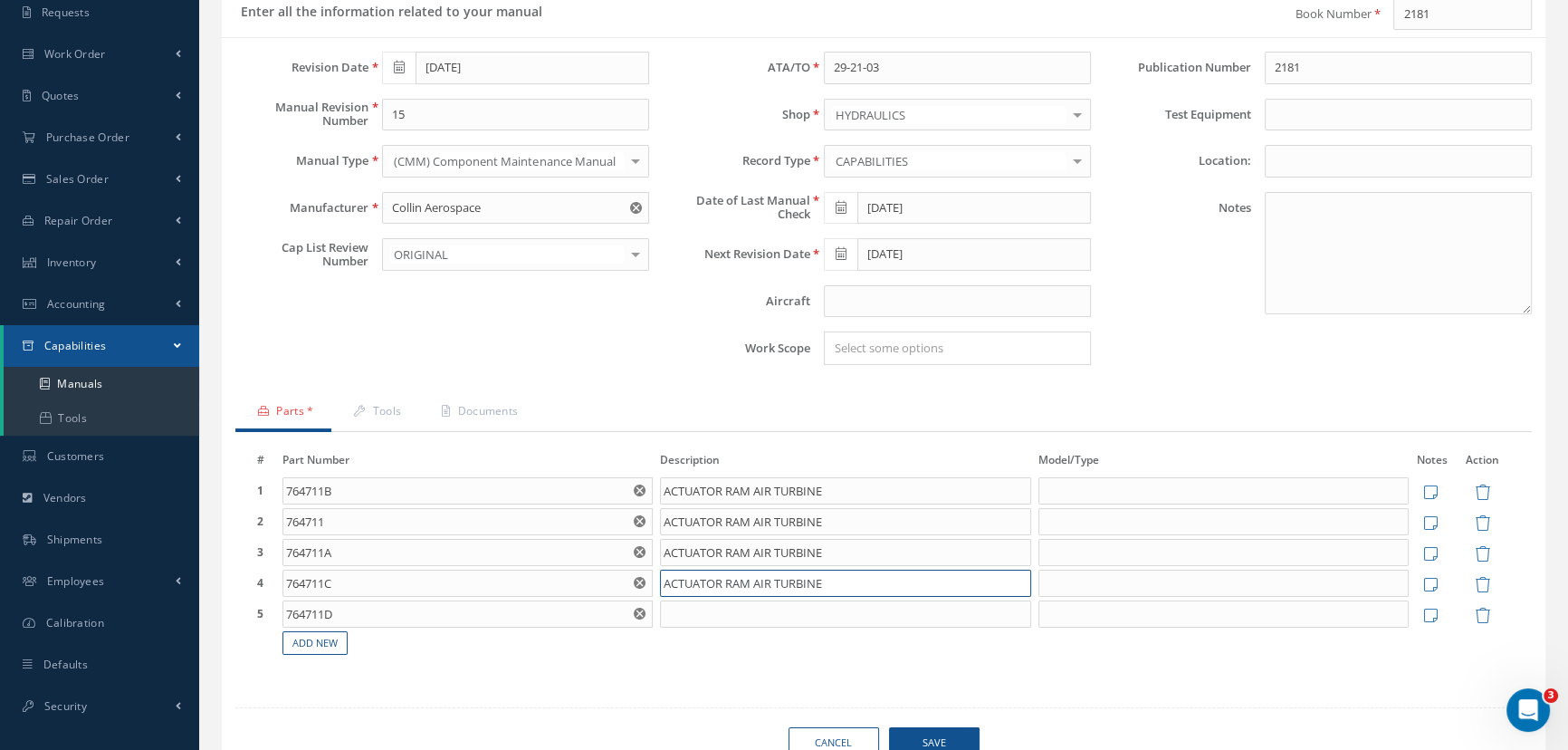
drag, startPoint x: 828, startPoint y: 577, endPoint x: 650, endPoint y: 588, distance: 178.3
click at [650, 588] on tr "4 764711C Part Number Description No Match Found ACTUATOR RAM AIR TURBINE Notes…" at bounding box center [884, 583] width 1261 height 31
click at [695, 614] on input at bounding box center [846, 614] width 371 height 27
paste input "ACTUATOR RAM AIR TURBINE"
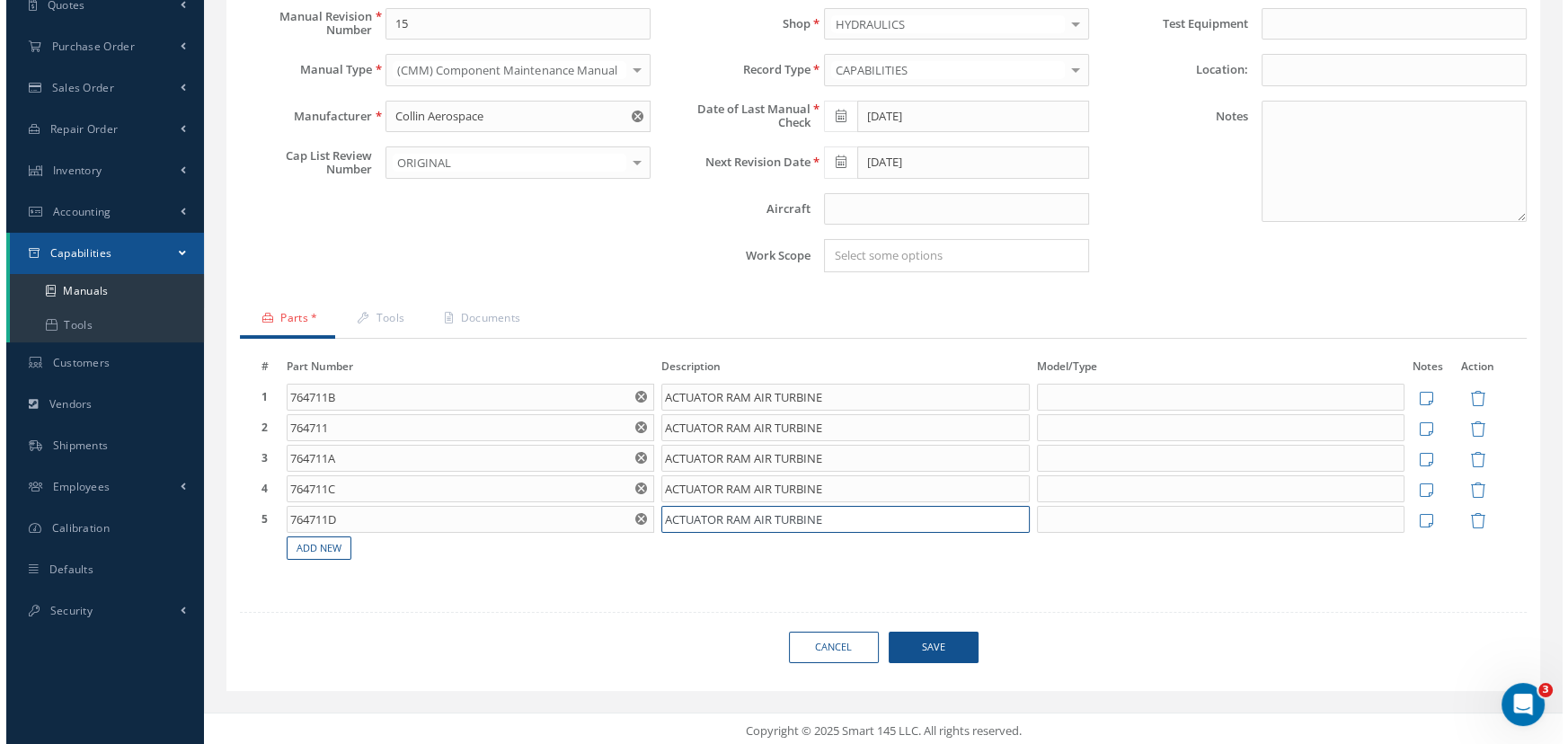
scroll to position [278, 0]
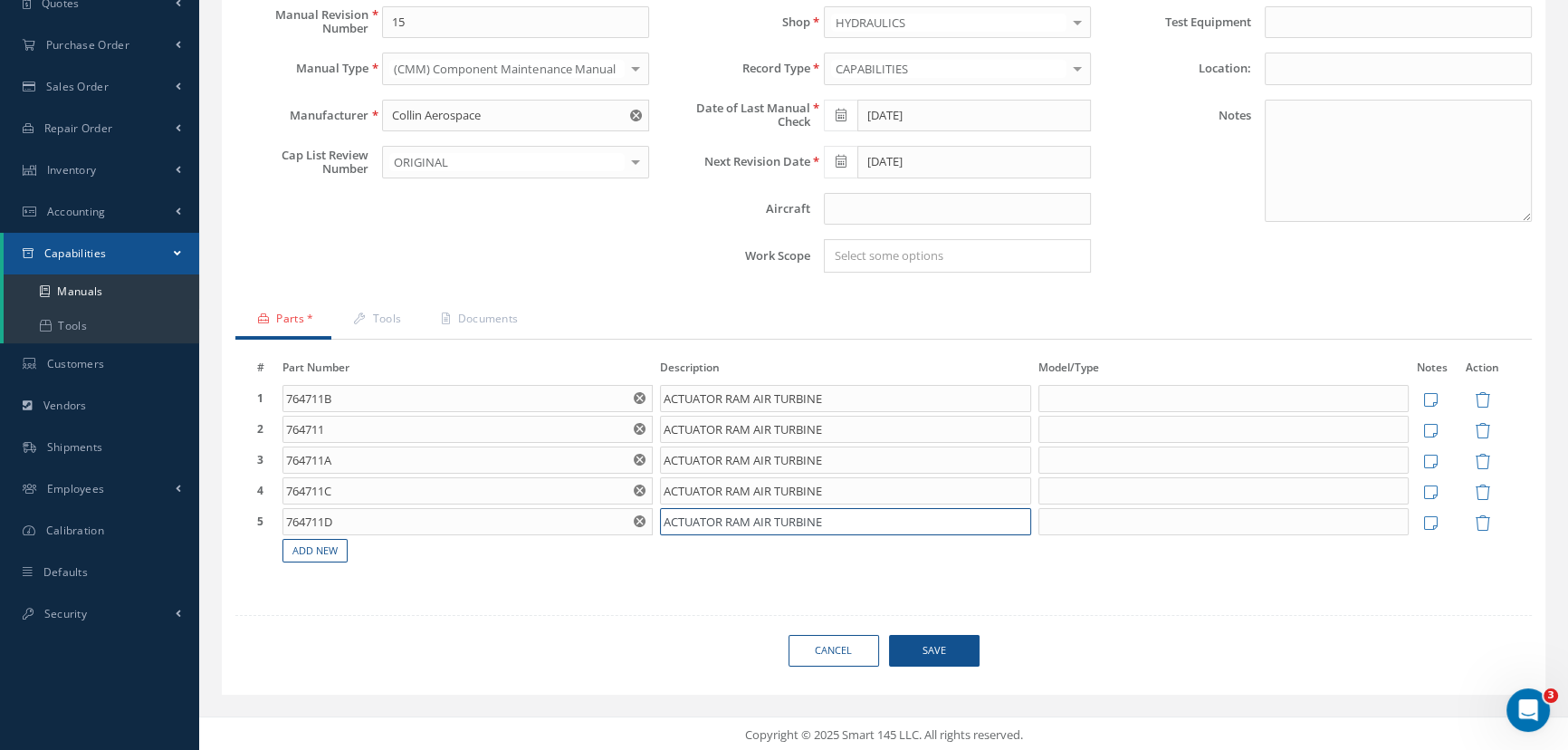
type input "ACTUATOR RAM AIR TURBINE"
click at [929, 652] on span "Save" at bounding box center [934, 650] width 91 height 32
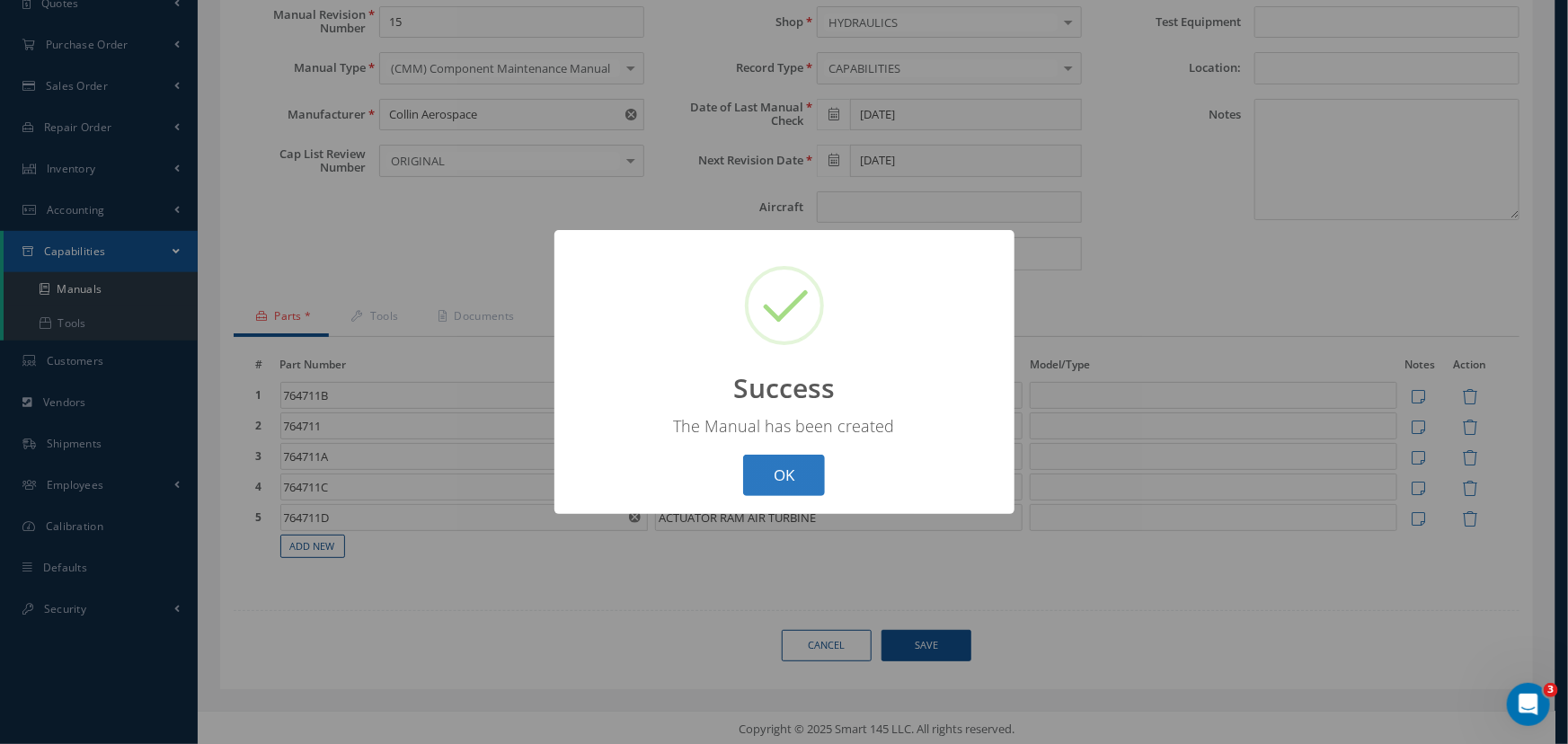
click at [795, 476] on button "OK" at bounding box center [784, 476] width 82 height 42
select select "25"
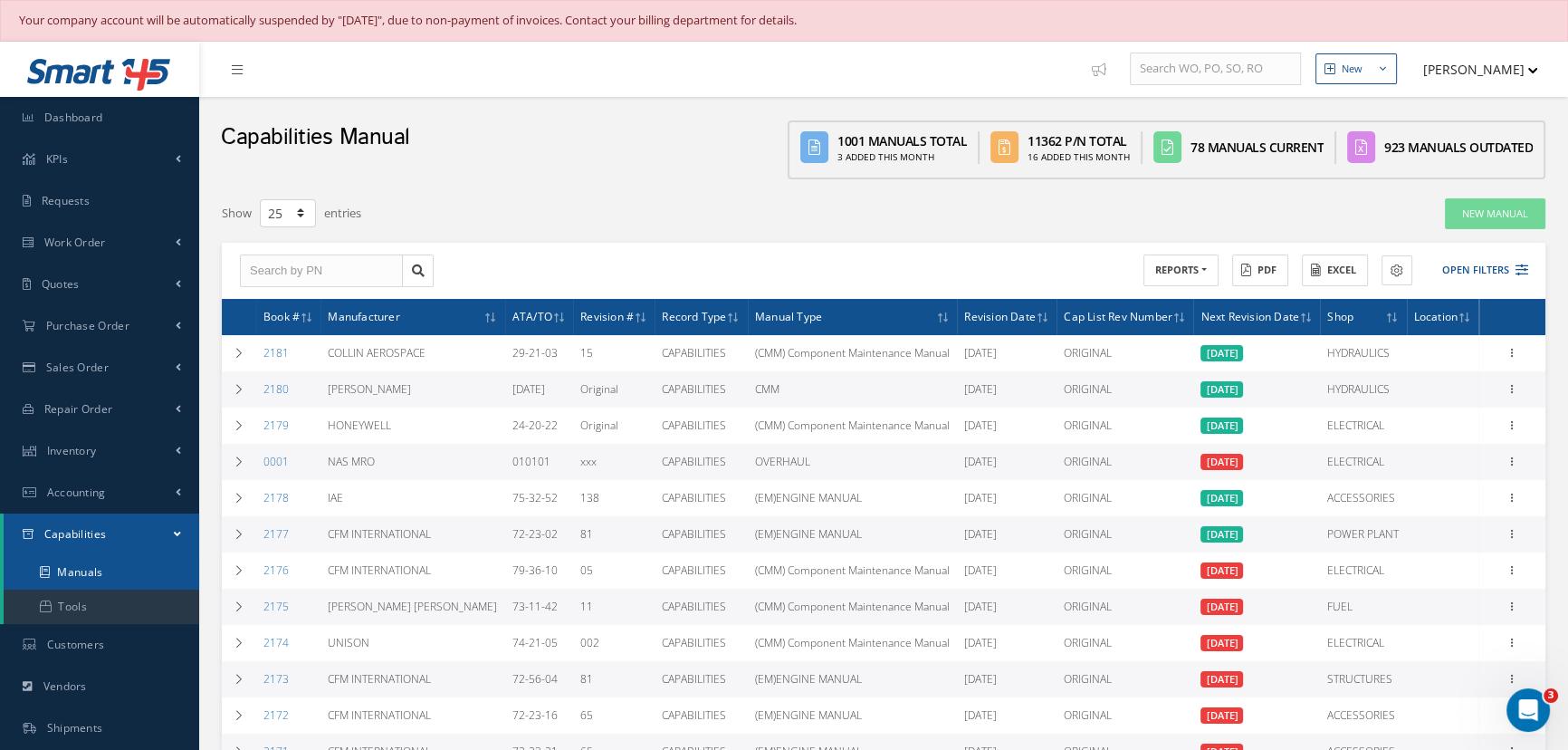
click at [54, 571] on link "Manuals" at bounding box center [101, 573] width 195 height 34
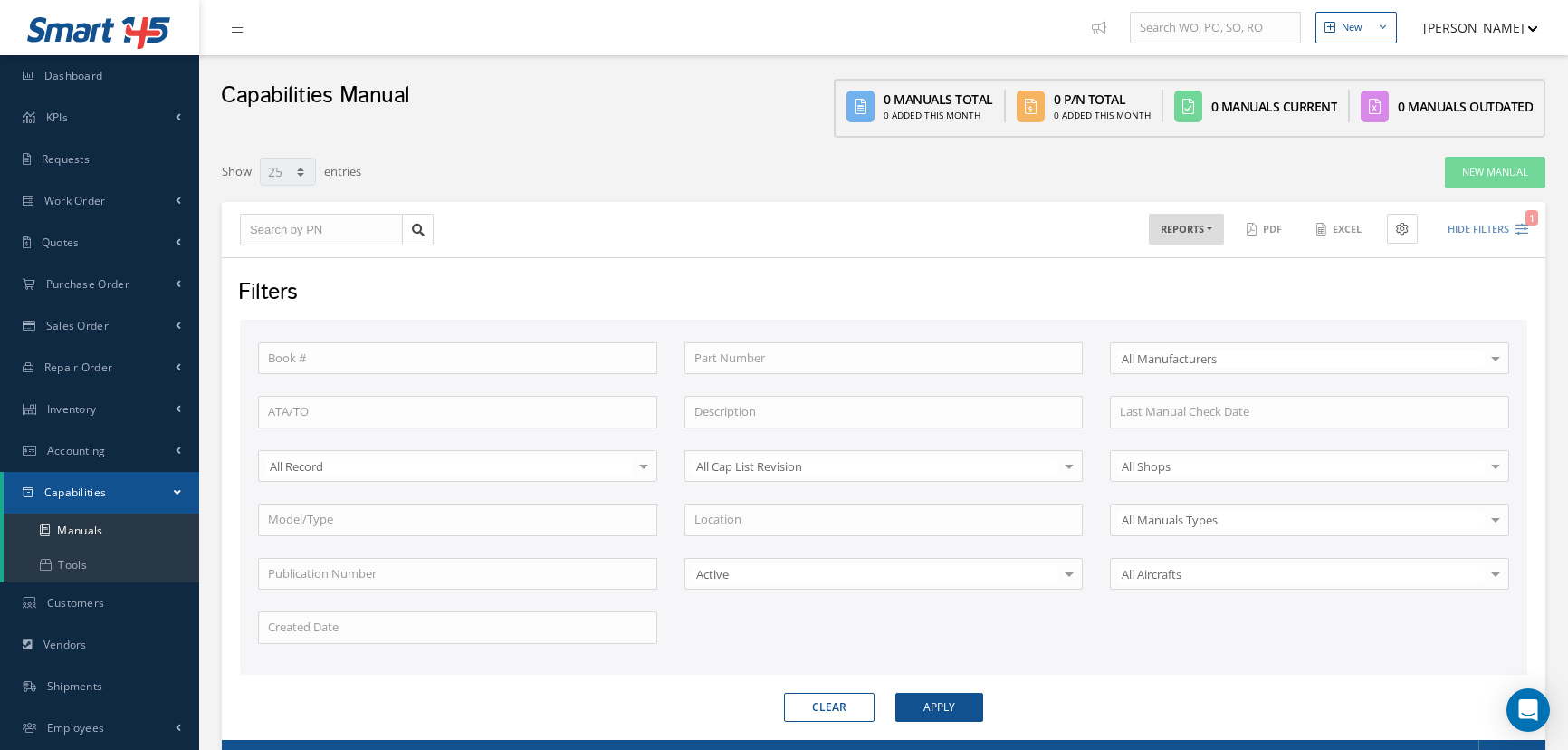
select select "25"
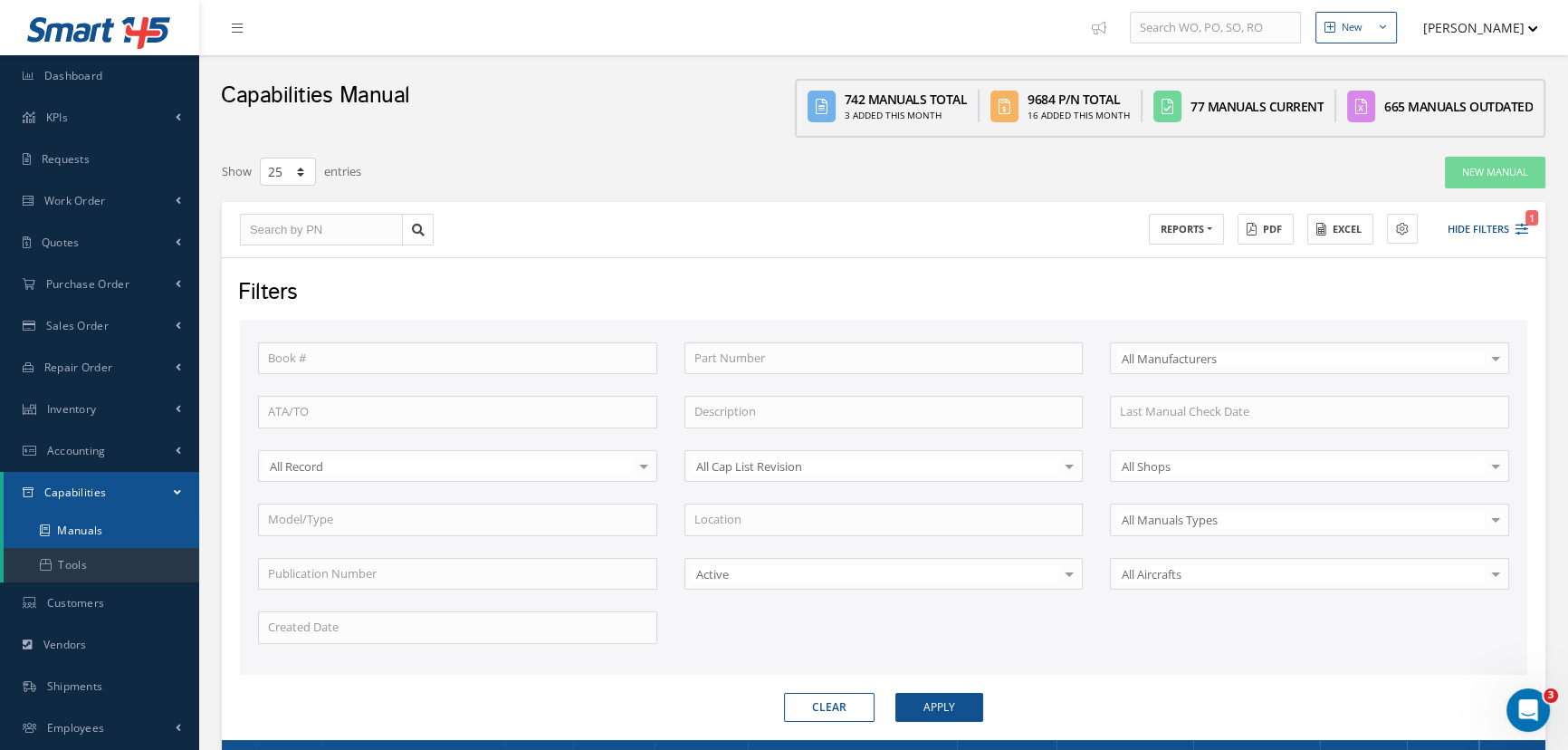
click at [89, 533] on link "Manuals" at bounding box center [101, 531] width 195 height 34
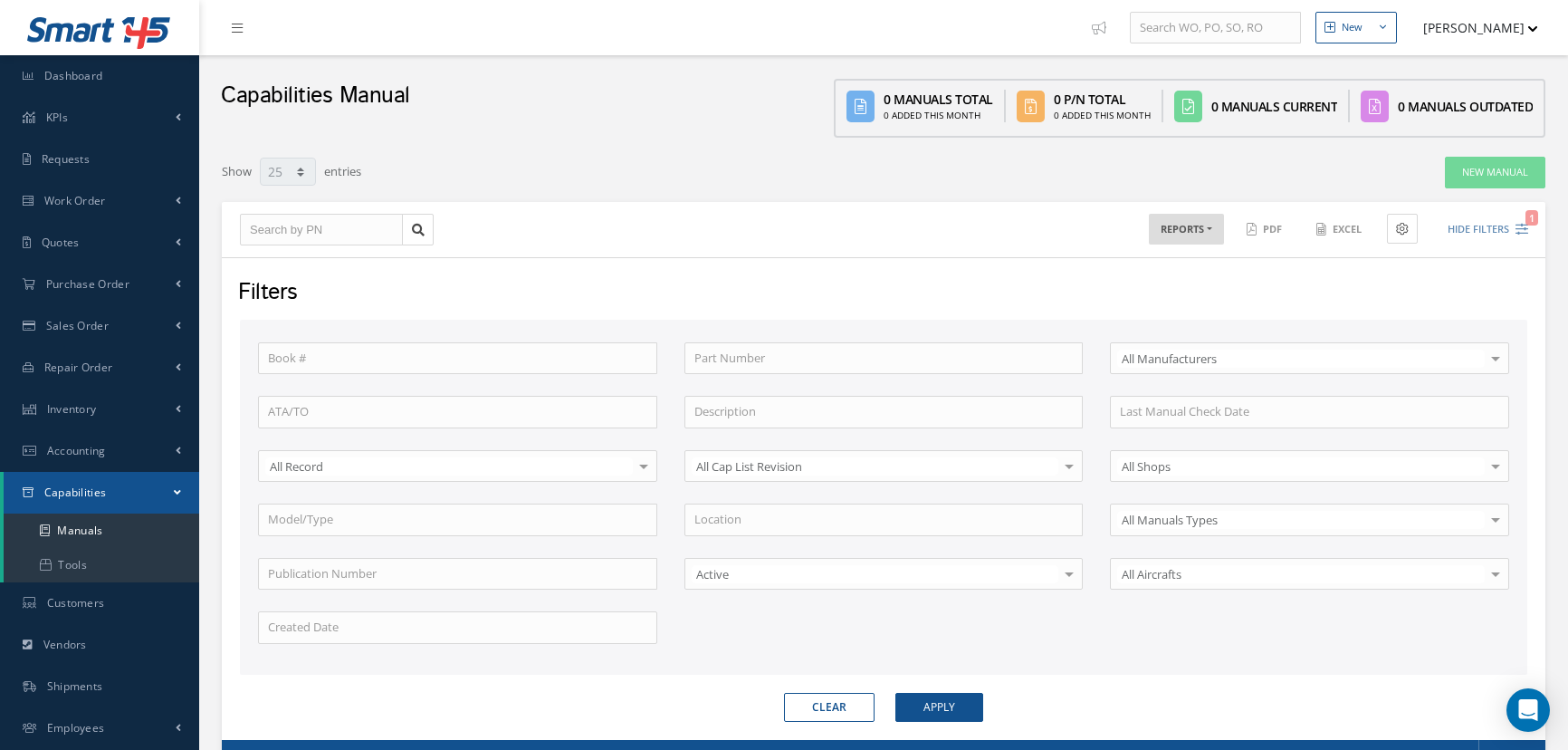
select select "25"
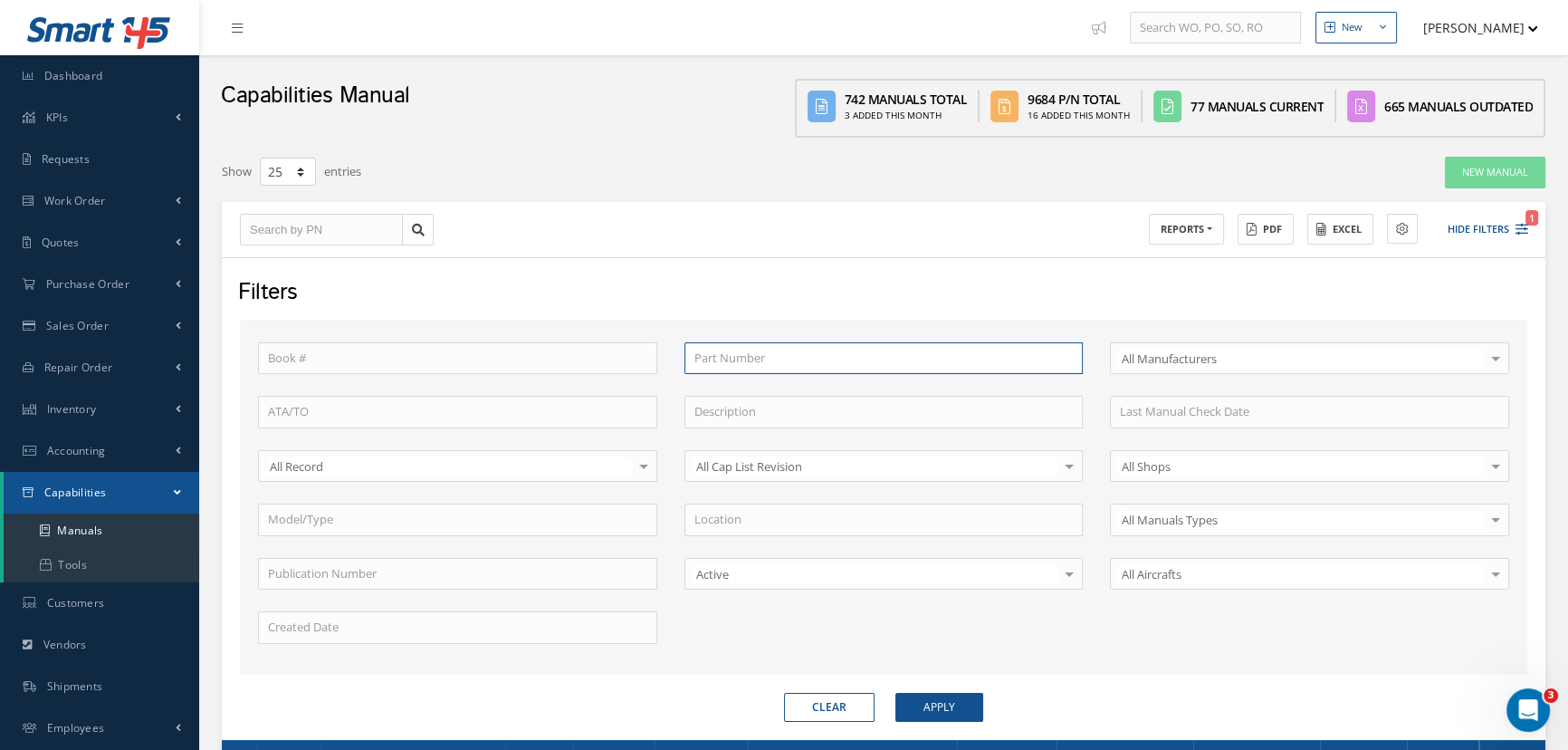
click at [757, 360] on input "text" at bounding box center [884, 359] width 399 height 33
type input "7"
type input "76"
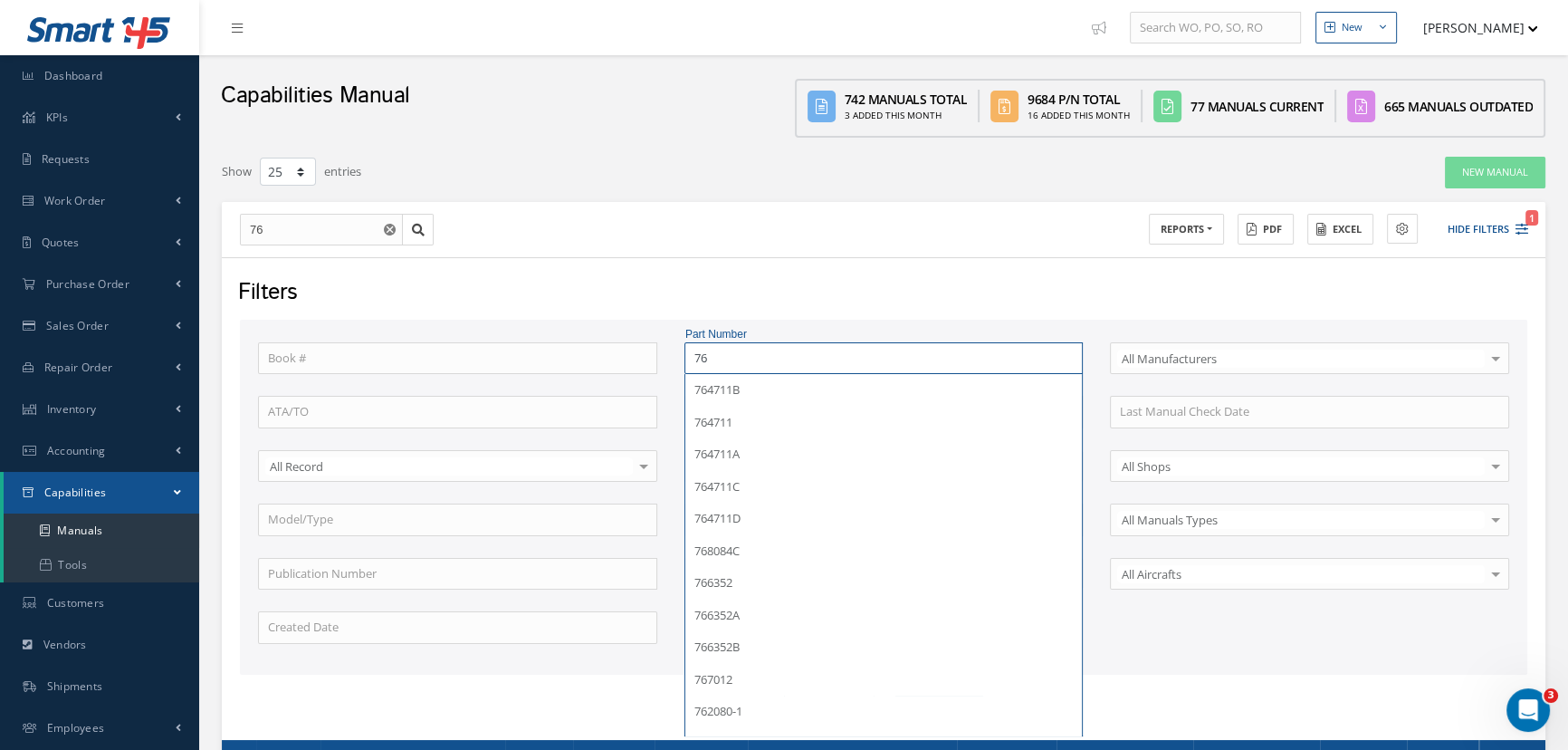
type input "764"
type input "7647"
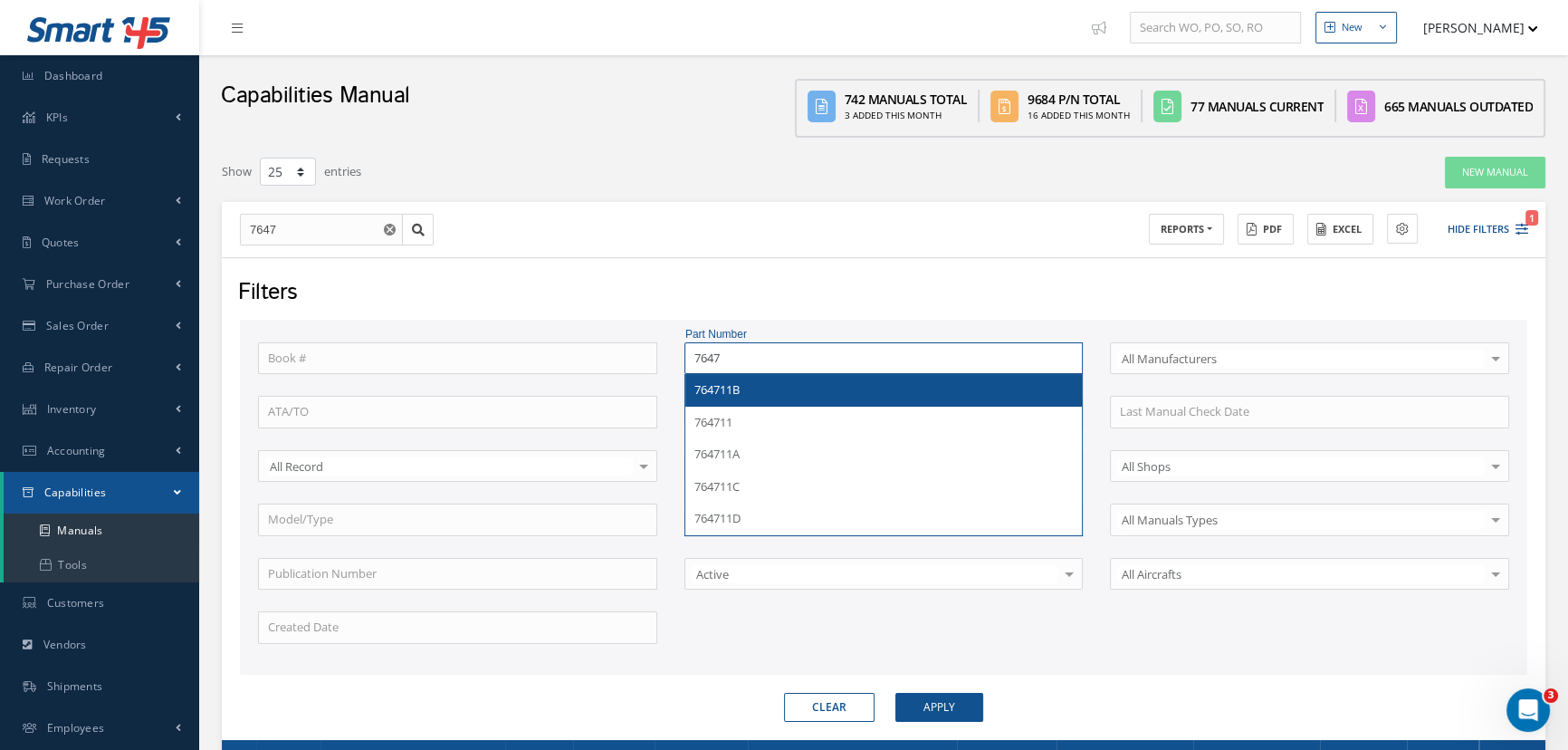
type input "7647"
click at [731, 389] on span "764711B" at bounding box center [717, 389] width 45 height 16
type input "764711B"
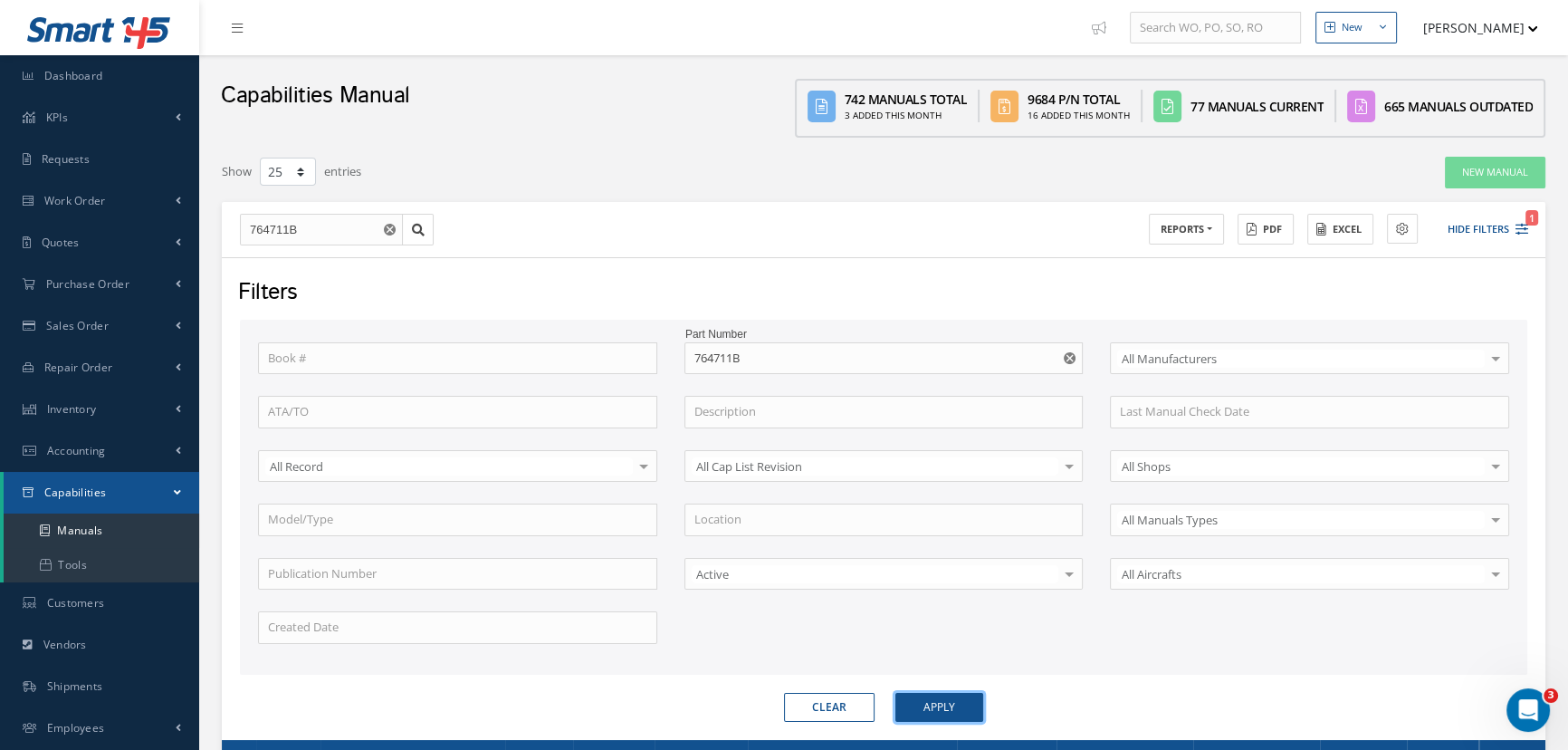
click at [922, 707] on button "Apply" at bounding box center [940, 708] width 88 height 29
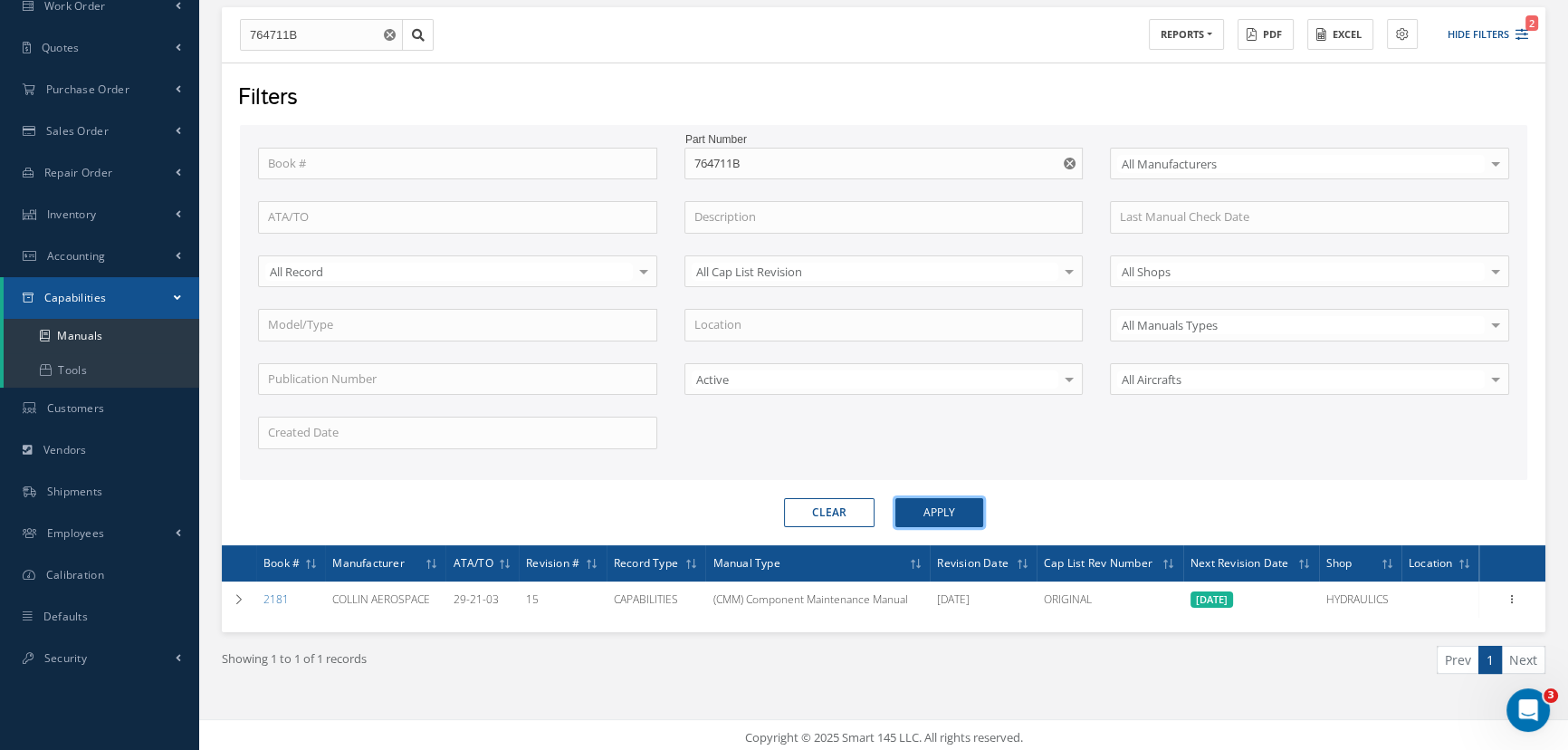
scroll to position [199, 0]
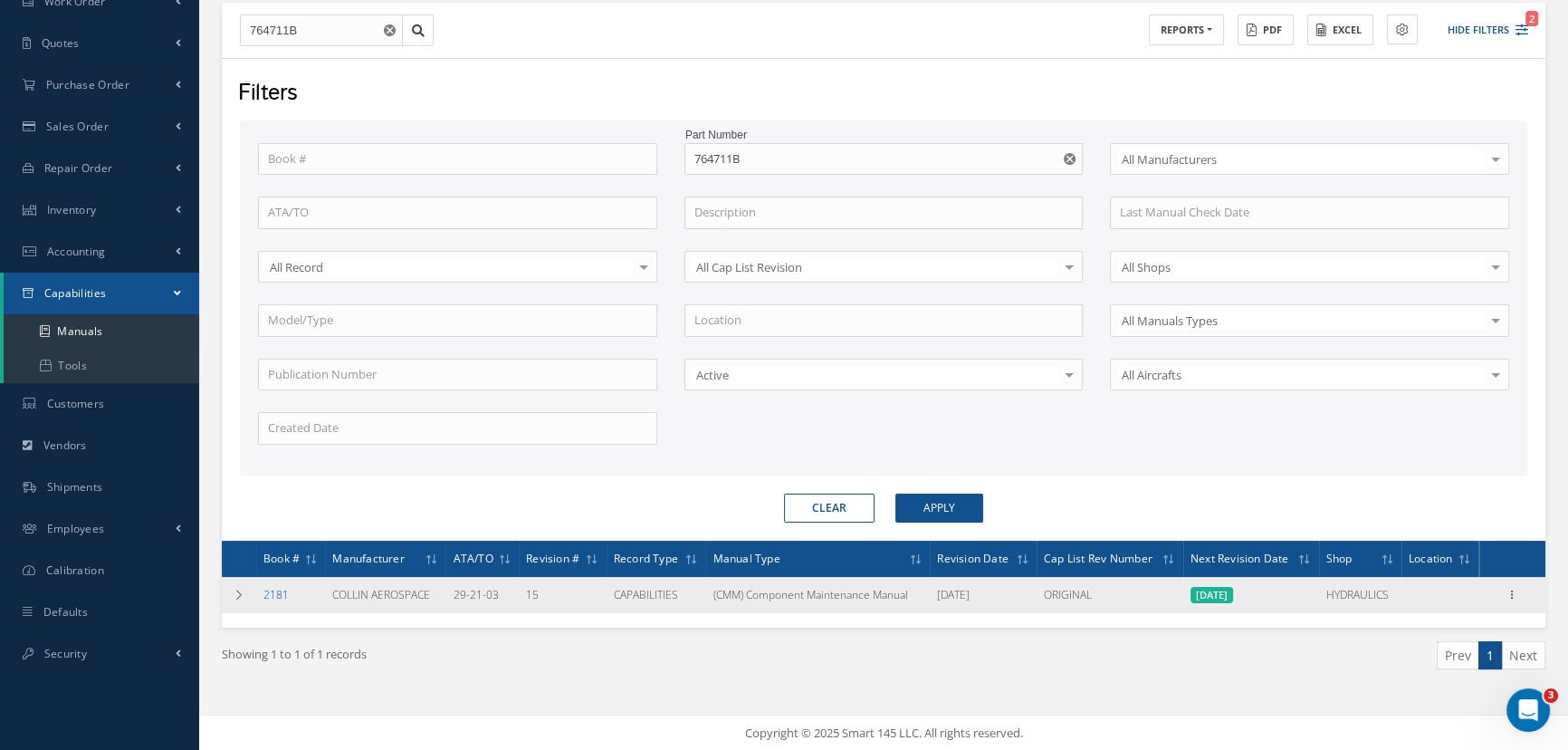
click at [277, 596] on link "2181" at bounding box center [276, 595] width 25 height 15
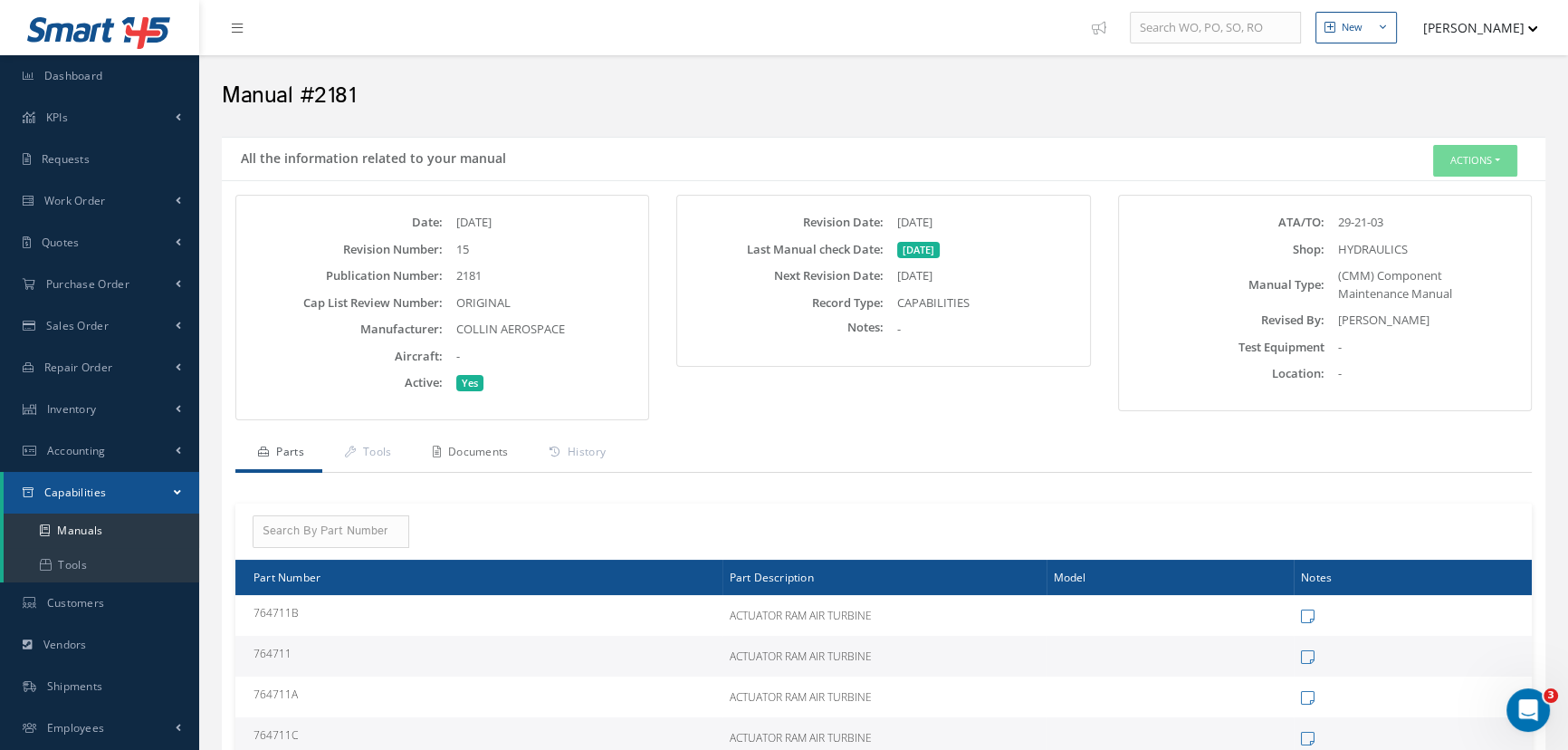
click at [463, 450] on link "Documents" at bounding box center [469, 454] width 117 height 38
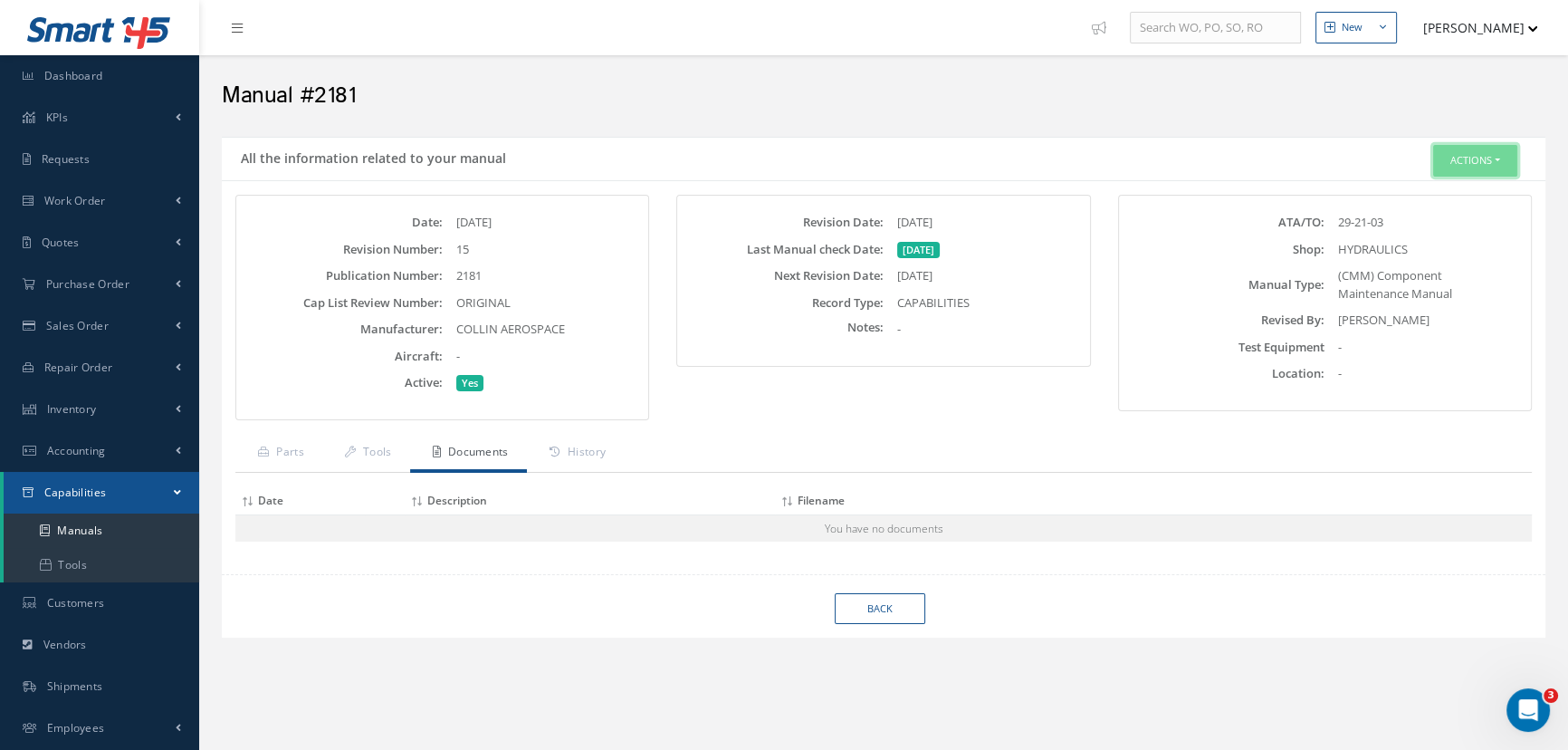
click at [1469, 148] on button "Actions" at bounding box center [1475, 160] width 84 height 32
click at [1424, 185] on link "Edit" at bounding box center [1446, 194] width 145 height 25
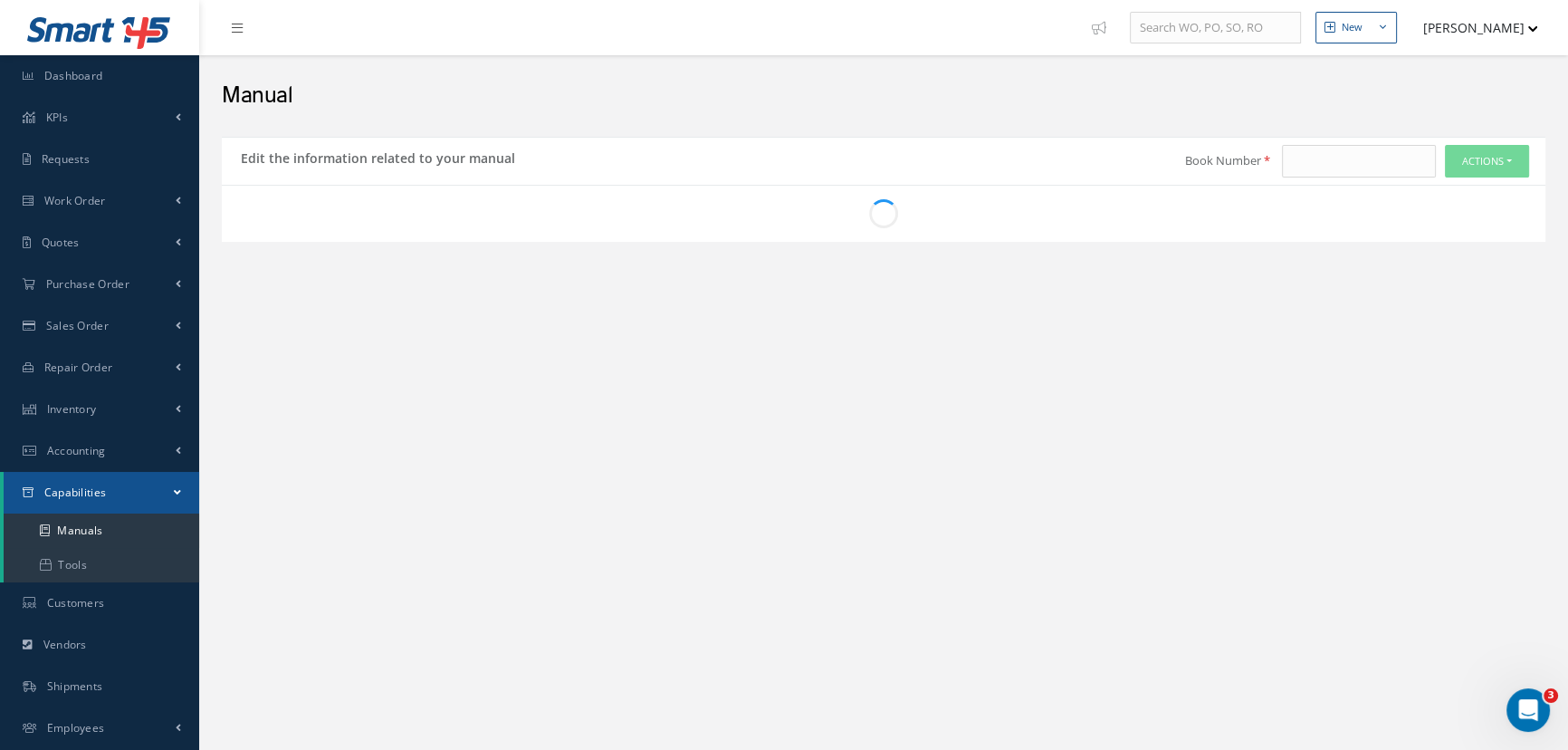
type input "2181"
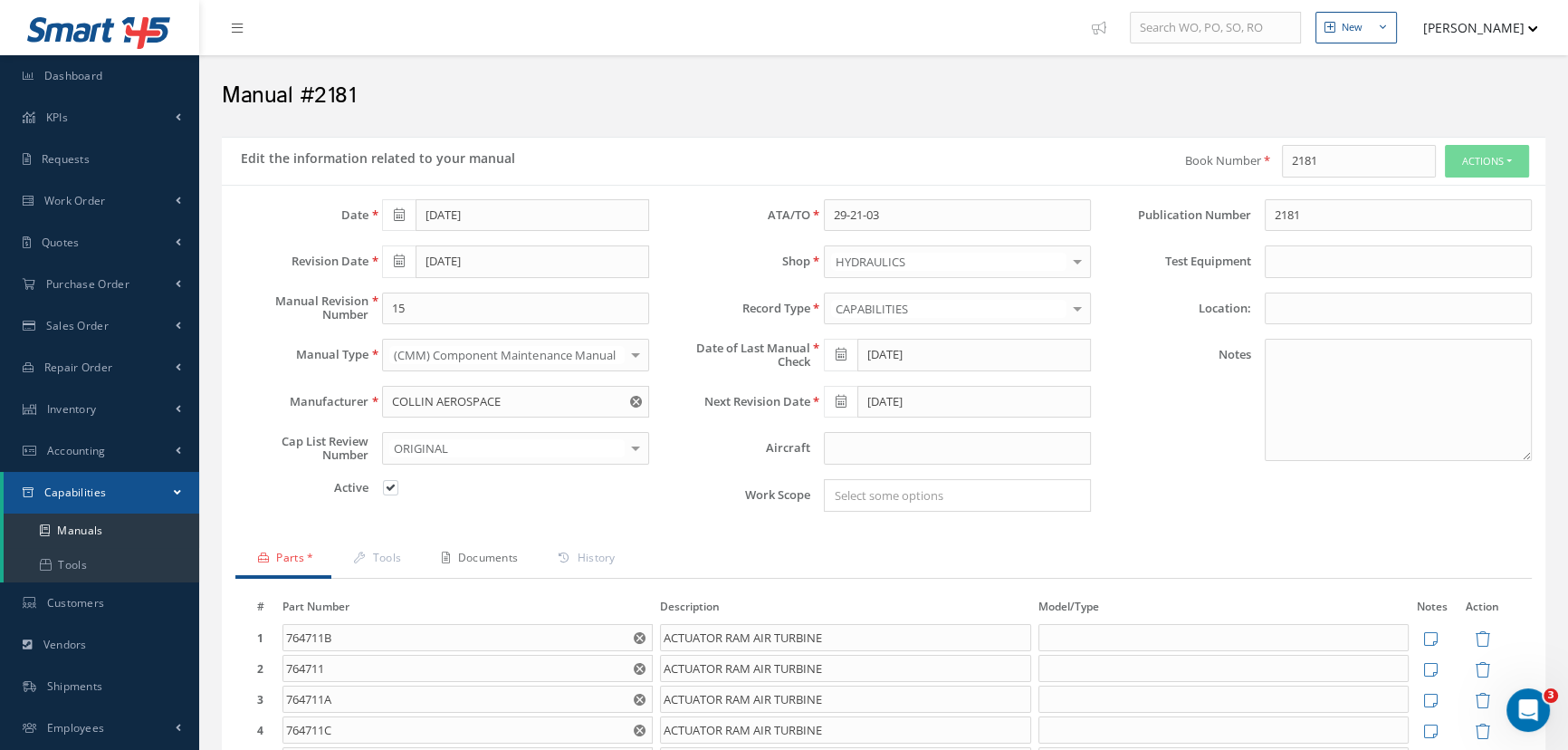
click at [495, 555] on link "Documents" at bounding box center [478, 560] width 117 height 38
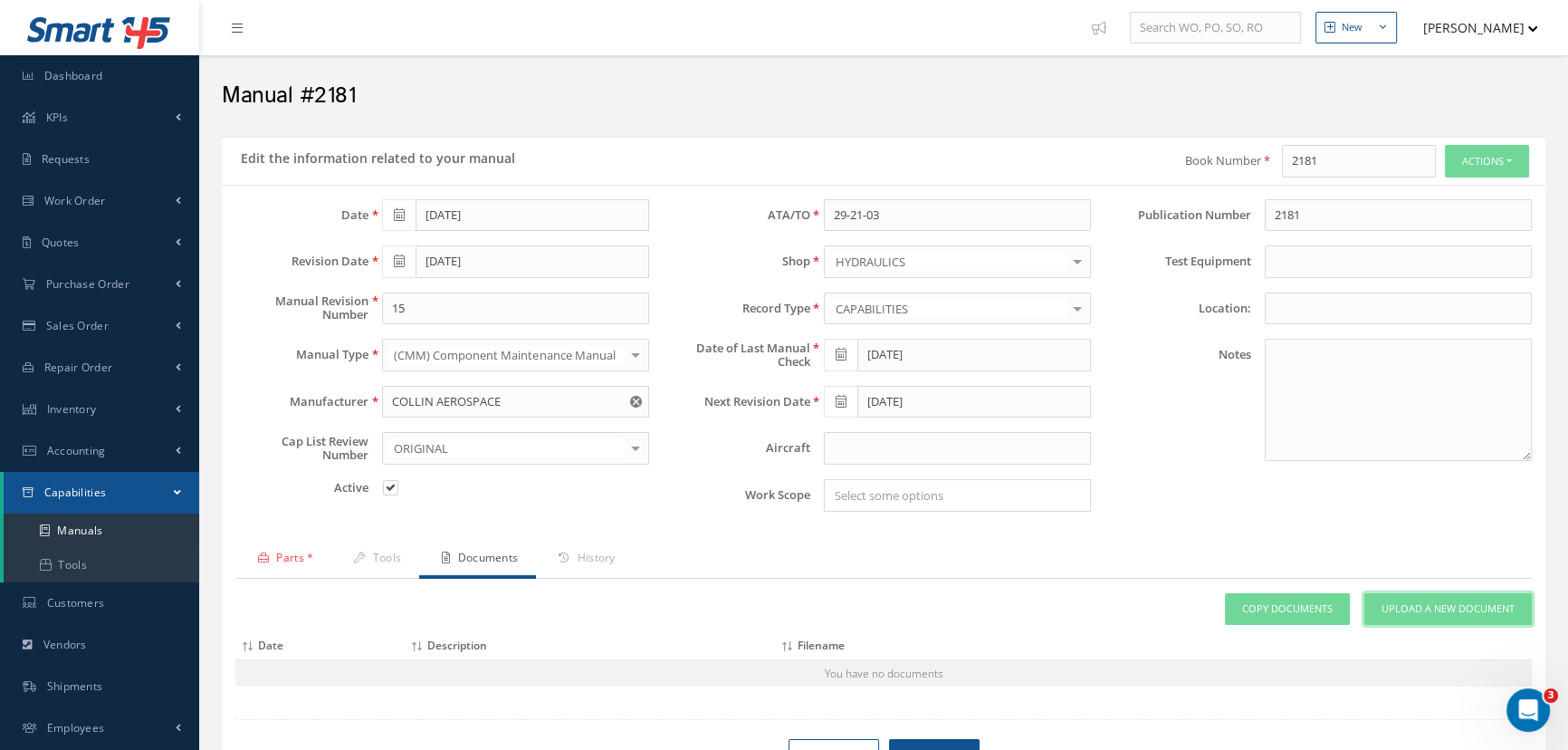
click at [1436, 613] on span "Upload a New Document" at bounding box center [1448, 609] width 133 height 15
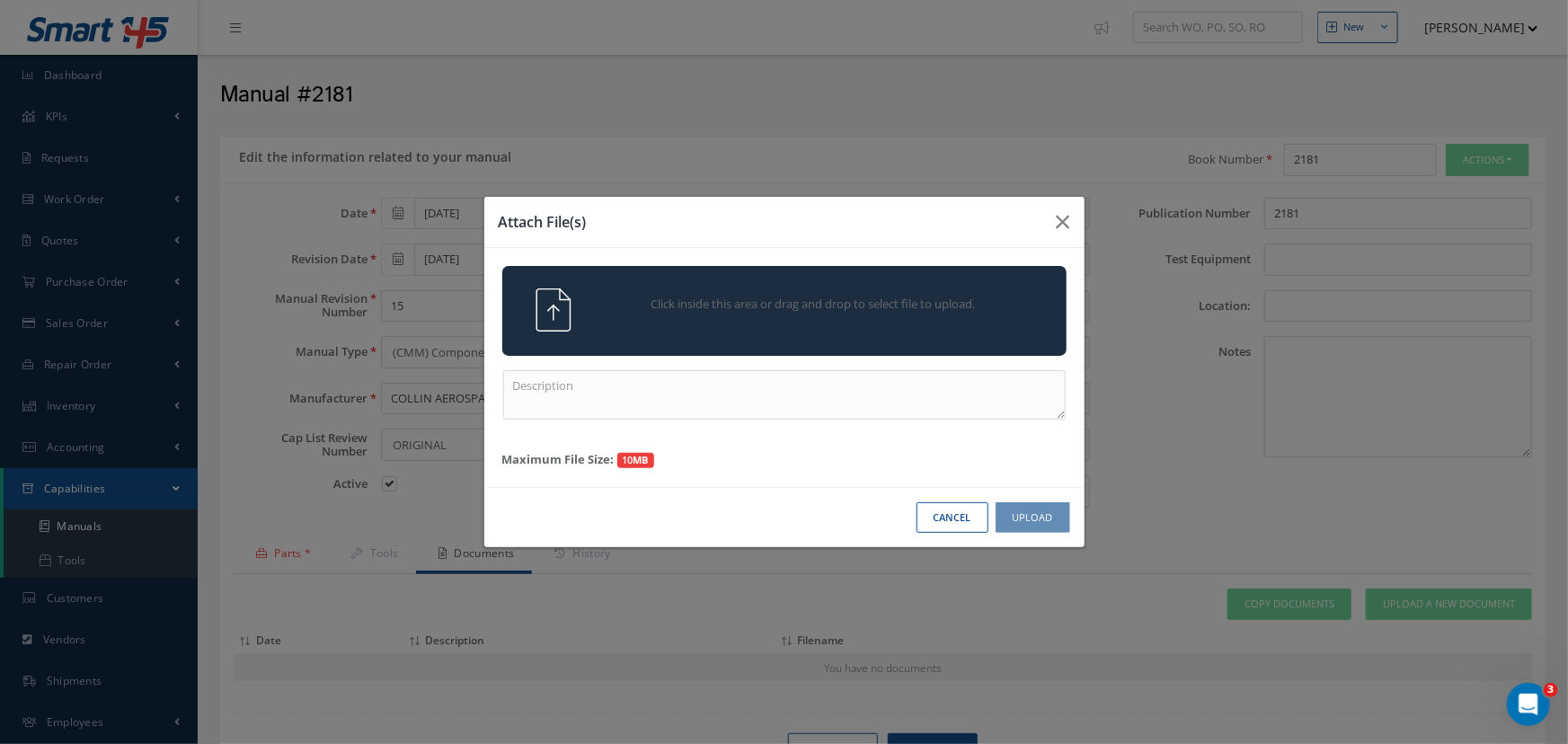
click at [759, 324] on div "Click inside this area or drag and drop to select file to upload." at bounding box center [808, 307] width 444 height 36
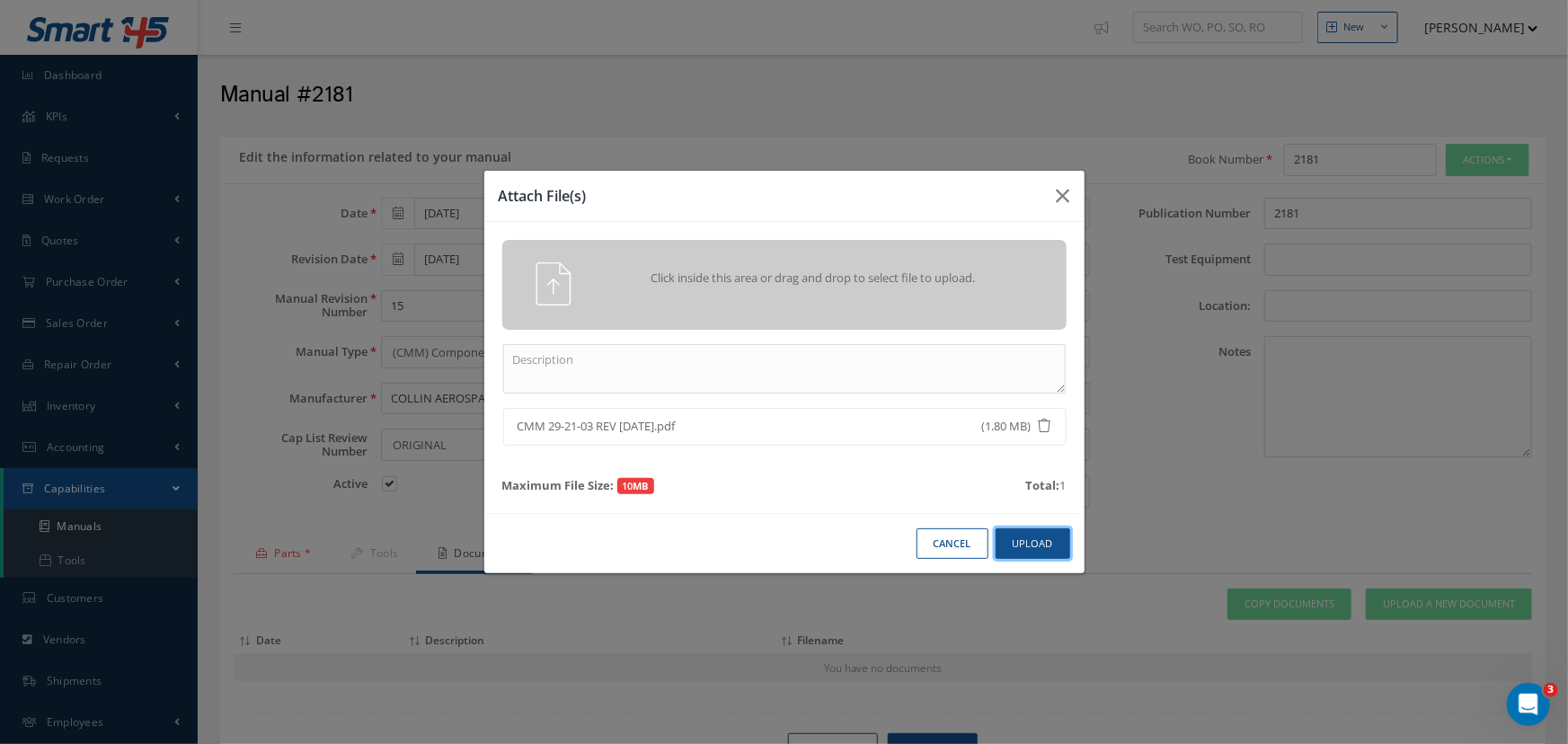
click at [1035, 544] on button "Upload" at bounding box center [1032, 544] width 75 height 31
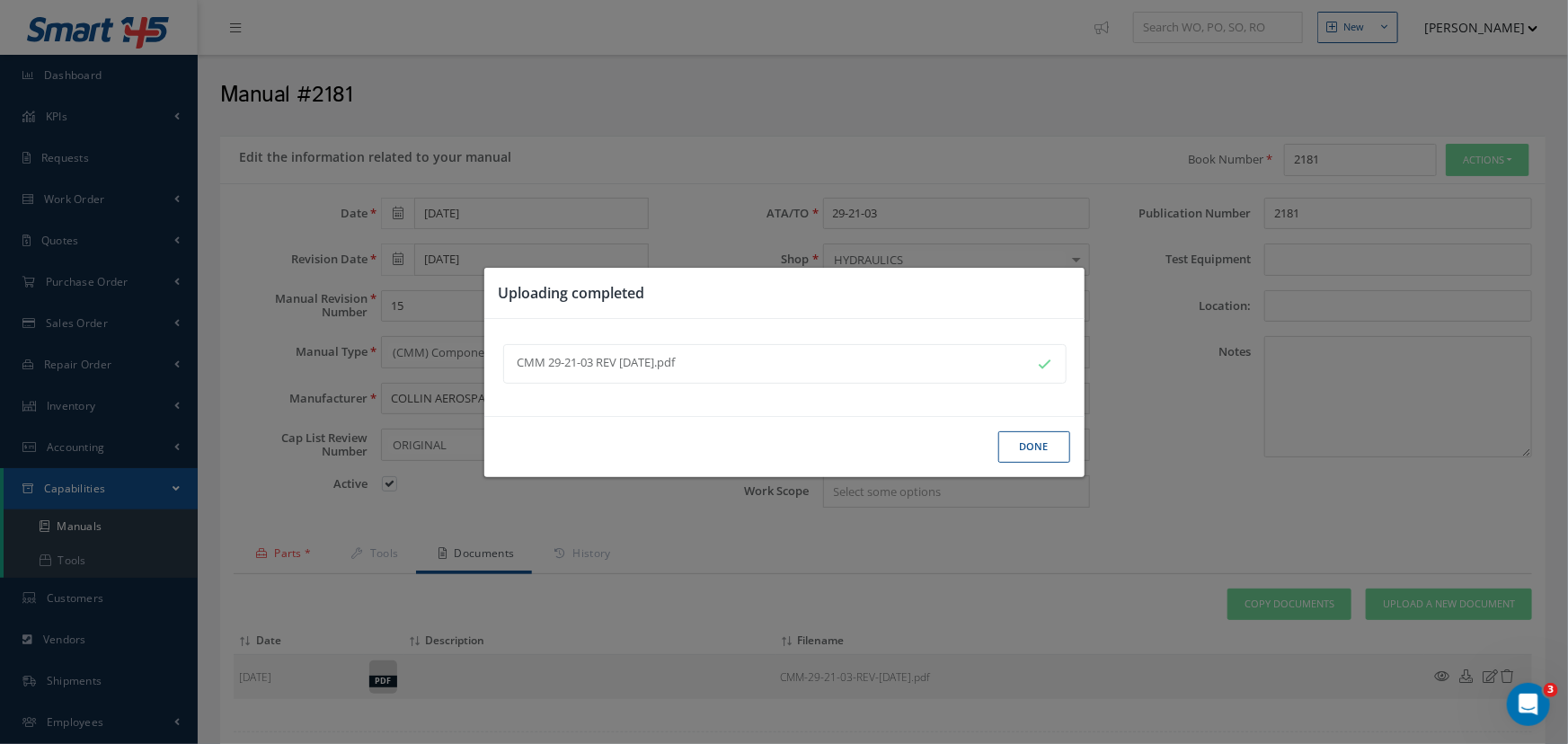
click at [1027, 441] on button "Done" at bounding box center [1034, 447] width 72 height 31
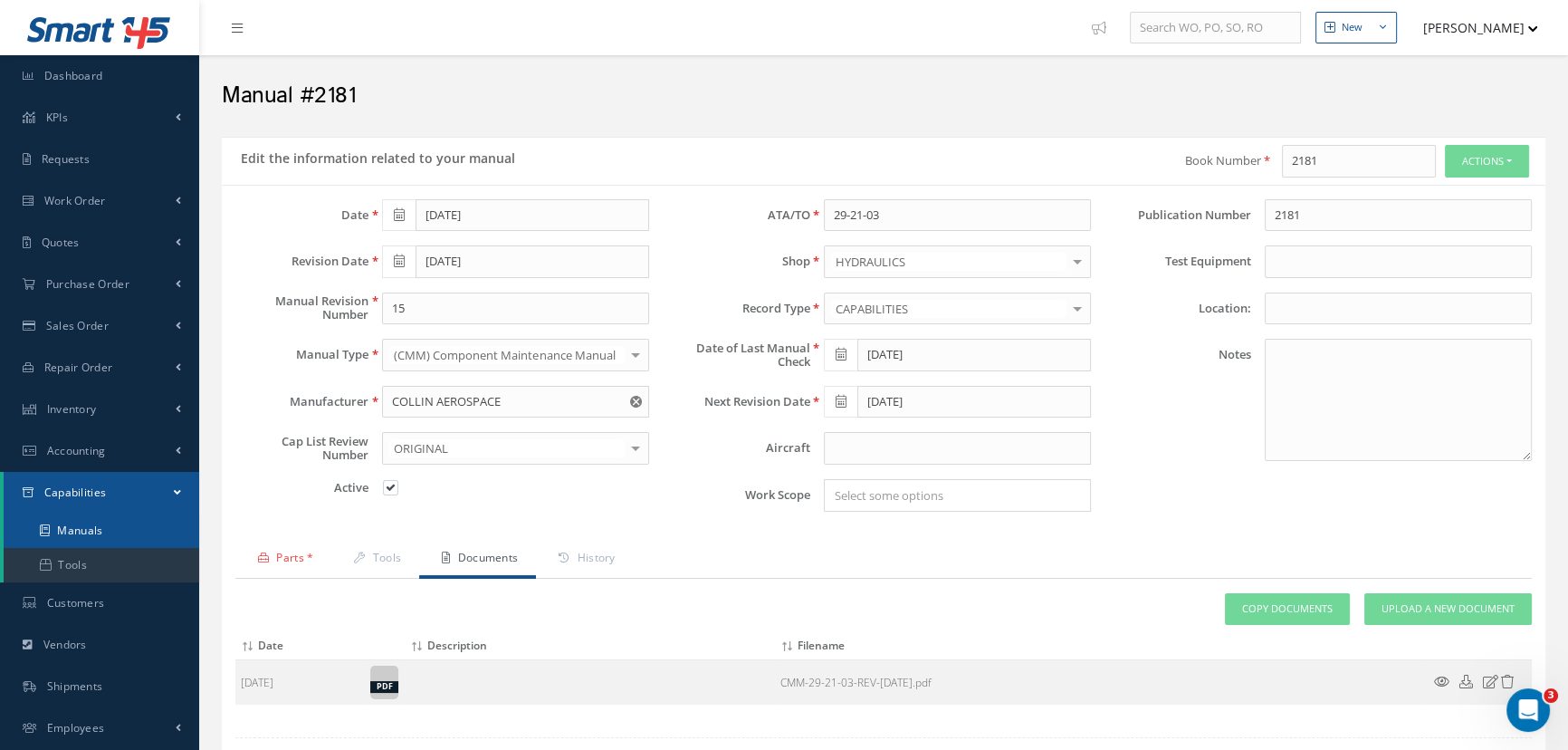
click at [81, 526] on link "Manuals" at bounding box center [101, 531] width 195 height 34
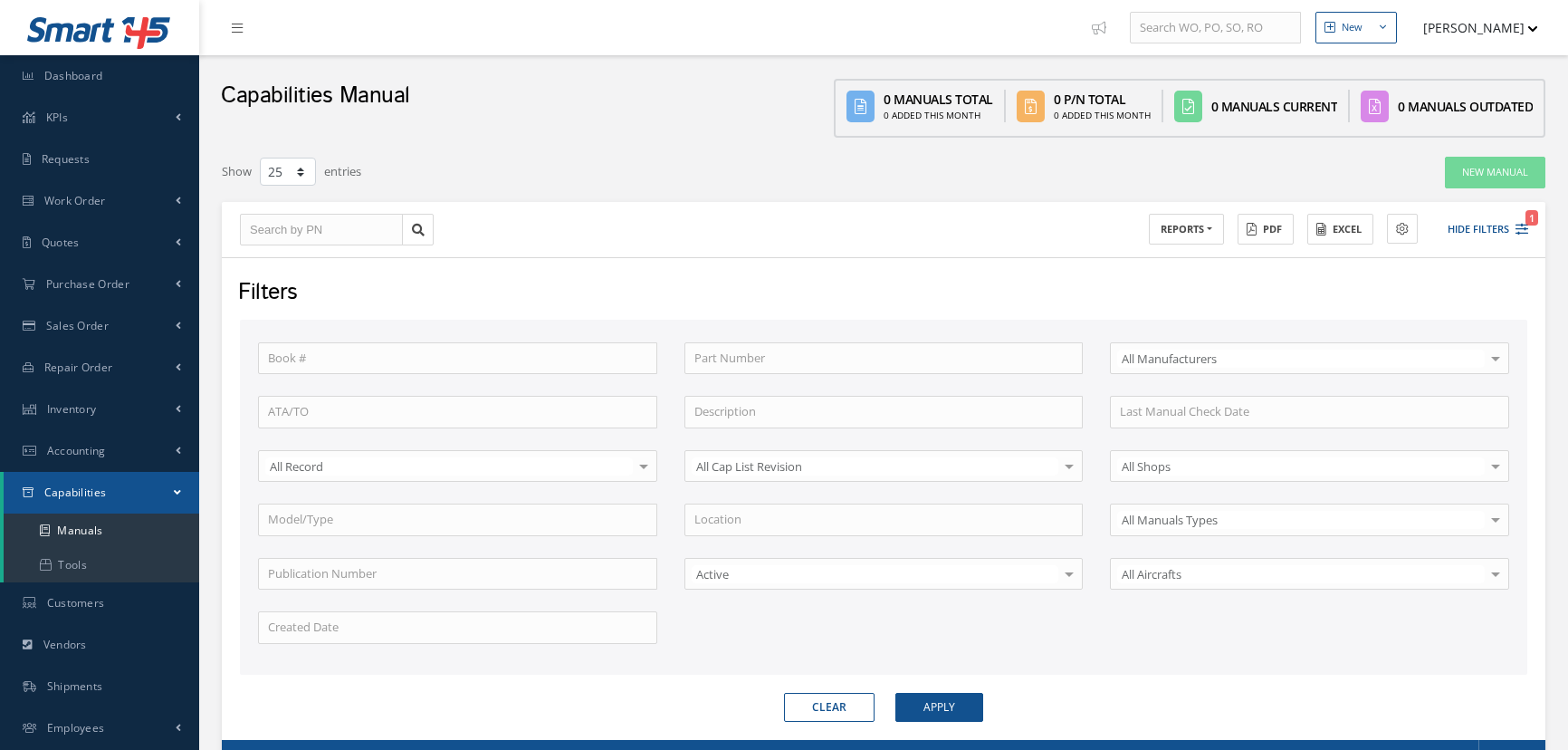
select select "25"
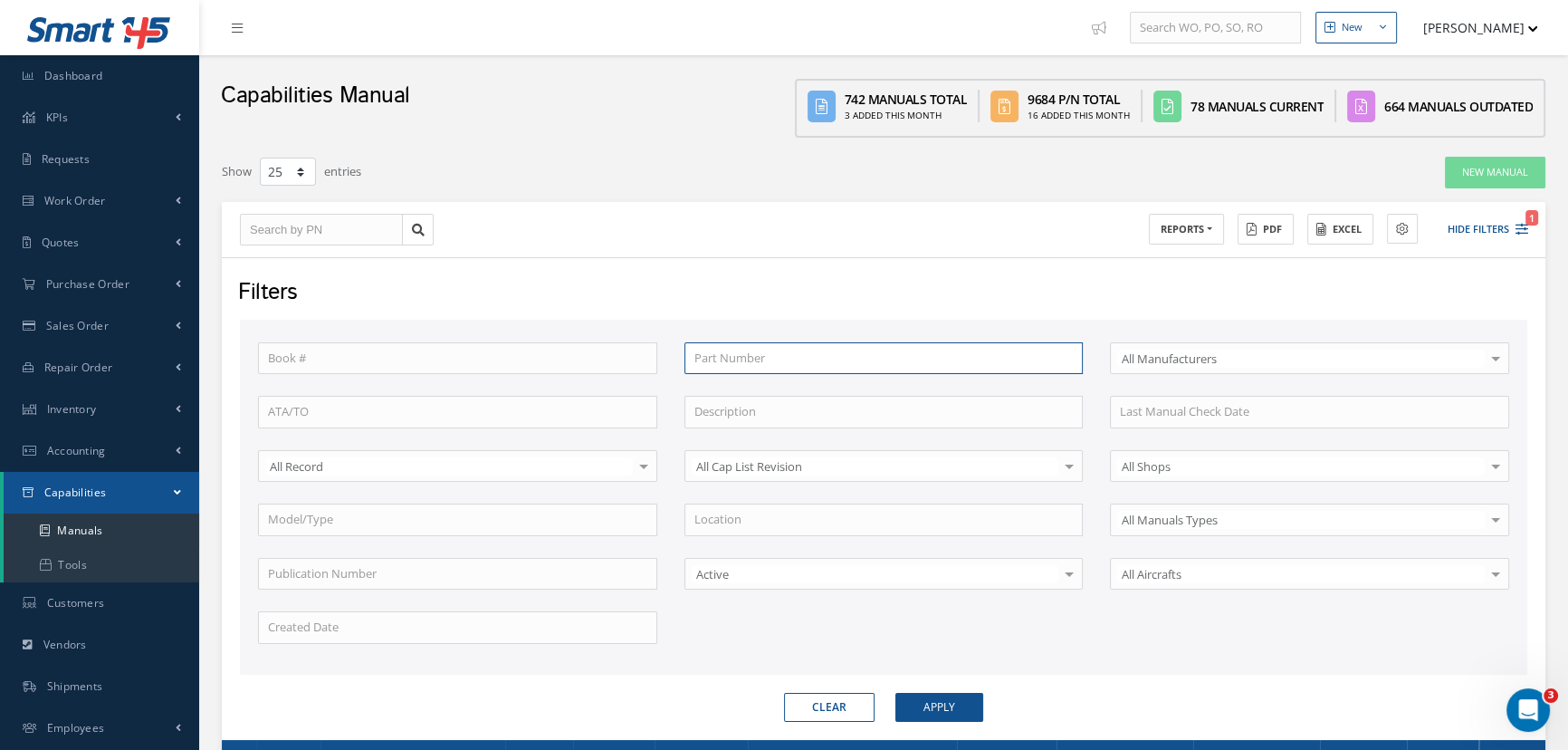
click at [757, 360] on input "text" at bounding box center [884, 359] width 399 height 33
type input "1"
type input "13"
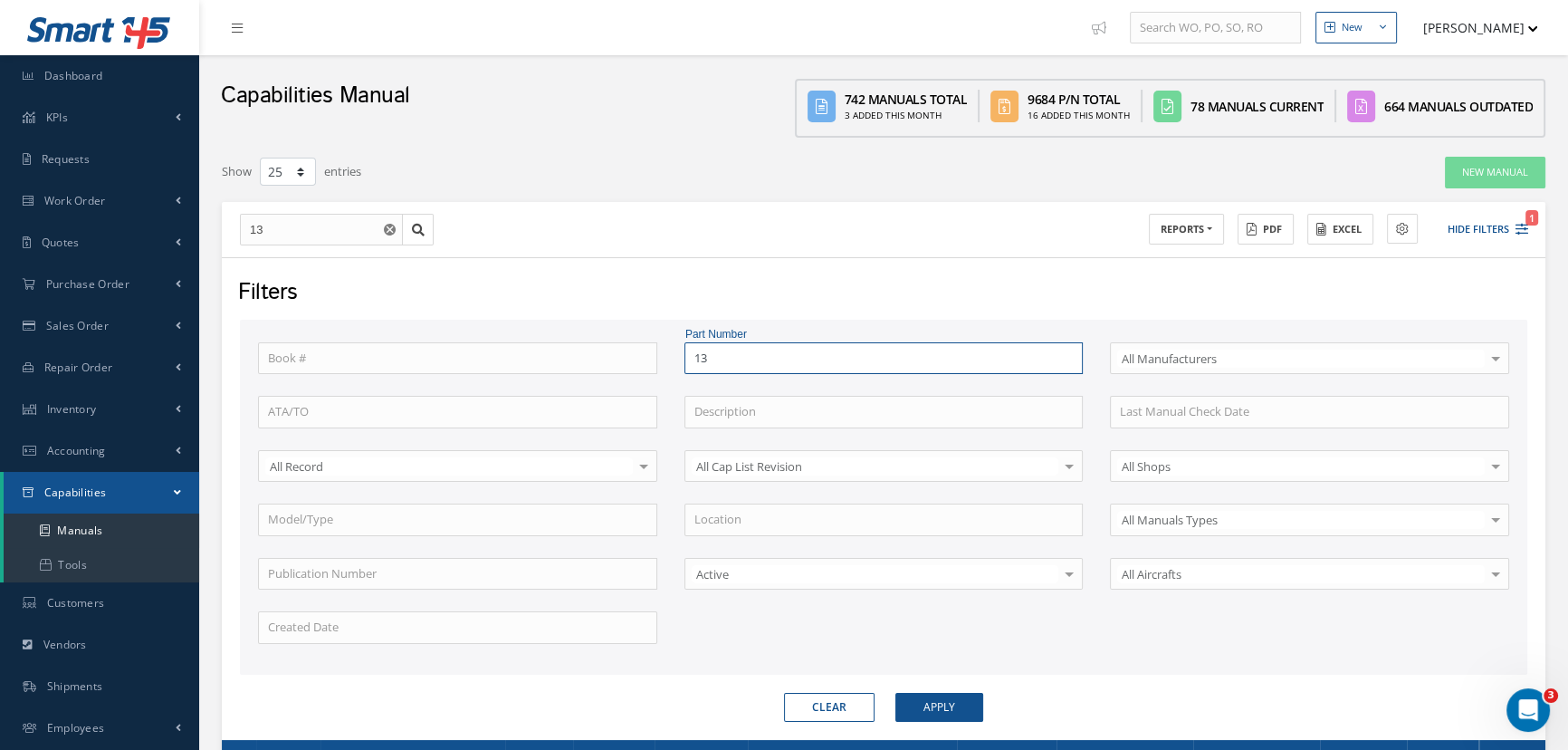
type input "135"
type input "1359"
type input "1359m"
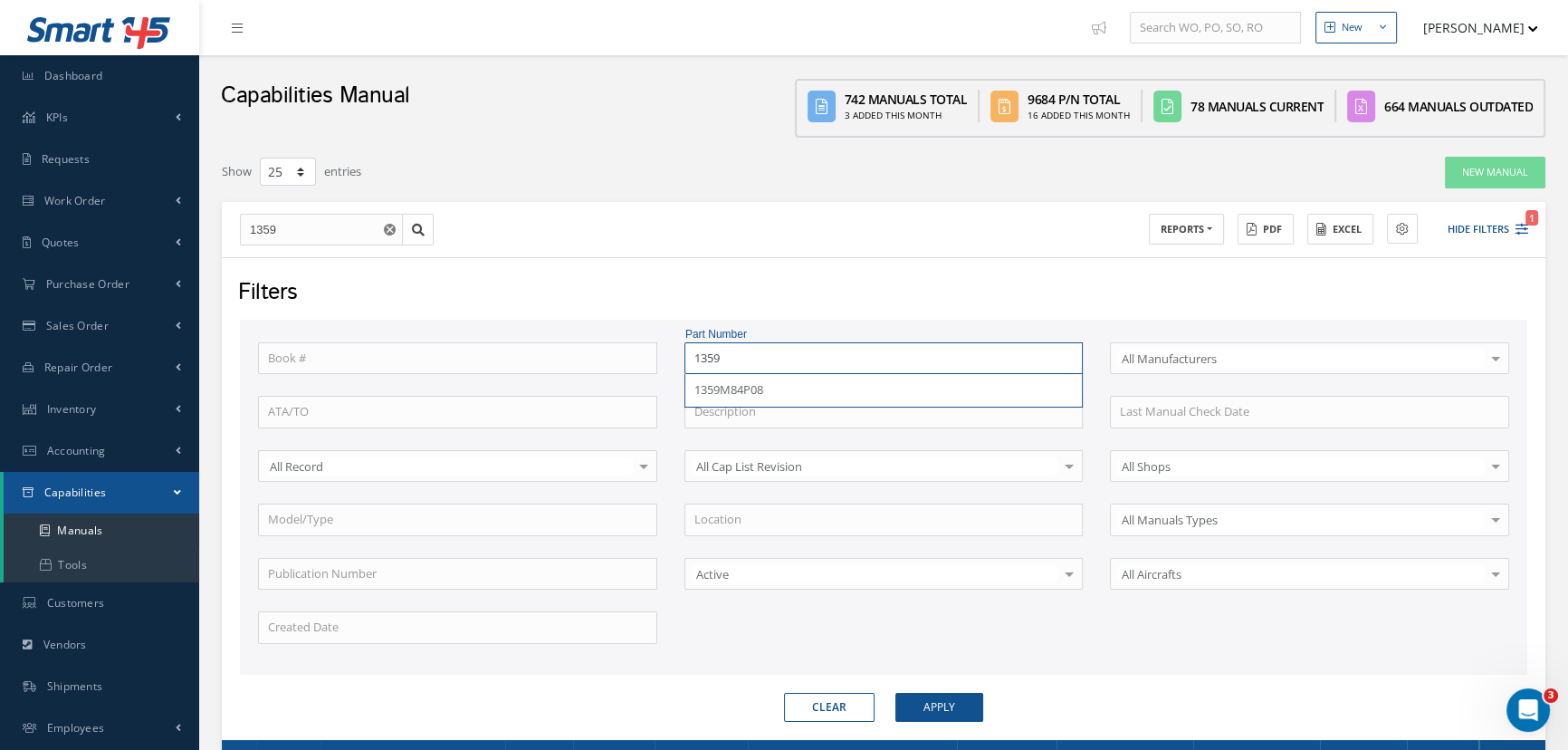
type input "1359m"
type input "1359m8"
type input "1359m84"
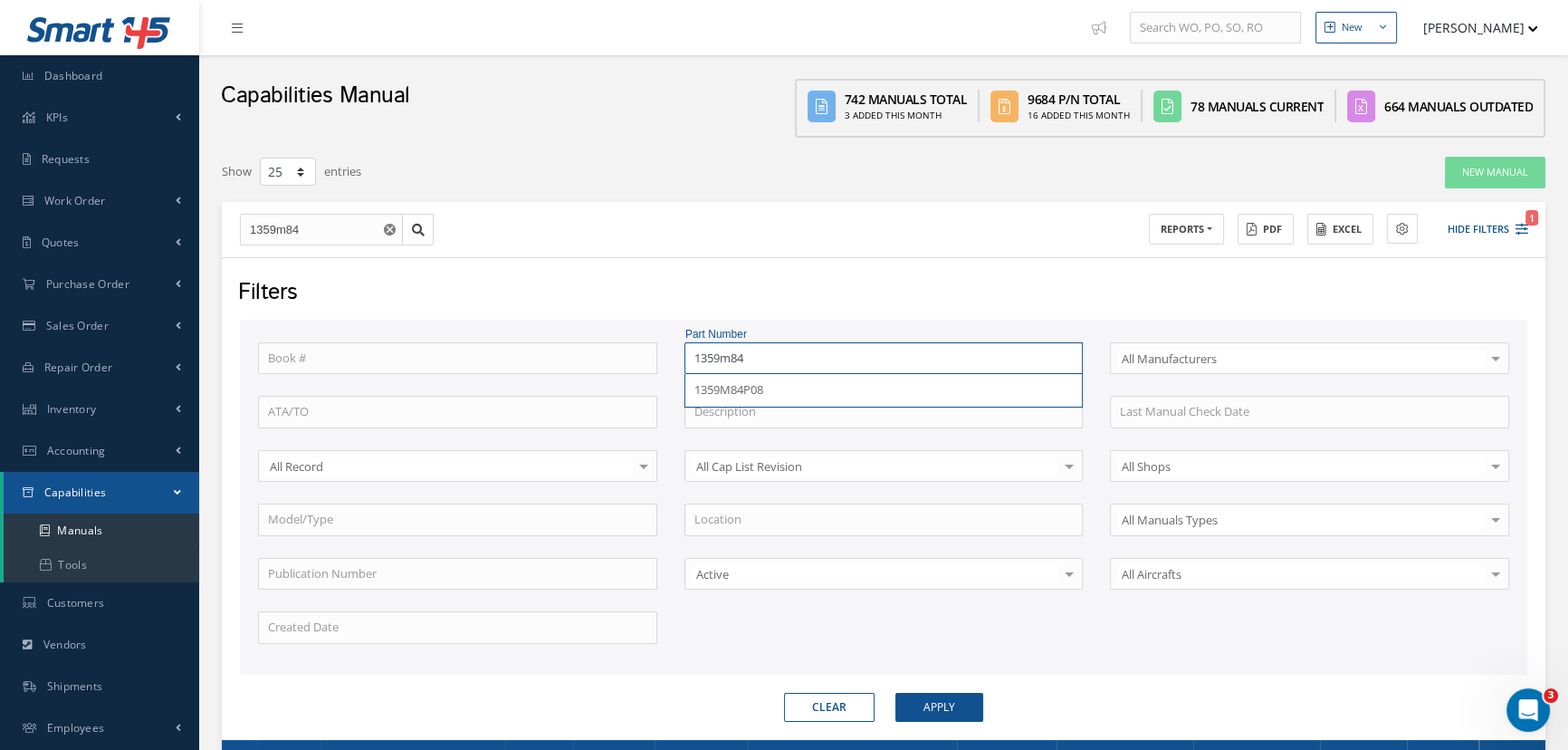
type input "1359m84p"
type input "1359m84p0"
type input "1359m84p08"
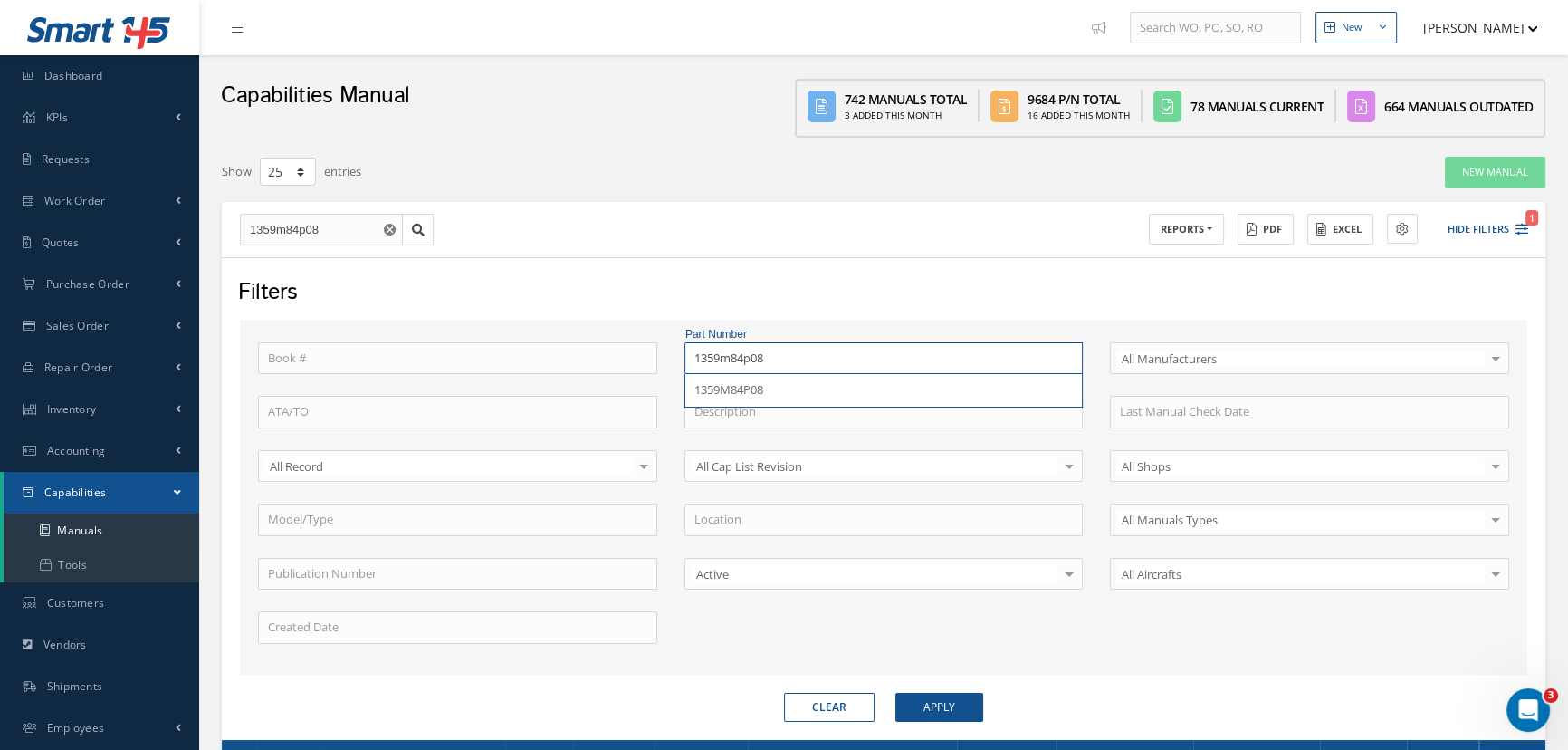
type input "1359m84p08"
click at [896, 693] on button "Apply" at bounding box center [940, 708] width 88 height 29
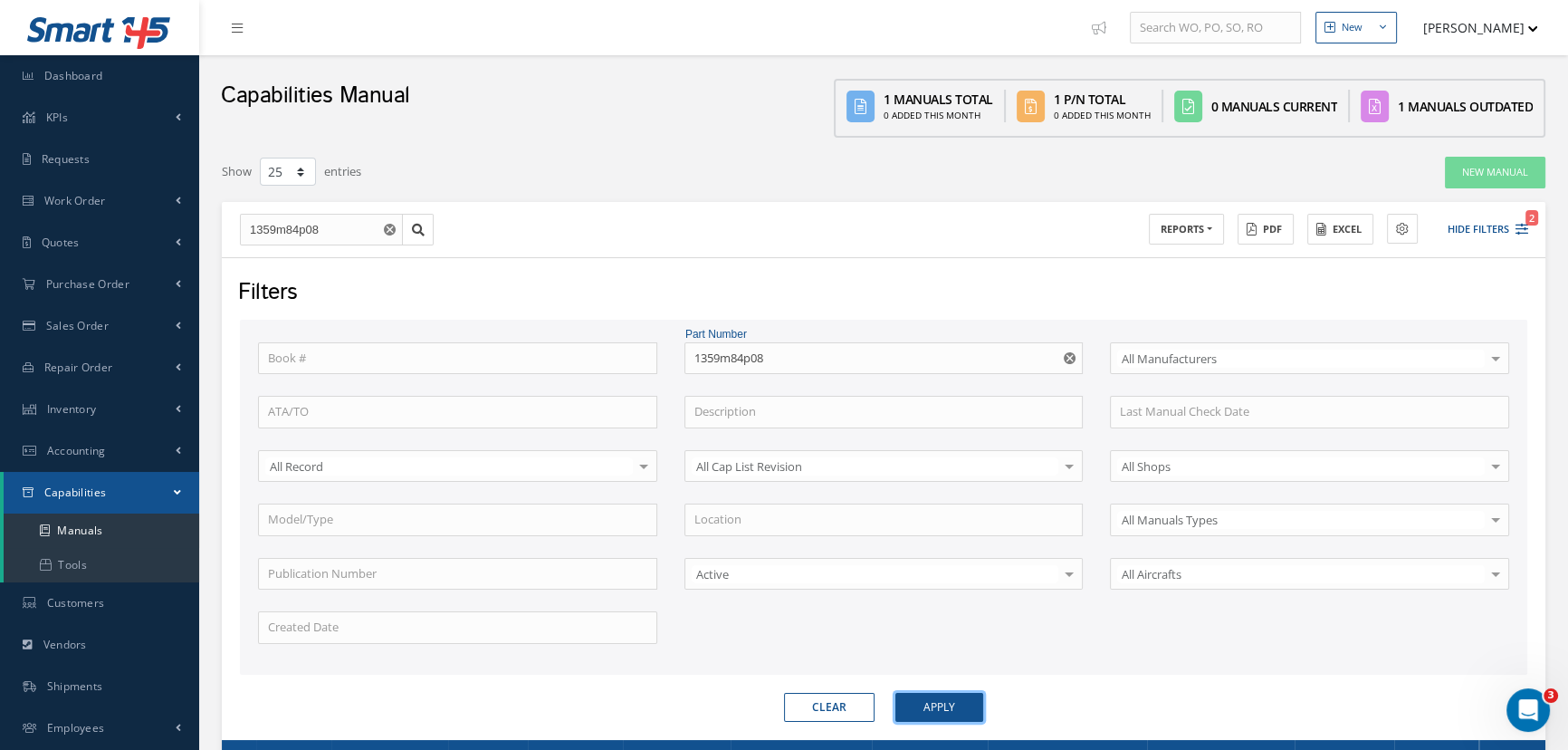
click at [936, 701] on button "Apply" at bounding box center [940, 708] width 88 height 29
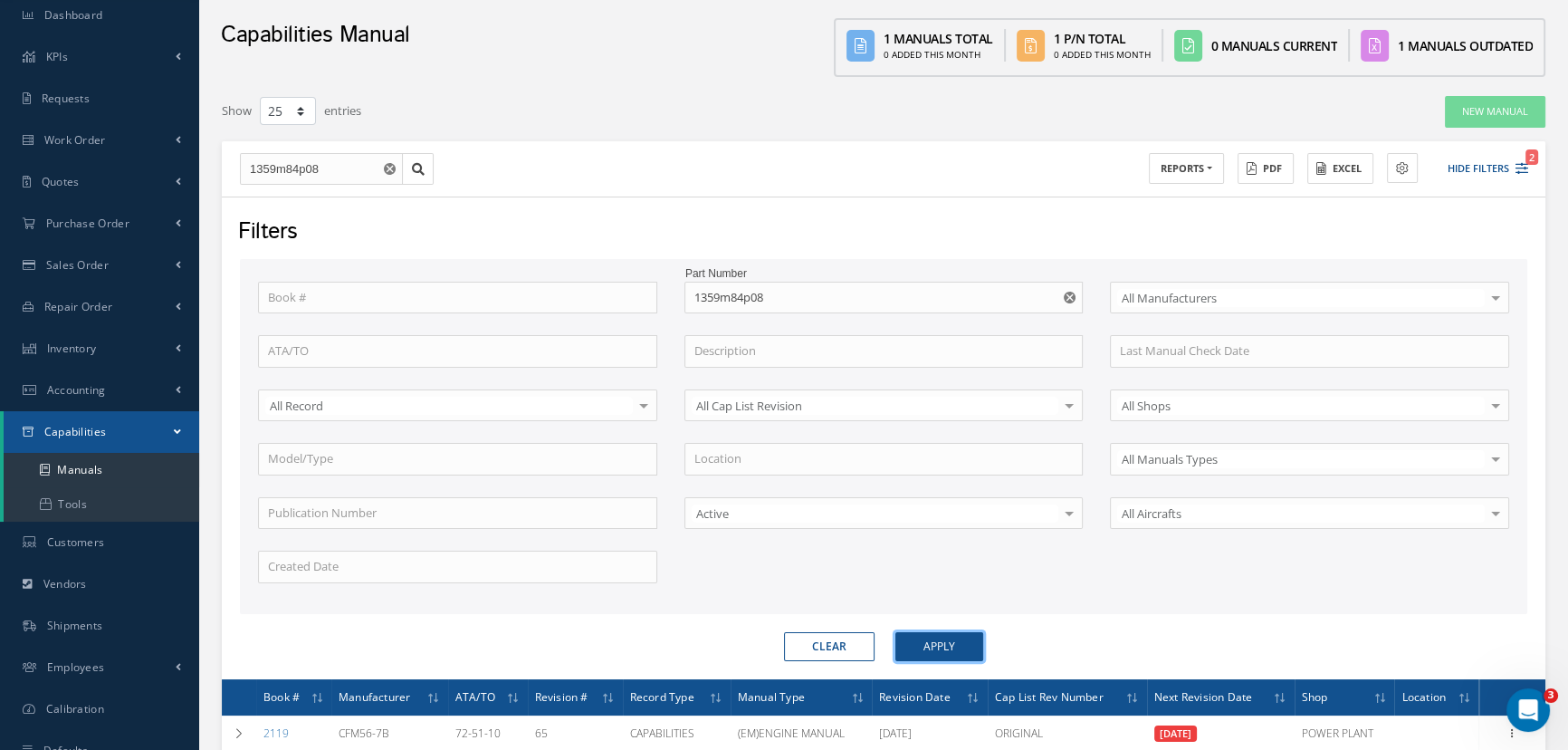
scroll to position [199, 0]
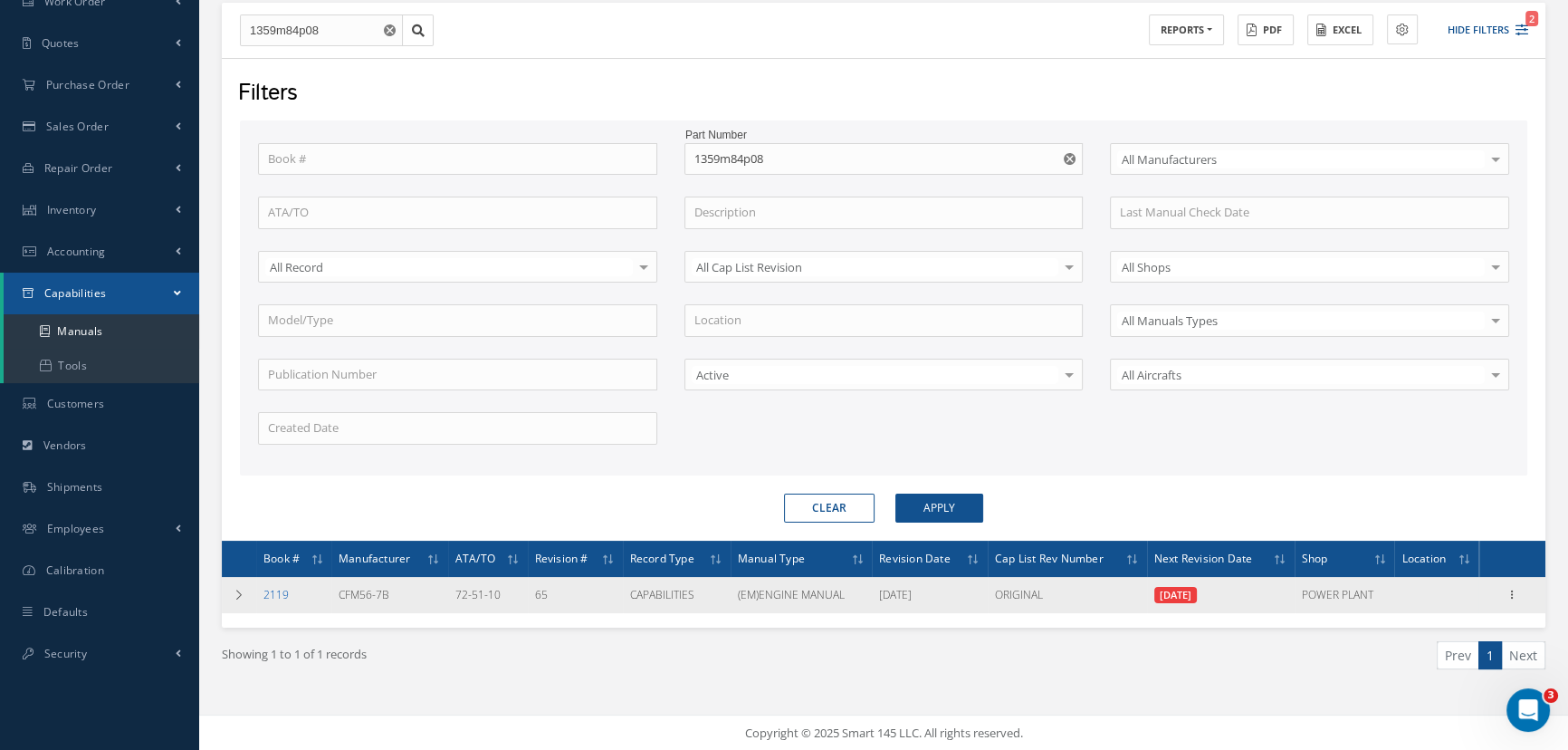
click at [278, 592] on link "2119" at bounding box center [276, 595] width 25 height 15
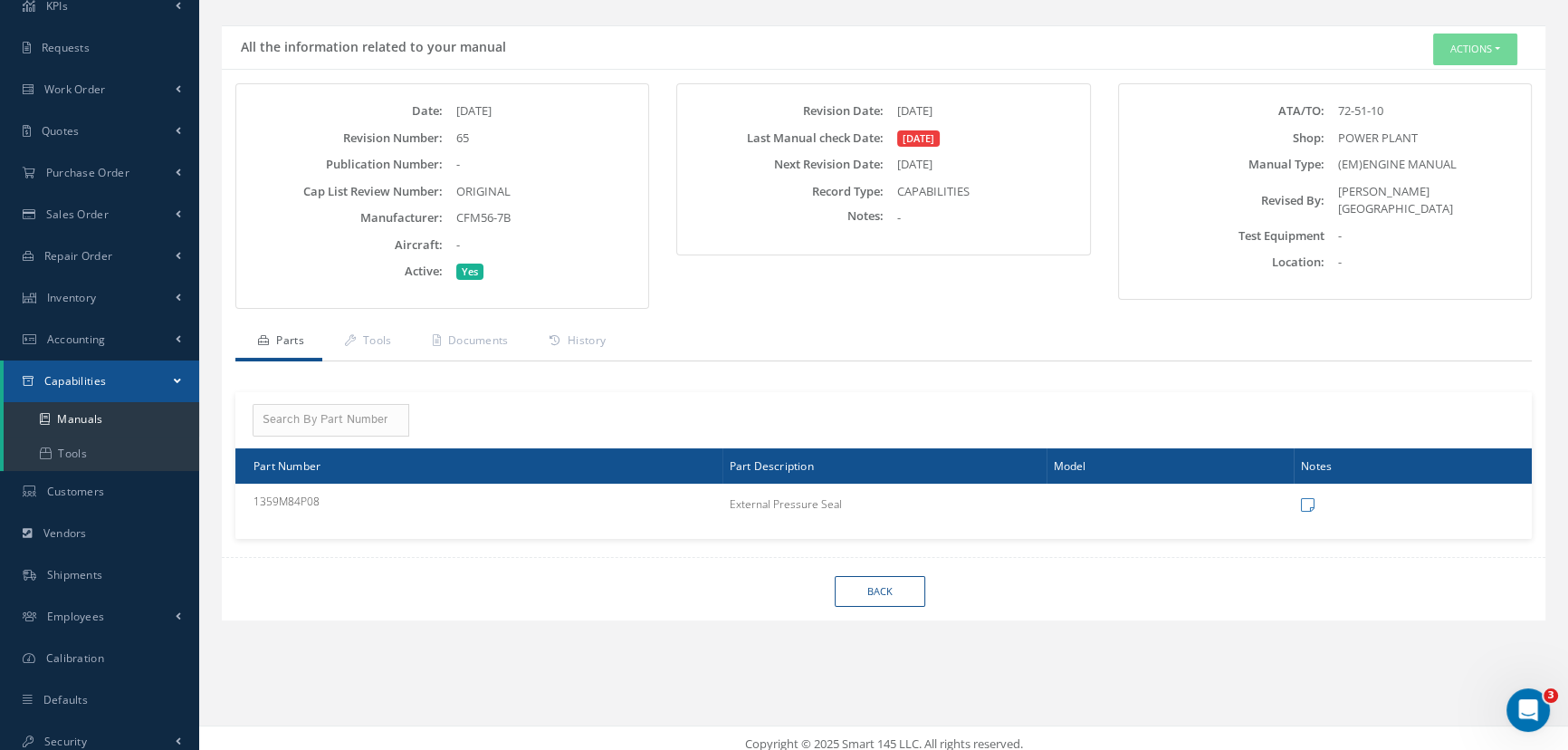
scroll to position [124, 0]
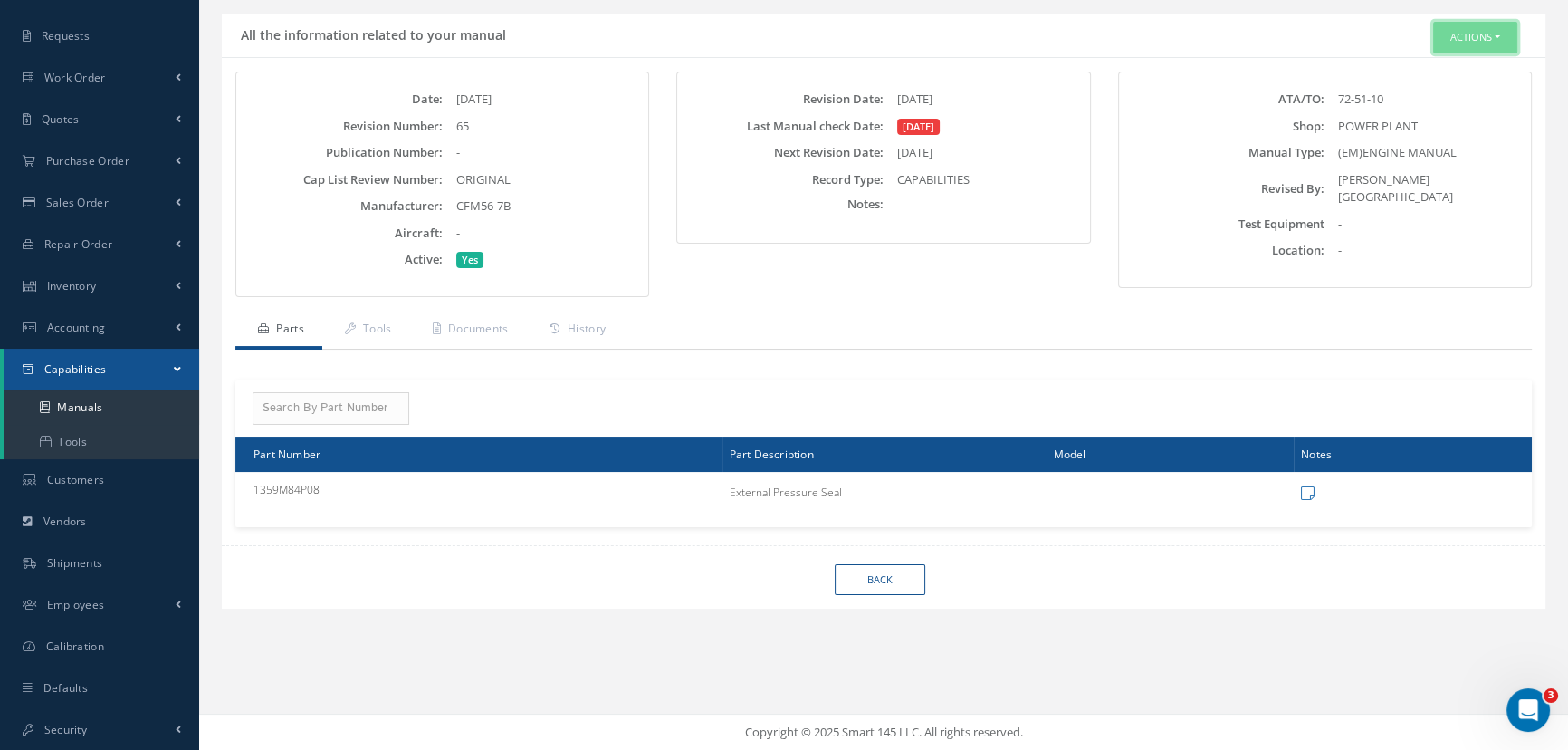
click at [1482, 38] on button "Actions" at bounding box center [1475, 37] width 84 height 32
click at [1443, 65] on link "Edit" at bounding box center [1446, 71] width 145 height 25
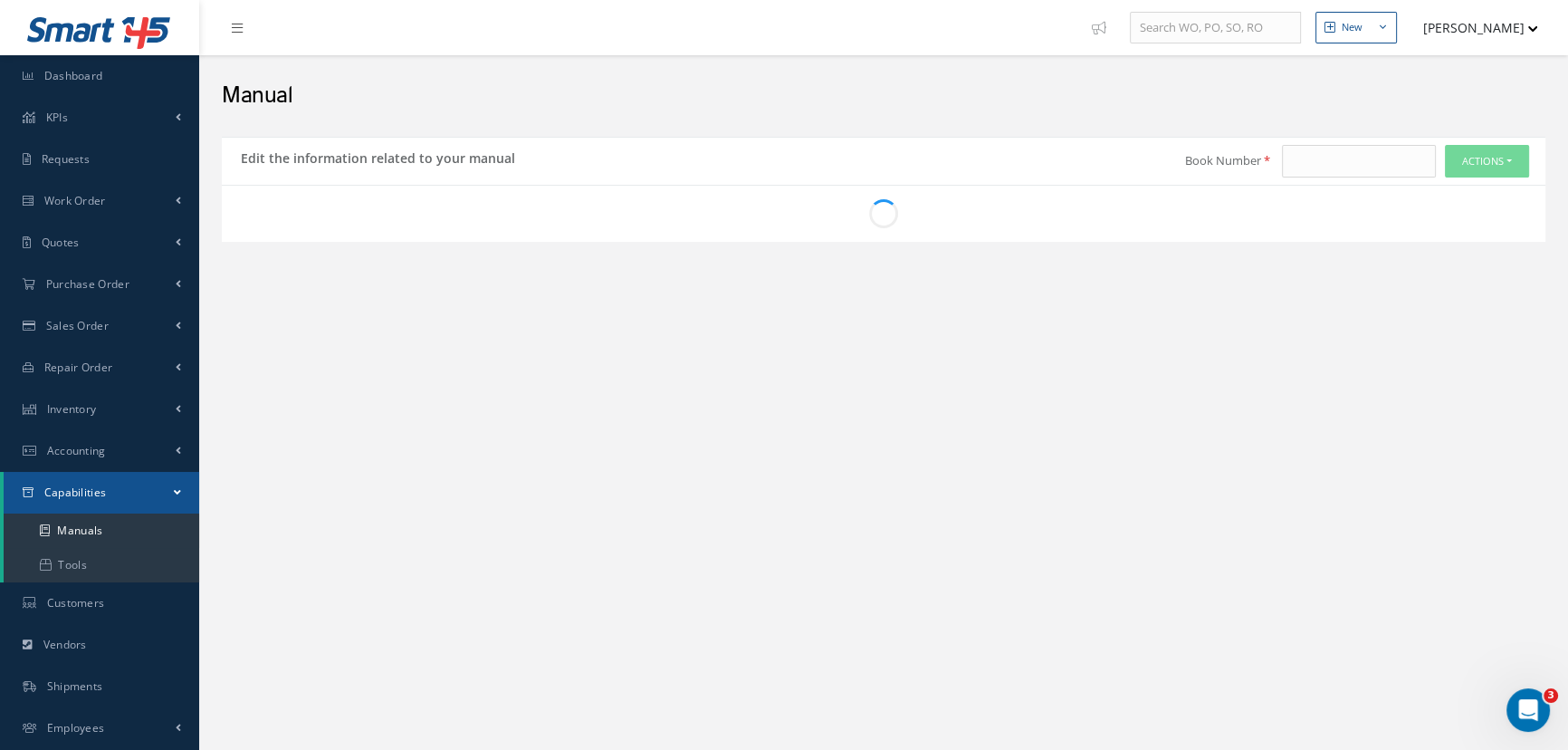
type input "2119"
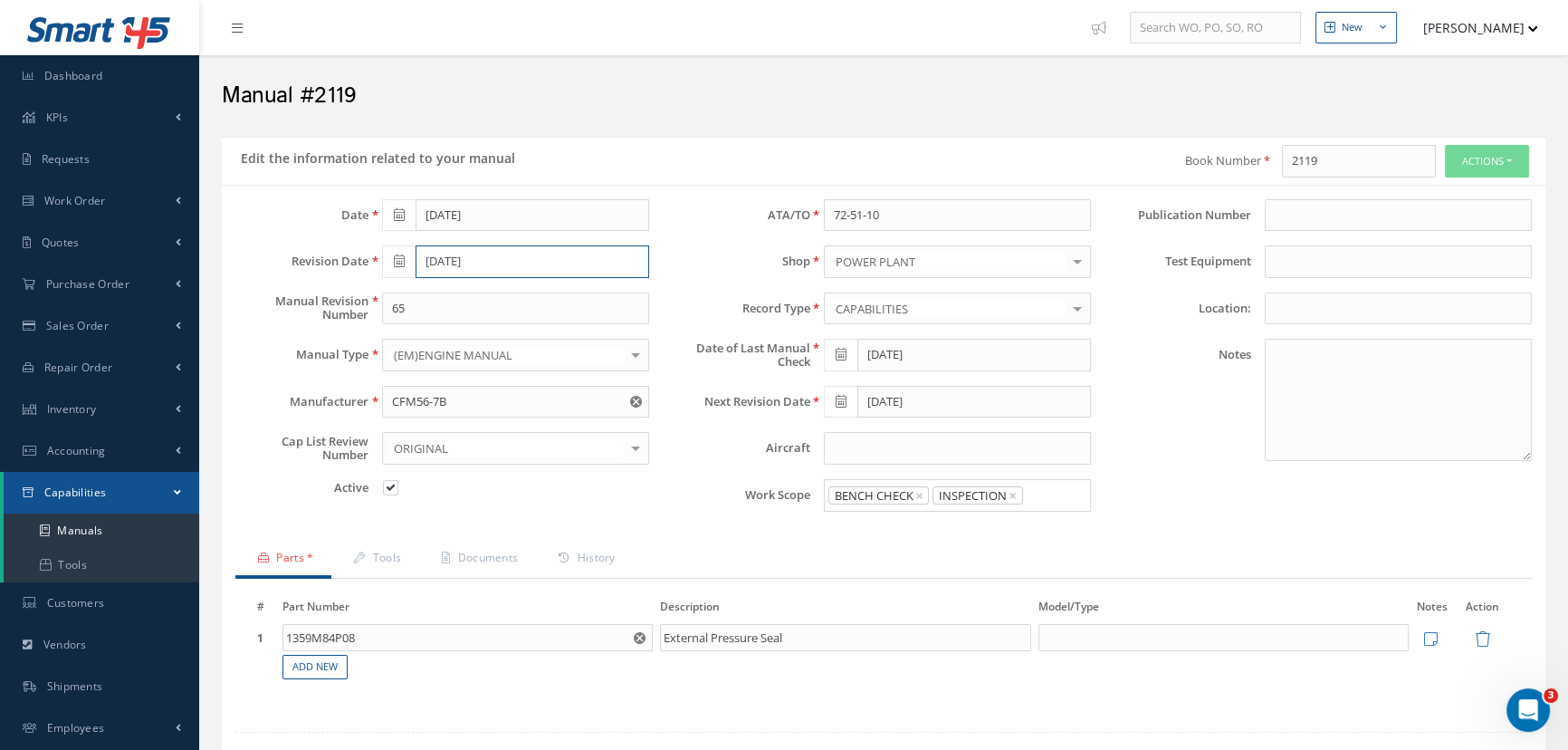
click at [488, 260] on input "[DATE]" at bounding box center [532, 261] width 234 height 33
click at [558, 293] on th "»" at bounding box center [558, 292] width 27 height 27
click at [496, 291] on th "[DATE]" at bounding box center [478, 292] width 136 height 27
click at [483, 299] on th "2024" at bounding box center [475, 292] width 131 height 27
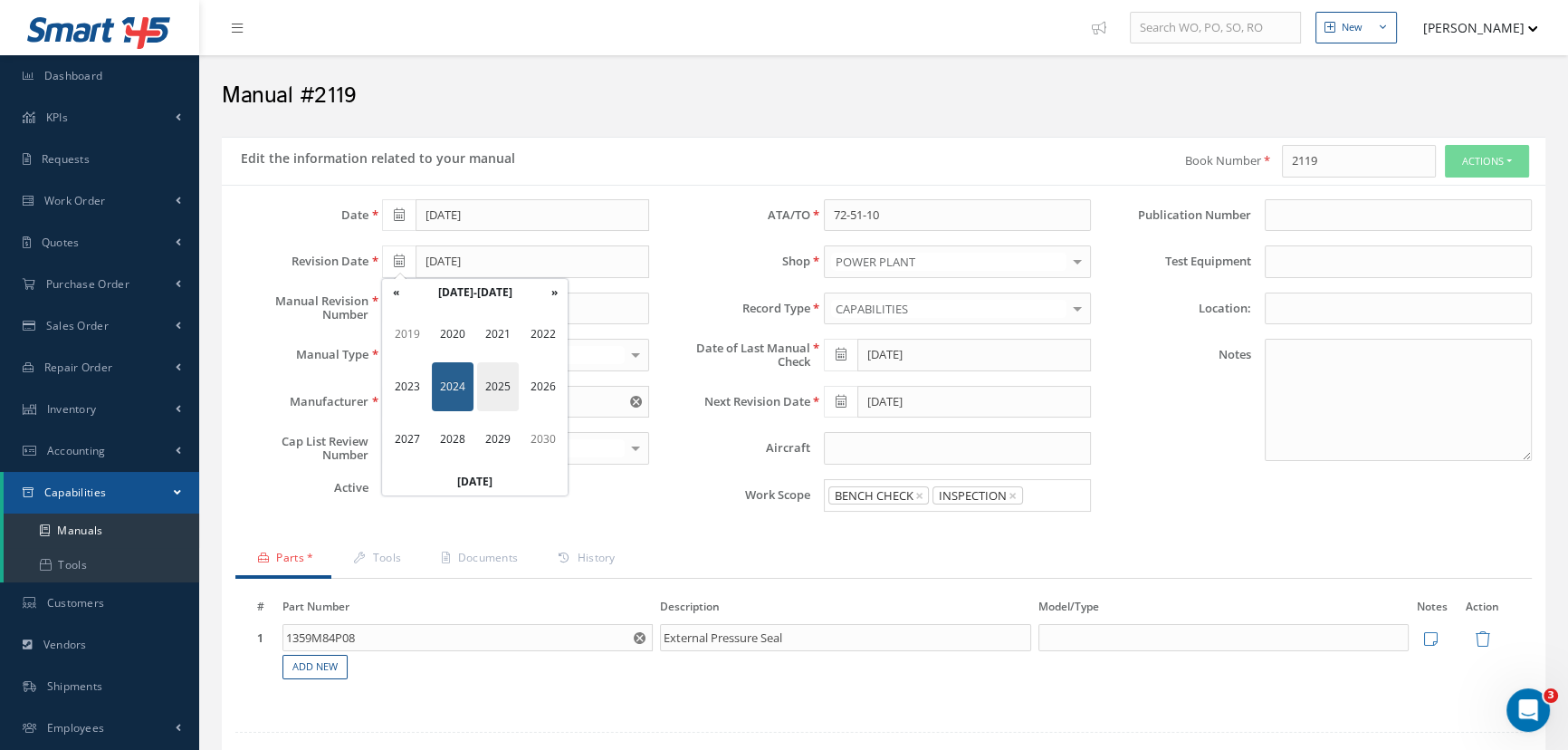
click at [504, 395] on span "2025" at bounding box center [499, 386] width 42 height 49
click at [492, 391] on span "[DATE]" at bounding box center [499, 386] width 42 height 49
click at [459, 401] on td "15" at bounding box center [450, 401] width 27 height 27
type input "[DATE]"
drag, startPoint x: 423, startPoint y: 303, endPoint x: 380, endPoint y: 299, distance: 43.2
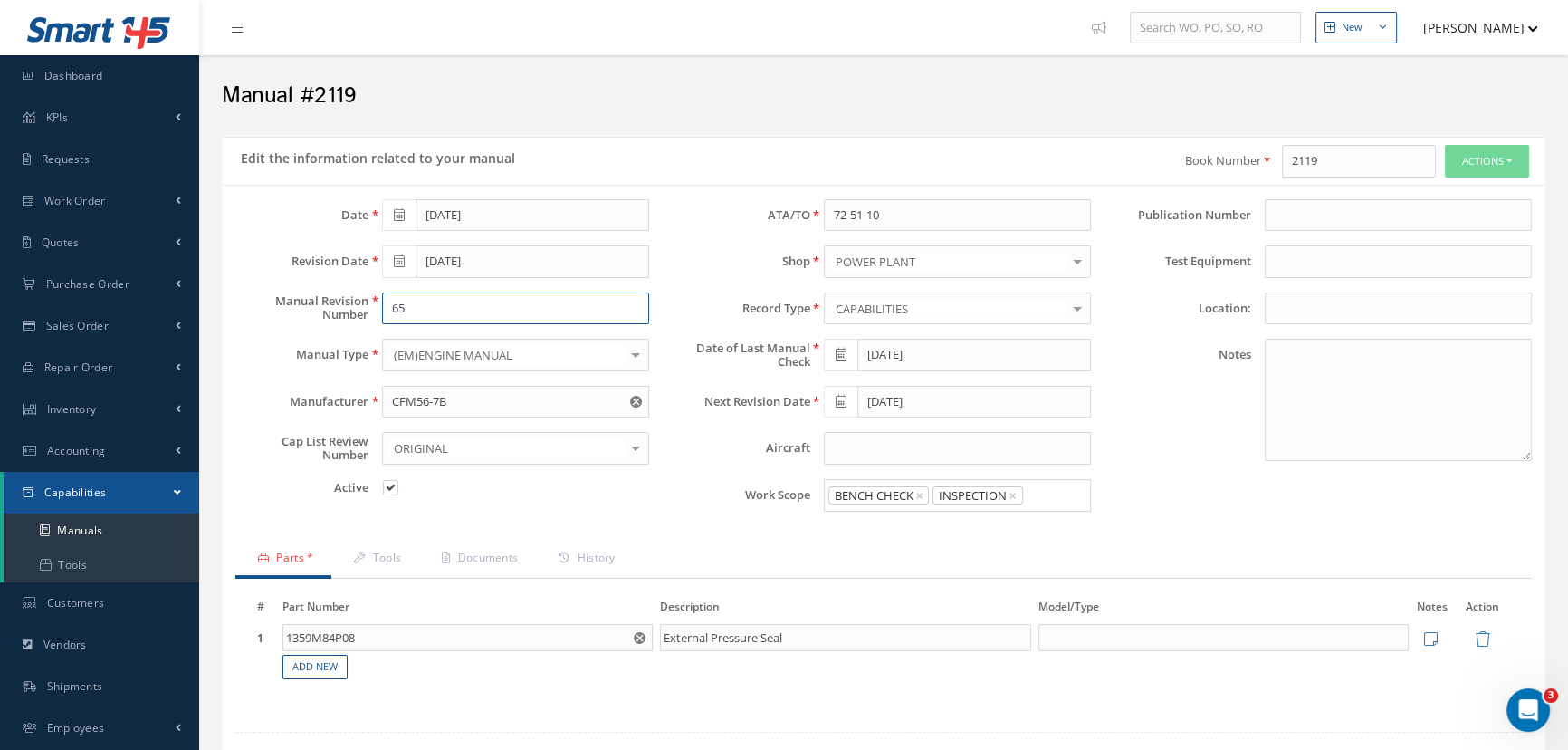
click at [380, 299] on div "65" at bounding box center [515, 309] width 294 height 33
type input "66"
click at [1038, 500] on input "Search for option" at bounding box center [1053, 496] width 56 height 19
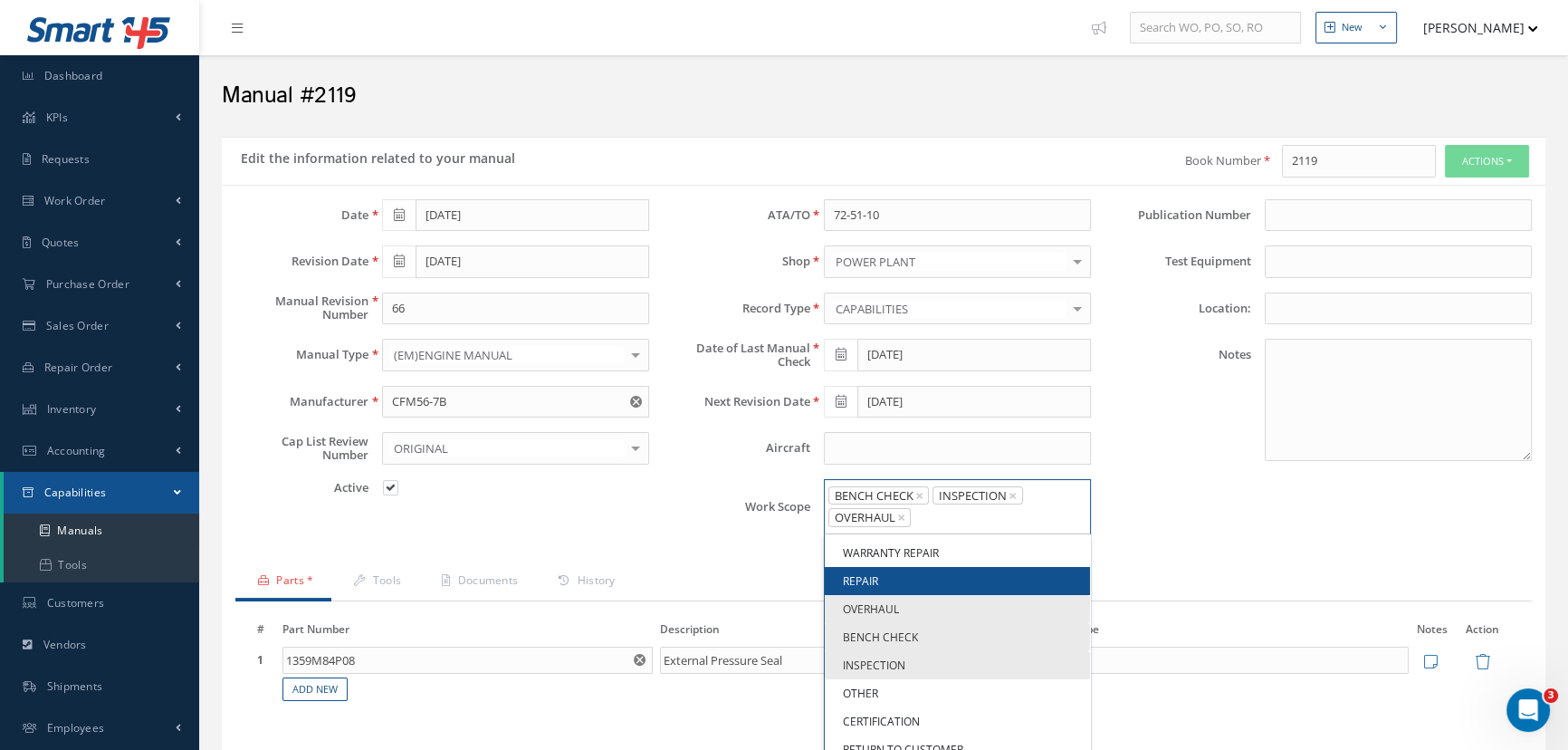
click at [991, 517] on input "Search for option" at bounding box center [997, 518] width 167 height 19
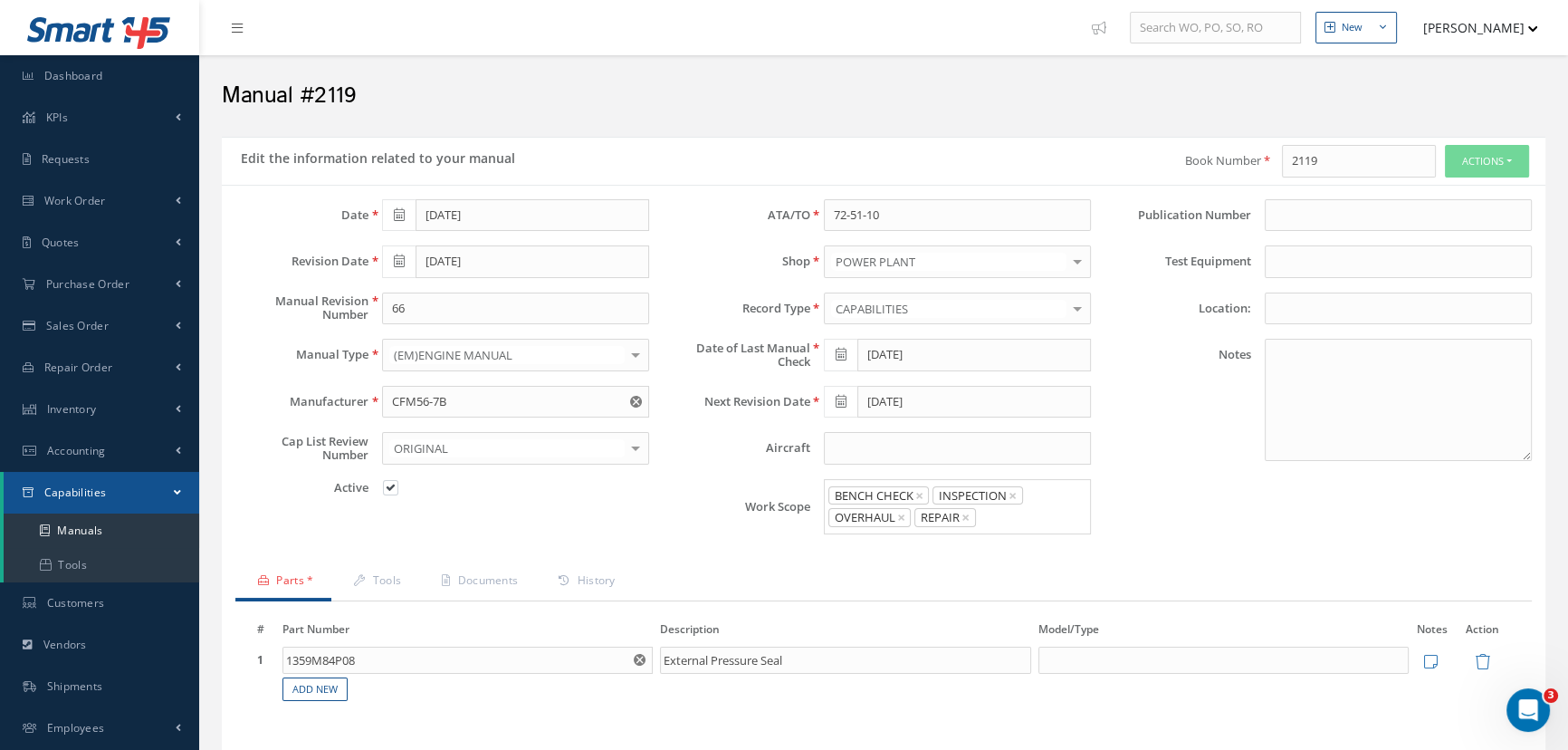
click at [910, 579] on link "REPAIR" at bounding box center [957, 580] width 265 height 28
click at [1291, 214] on input at bounding box center [1399, 216] width 267 height 33
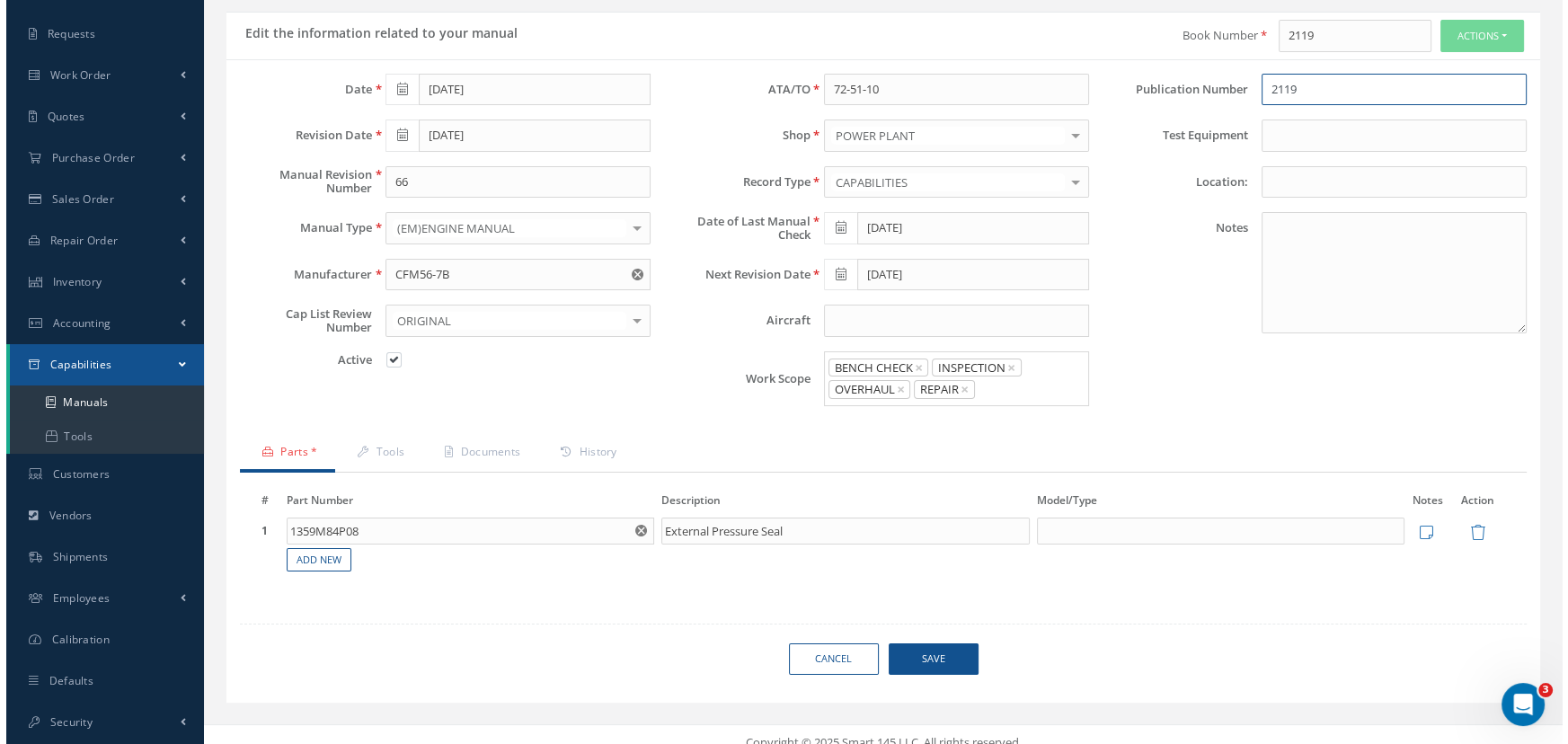
scroll to position [138, 0]
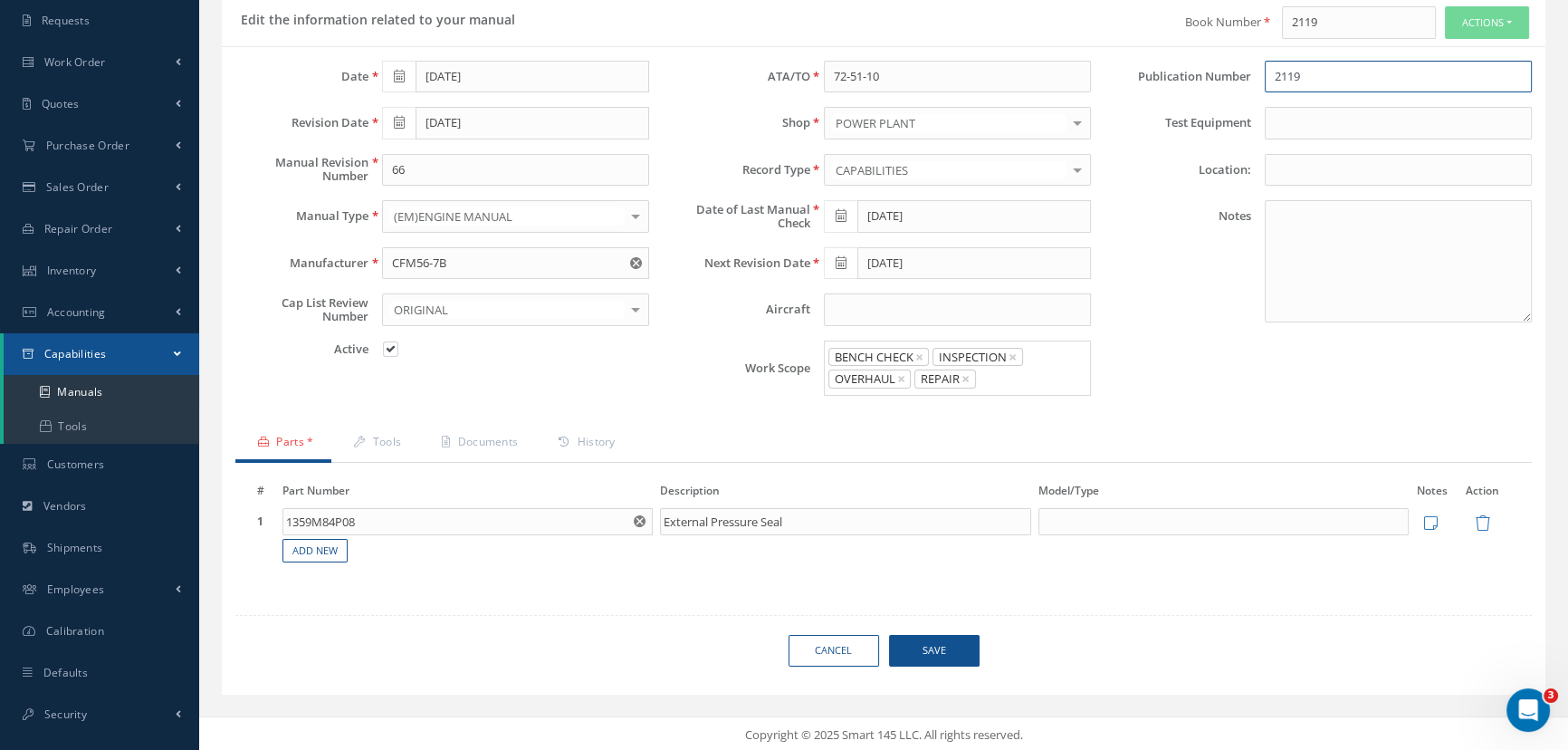
type input "2119"
click at [916, 653] on span "Save" at bounding box center [934, 650] width 91 height 32
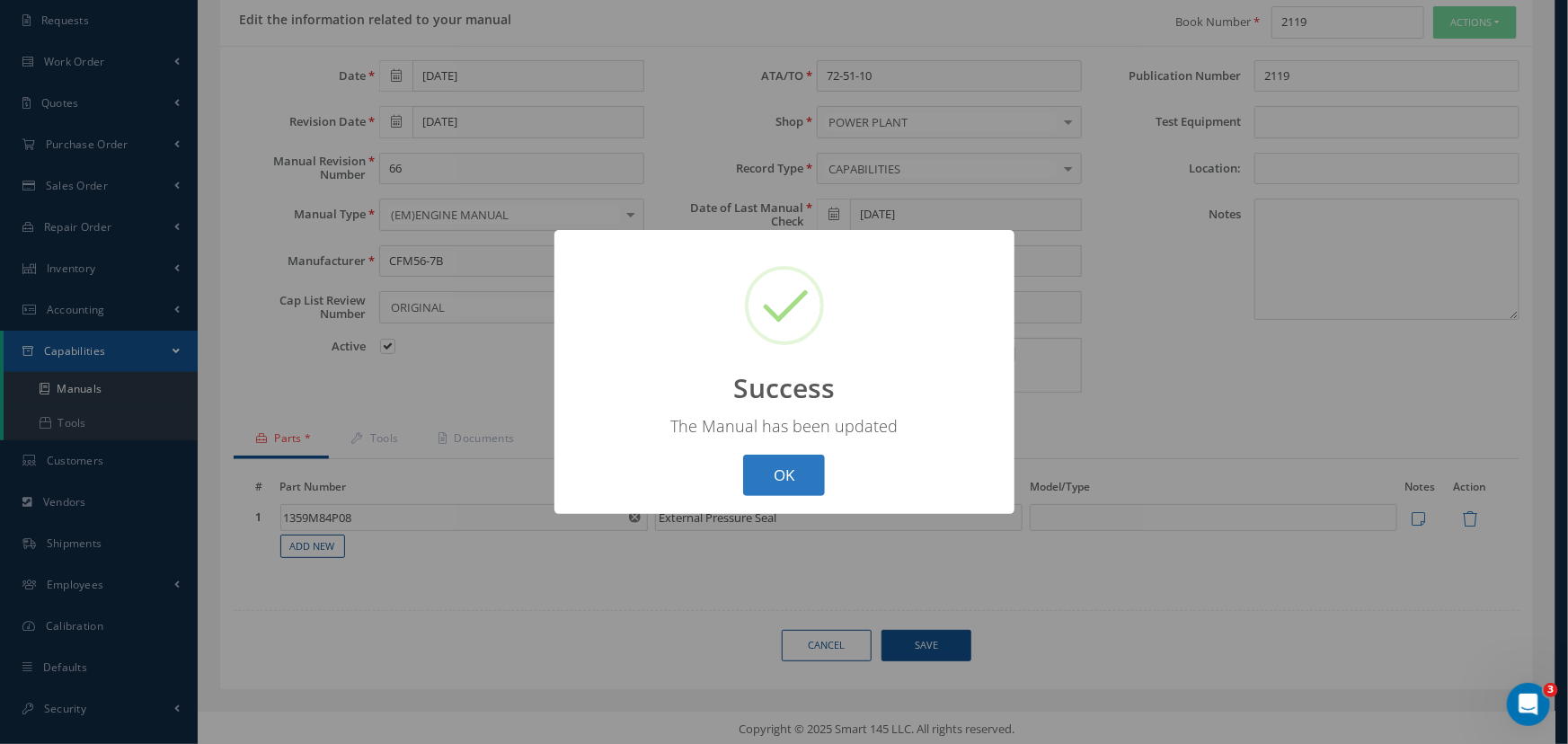
click at [764, 491] on button "OK" at bounding box center [784, 476] width 82 height 42
select select "25"
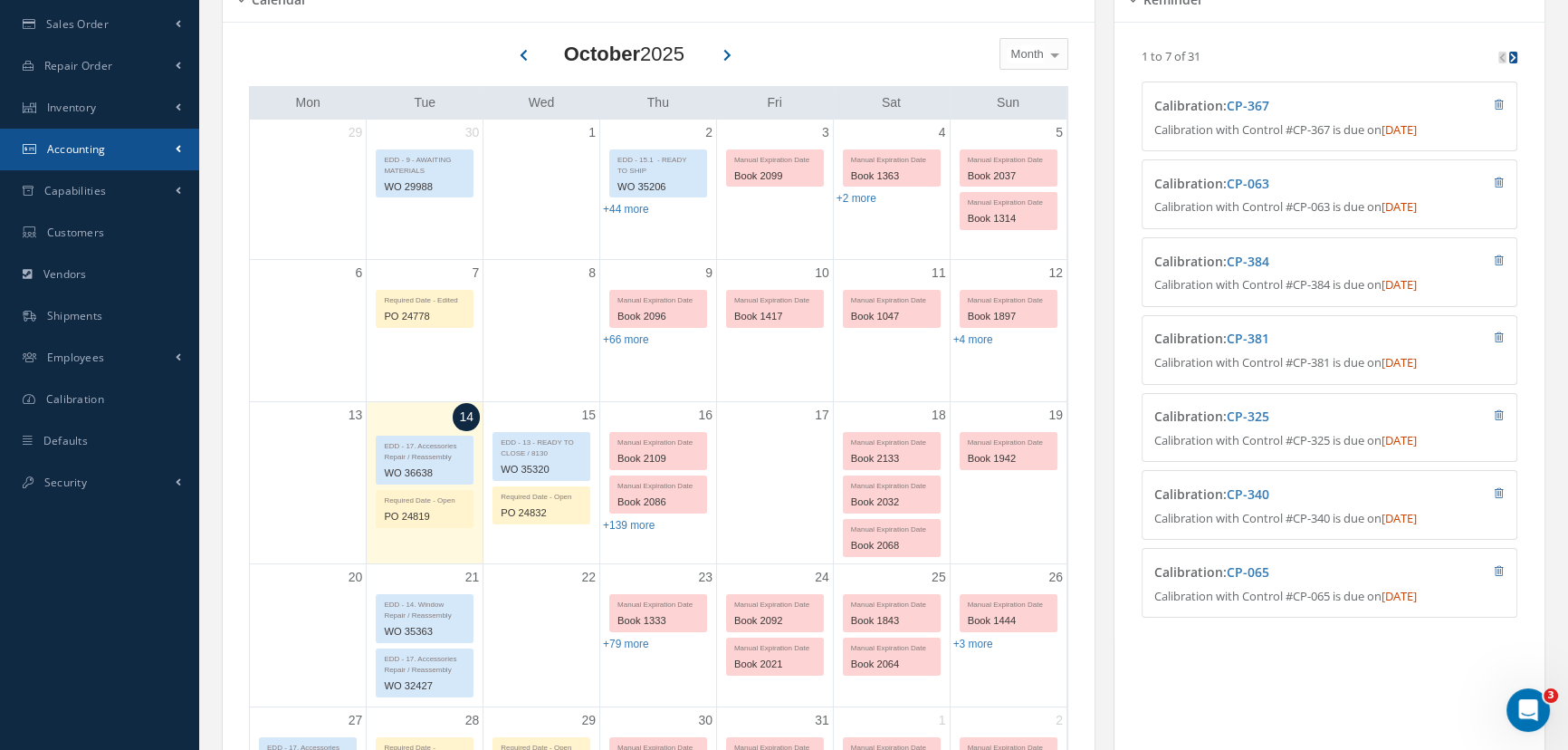
scroll to position [329, 0]
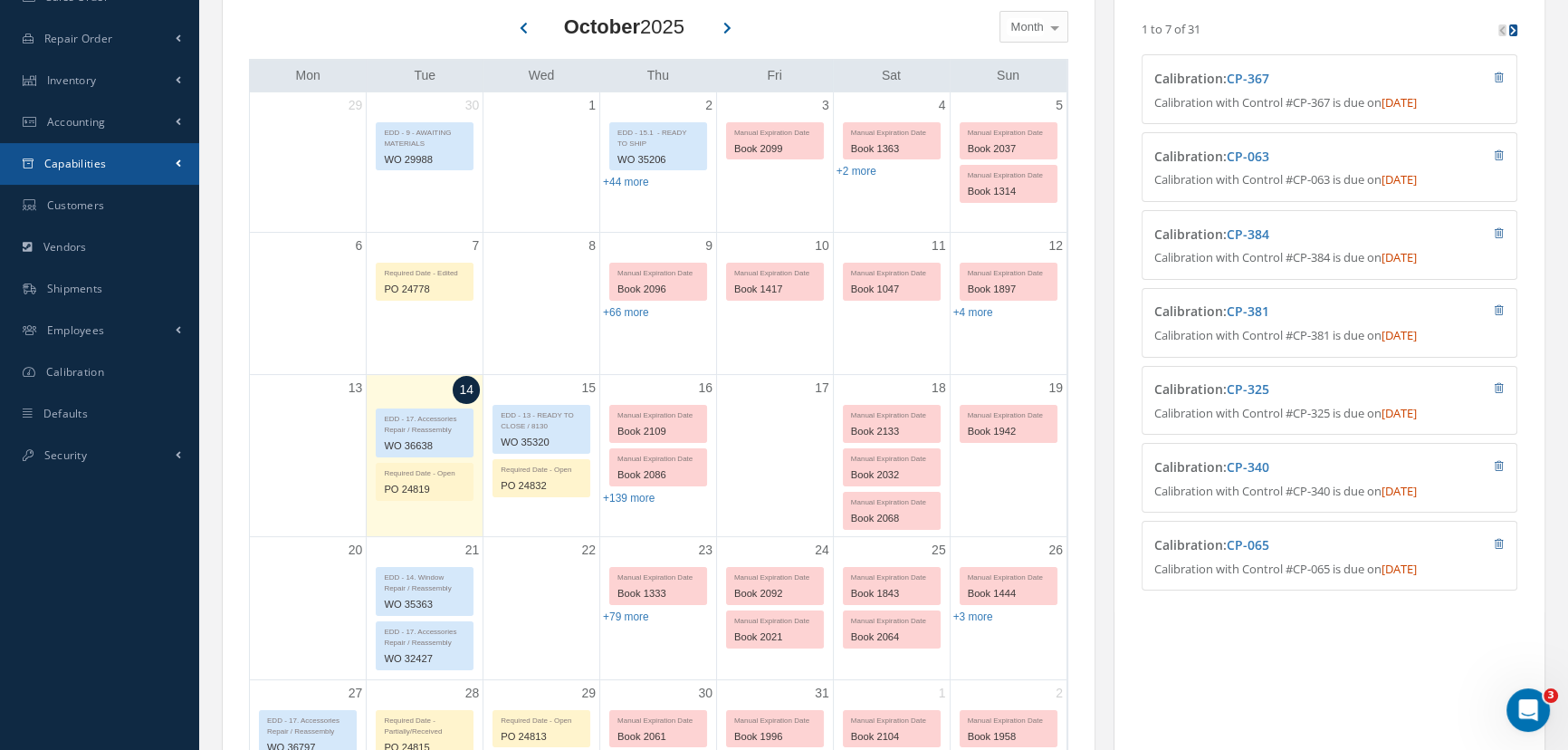
click at [110, 166] on link "Capabilities" at bounding box center [100, 164] width 199 height 42
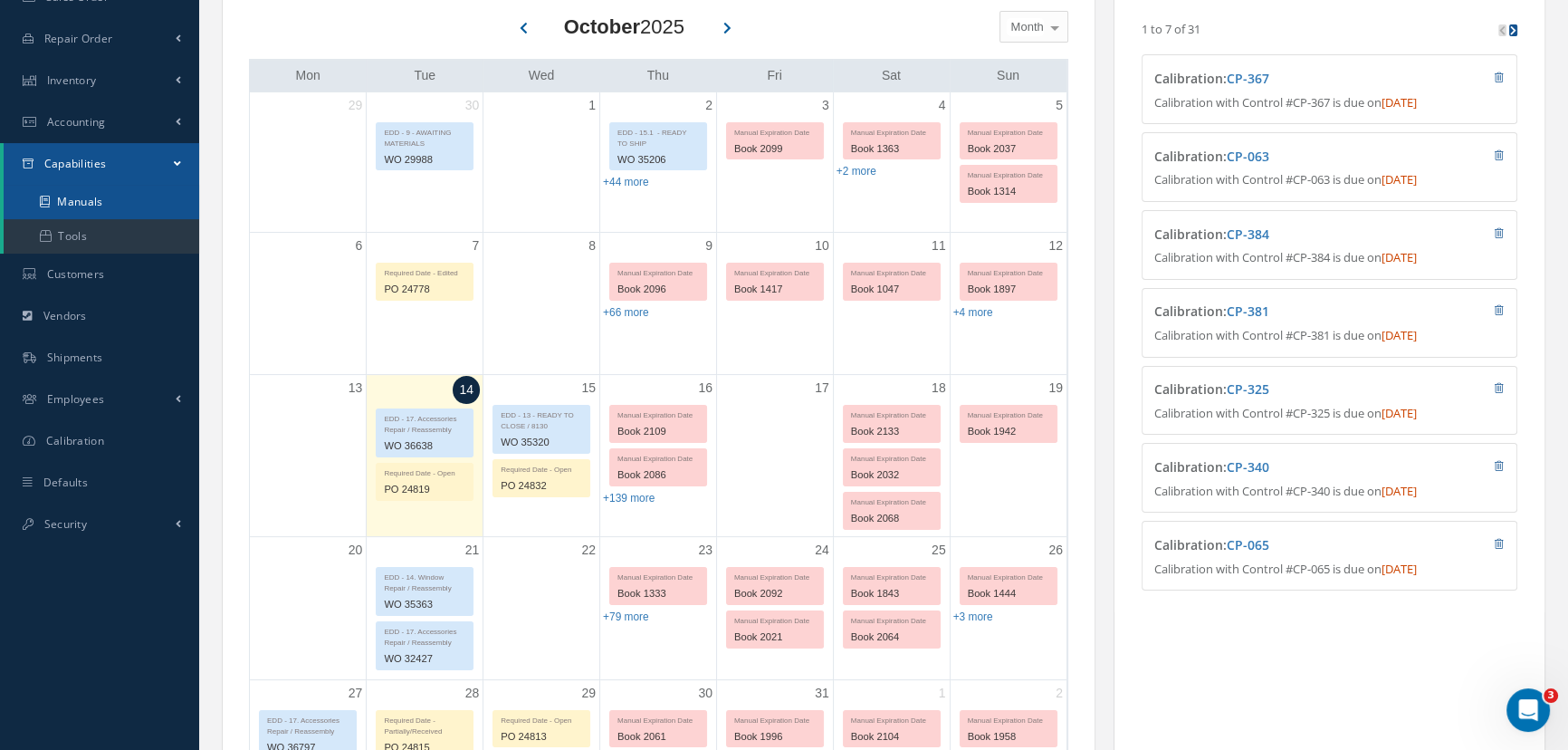
click at [104, 201] on link "Manuals" at bounding box center [101, 202] width 195 height 34
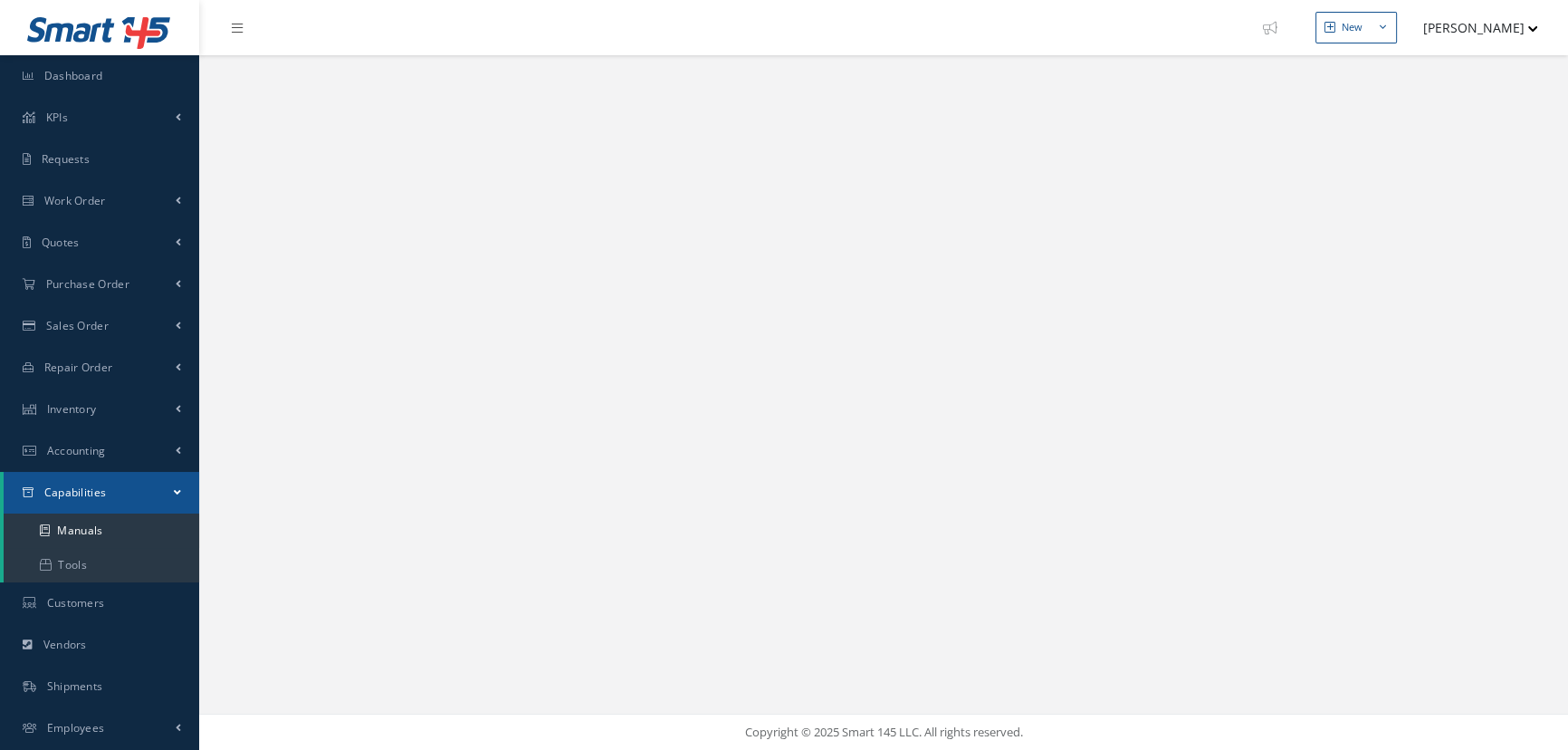
select select "25"
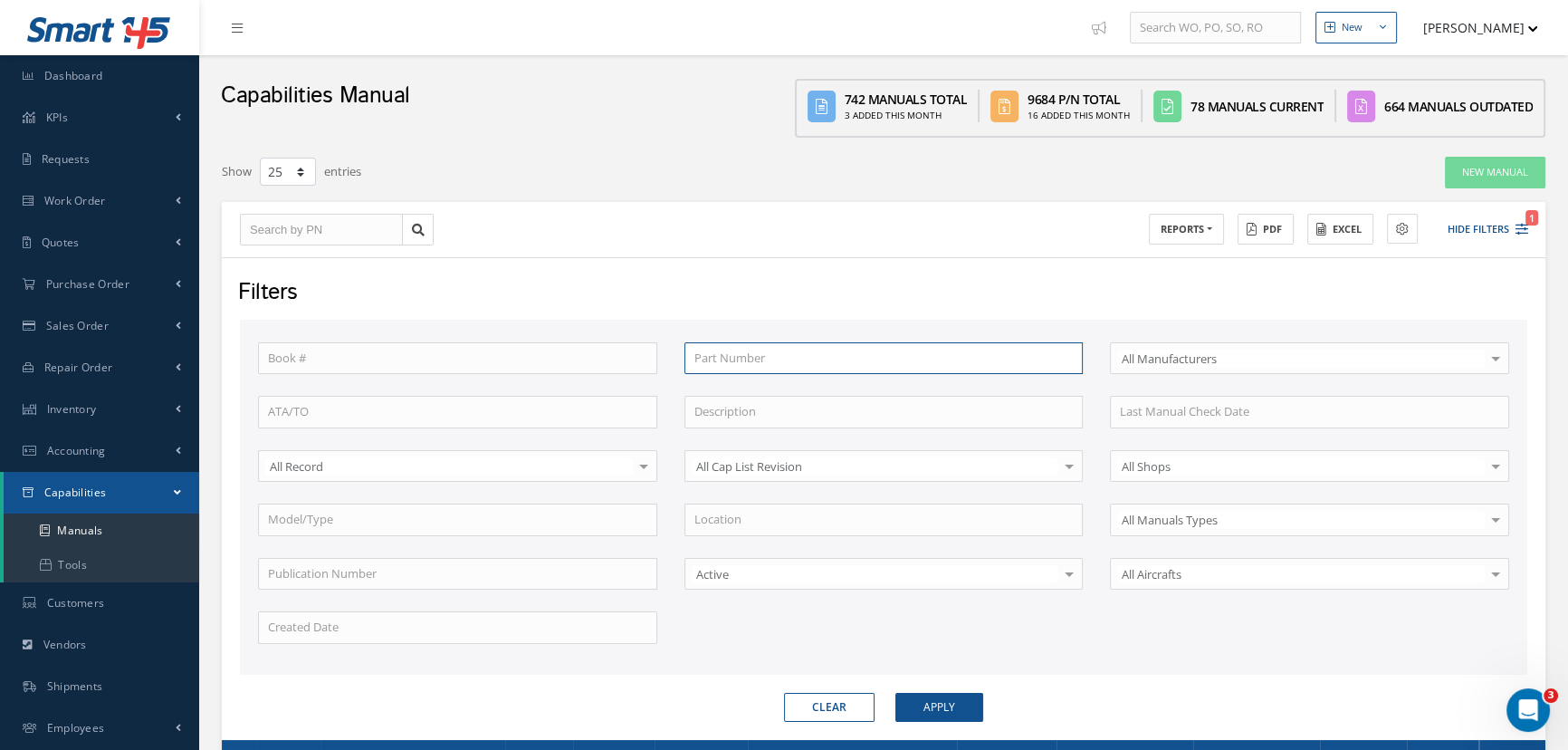
click at [726, 363] on input "text" at bounding box center [884, 359] width 399 height 33
type input "1"
type input "13"
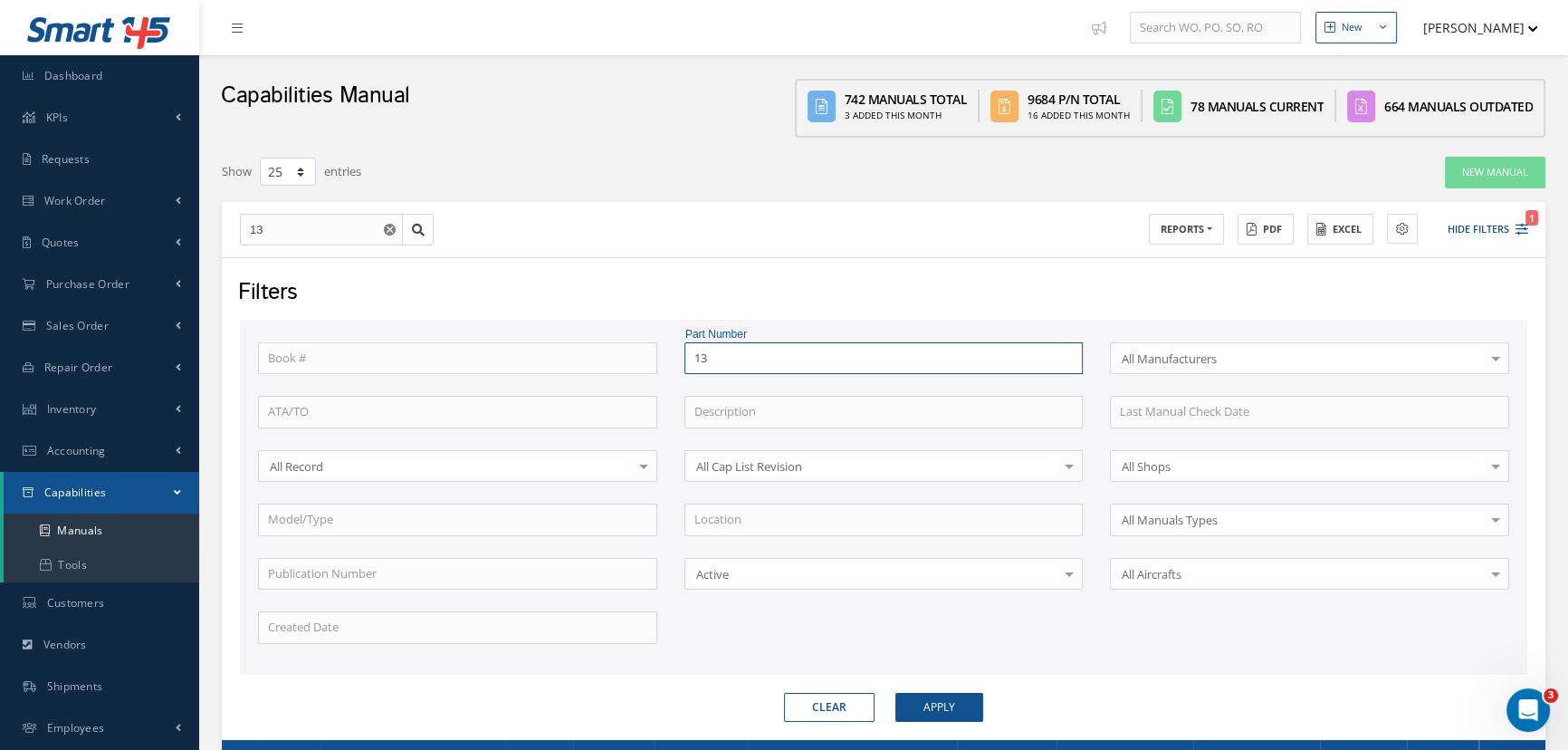
type input "135"
type input "1359"
type input "1359m"
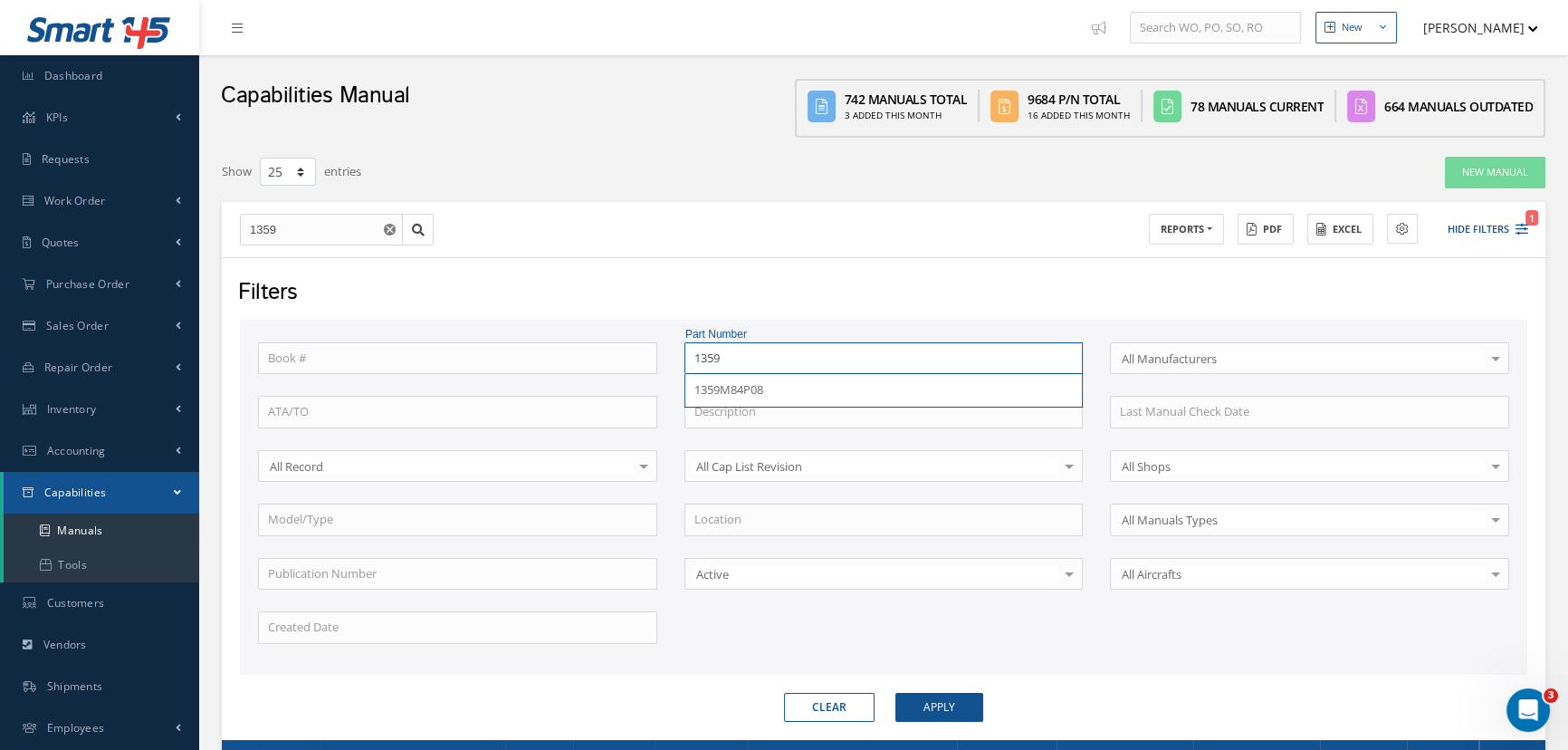
type input "1359m"
type input "1359m8"
type input "1359m84"
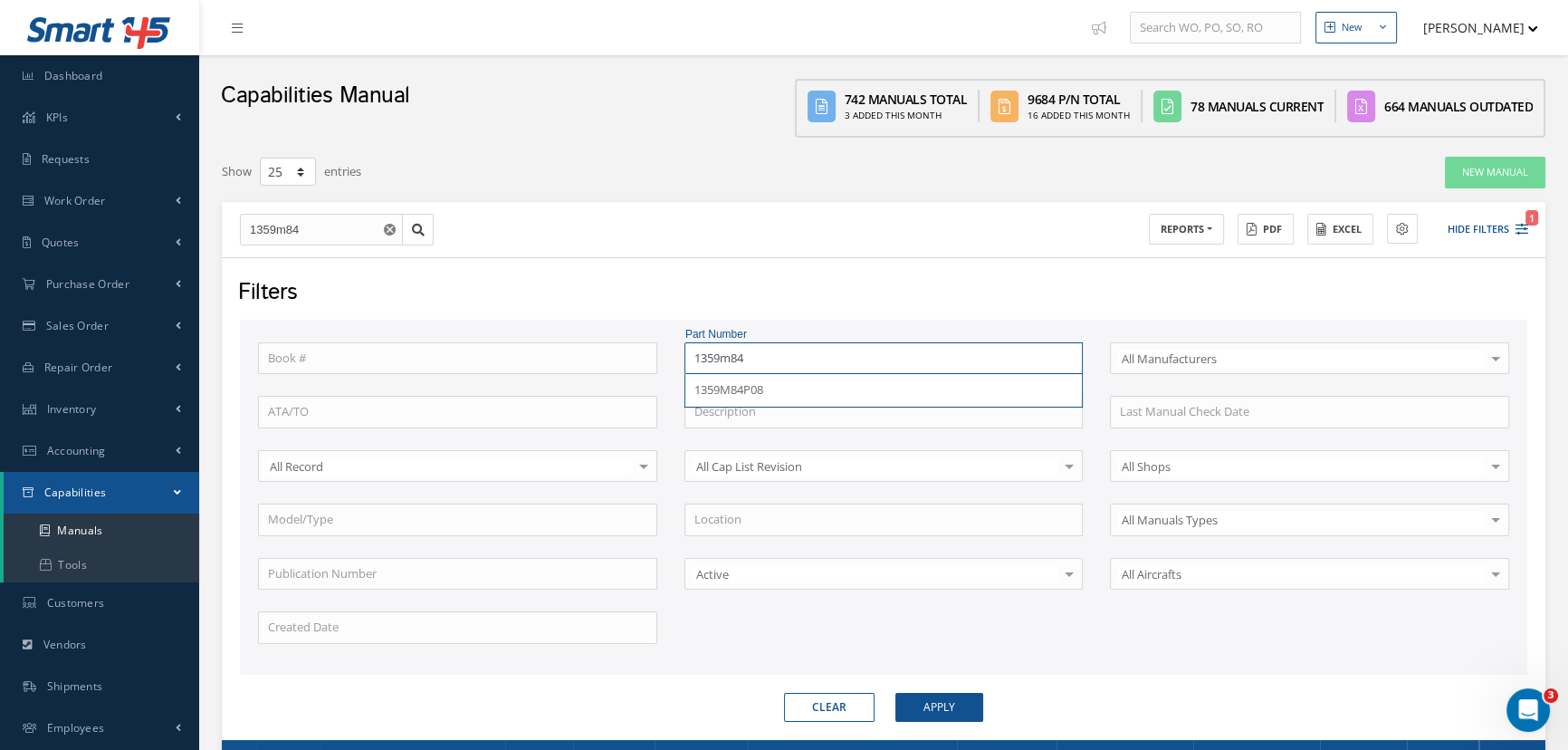
type input "1359m84p"
type input "1359m84p0"
type input "1359m84p08"
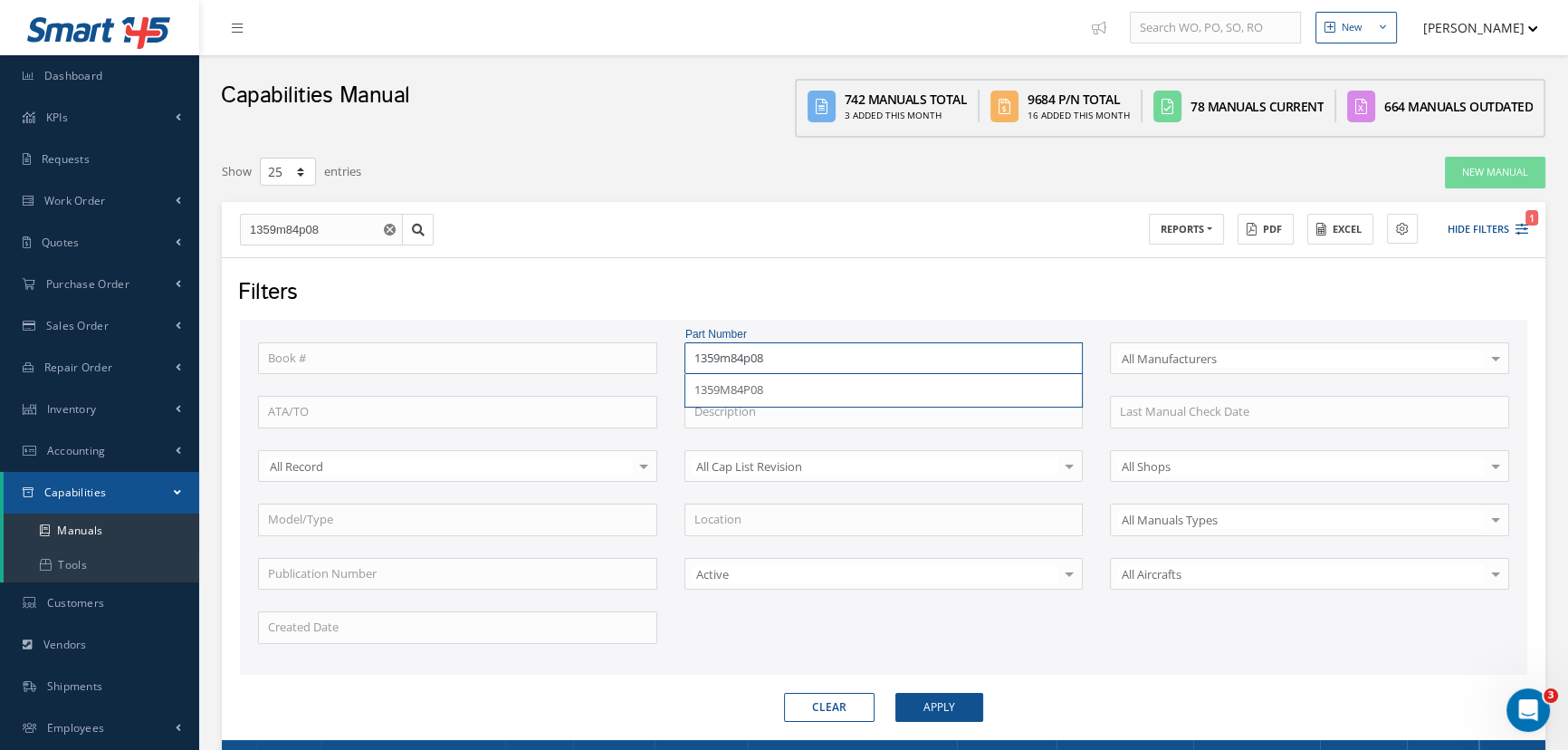
type input "1359m84p08"
click at [896, 693] on button "Apply" at bounding box center [940, 708] width 88 height 29
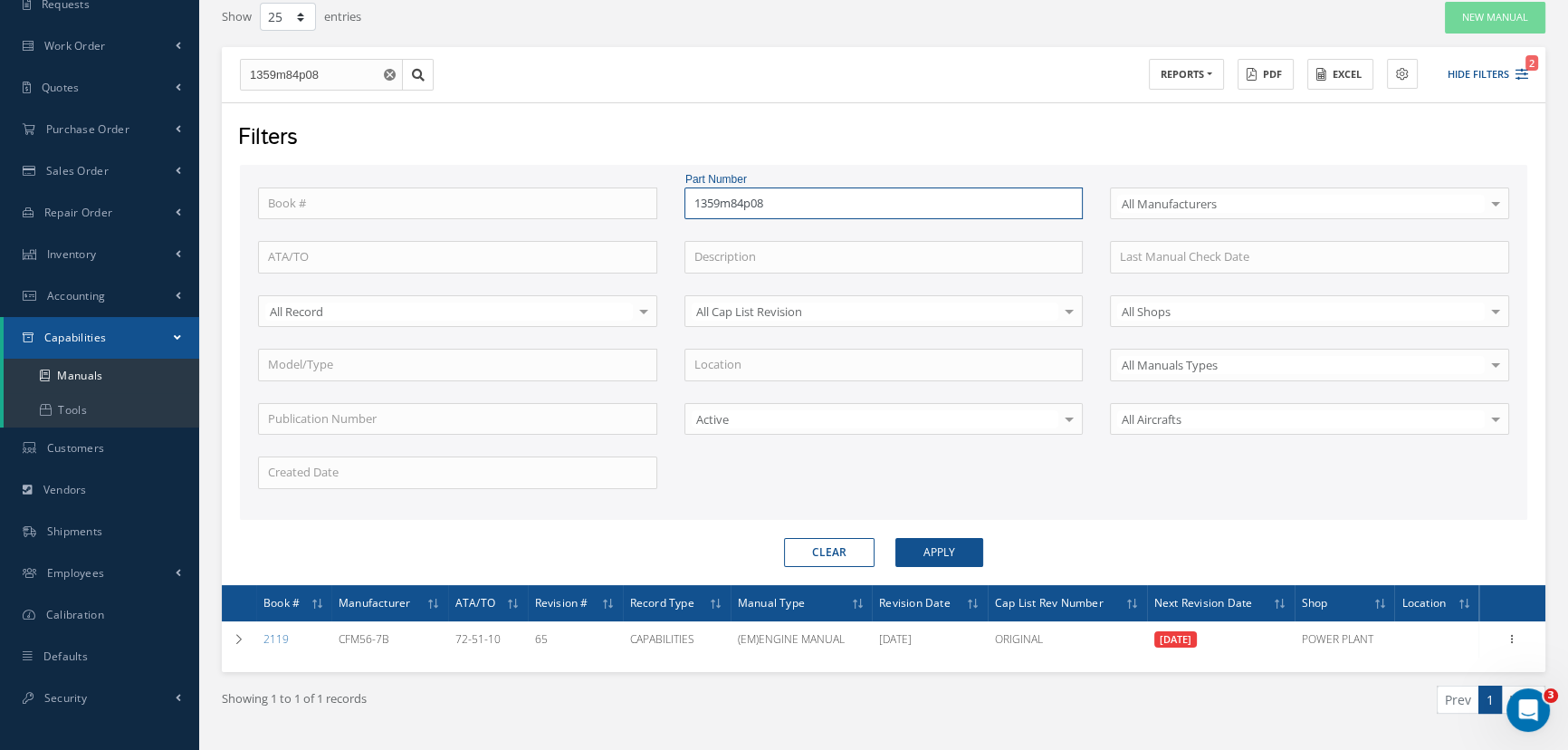
scroll to position [199, 0]
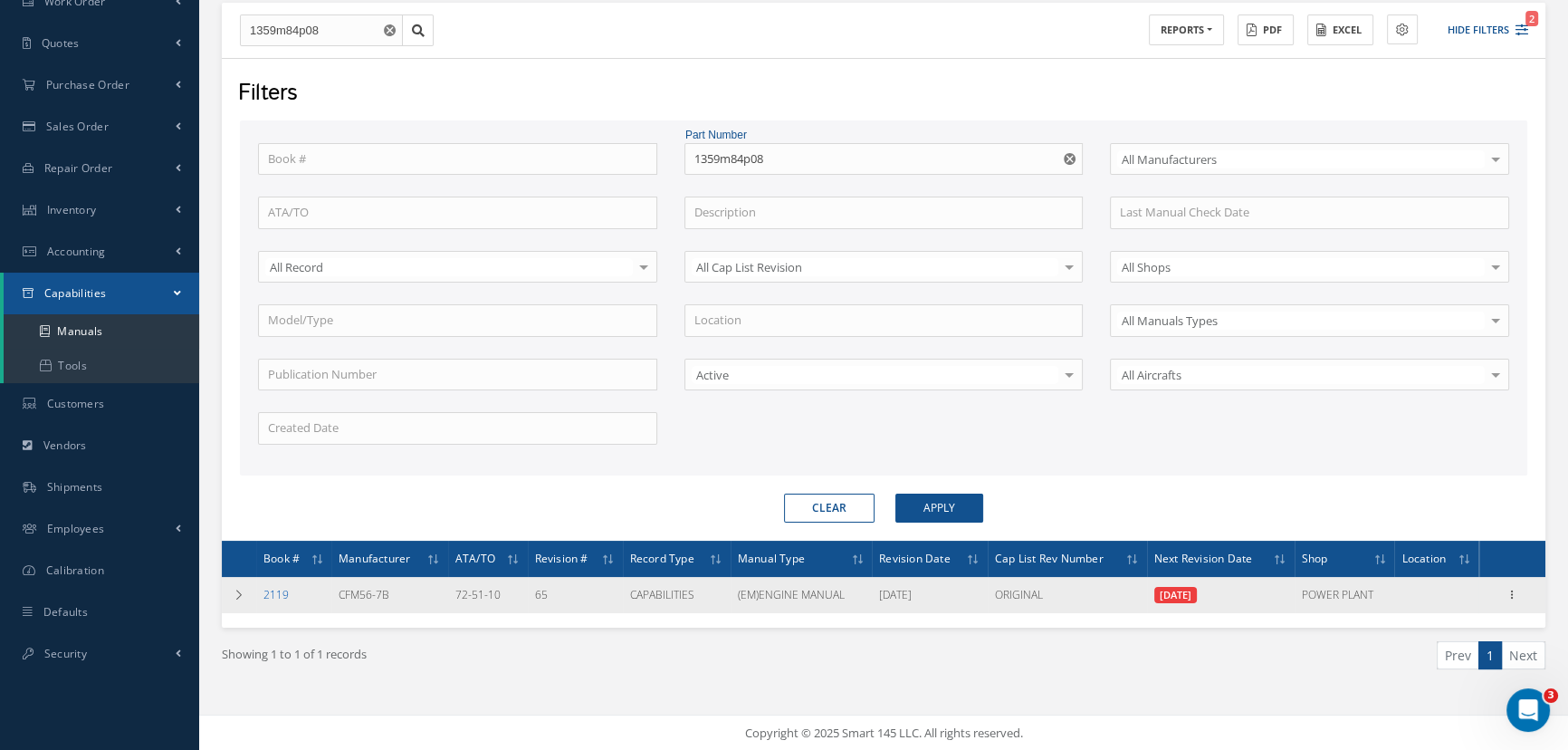
click at [276, 587] on link "2119" at bounding box center [276, 595] width 25 height 15
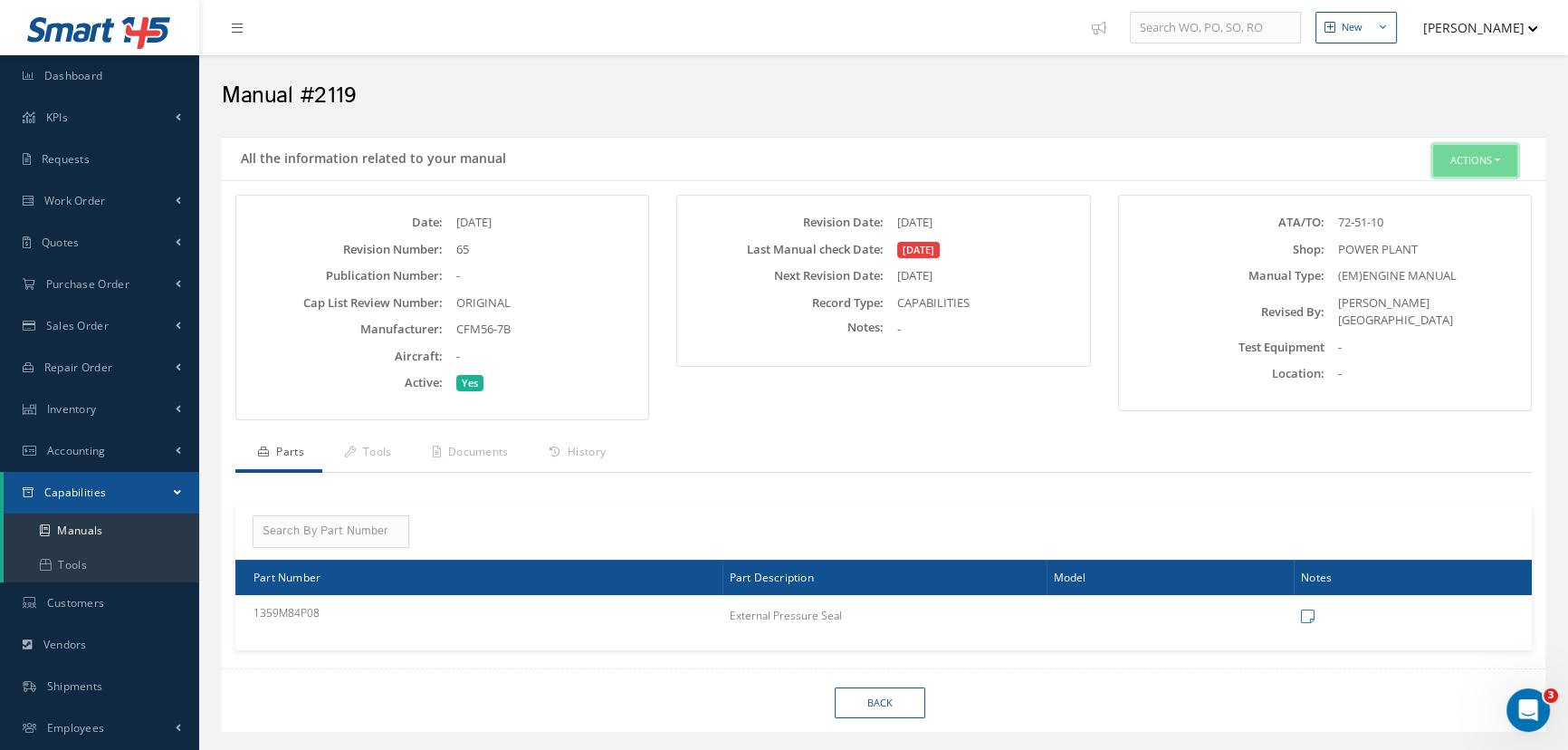
click at [1451, 154] on button "Actions" at bounding box center [1475, 160] width 84 height 32
click at [1421, 192] on link "Edit" at bounding box center [1446, 194] width 145 height 25
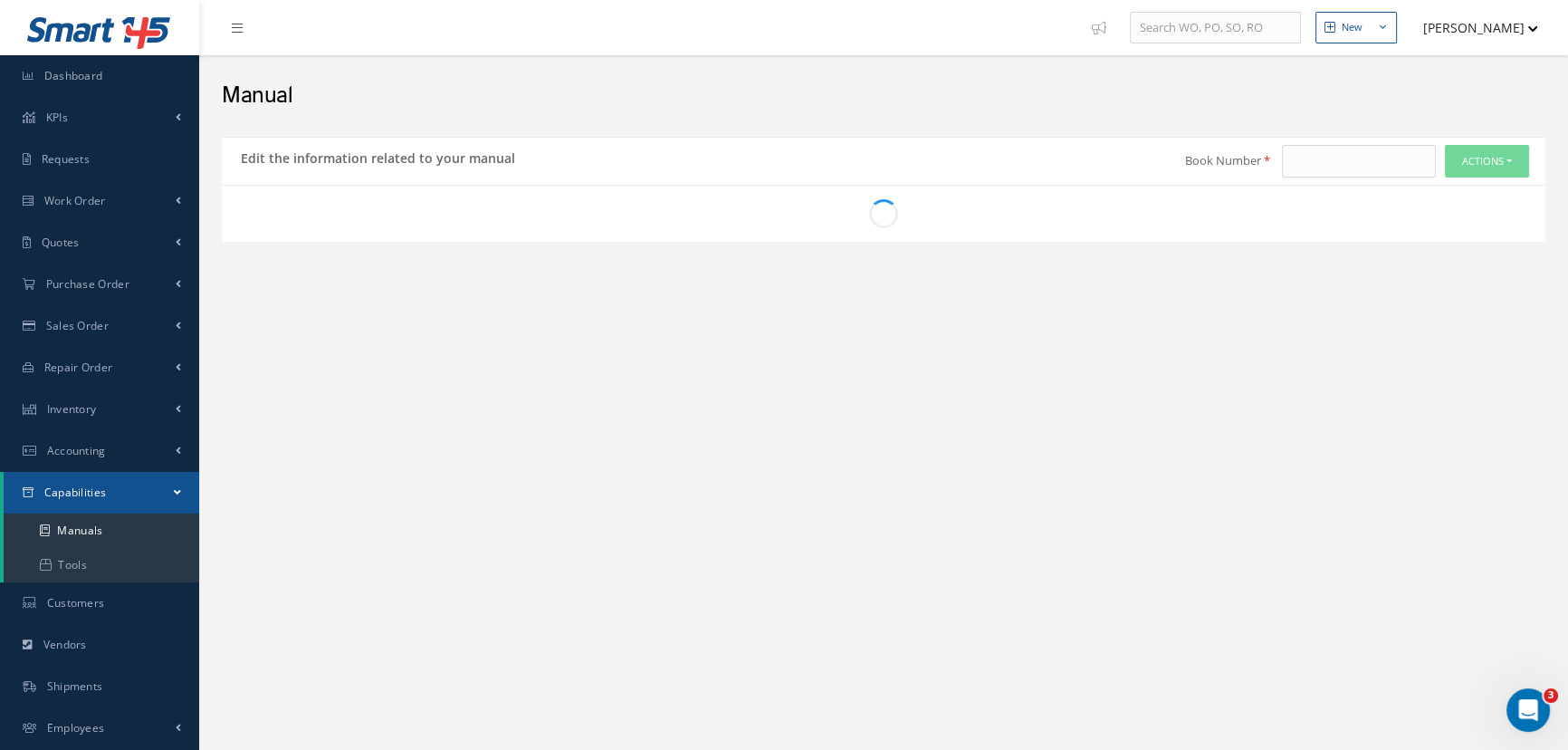
type input "2119"
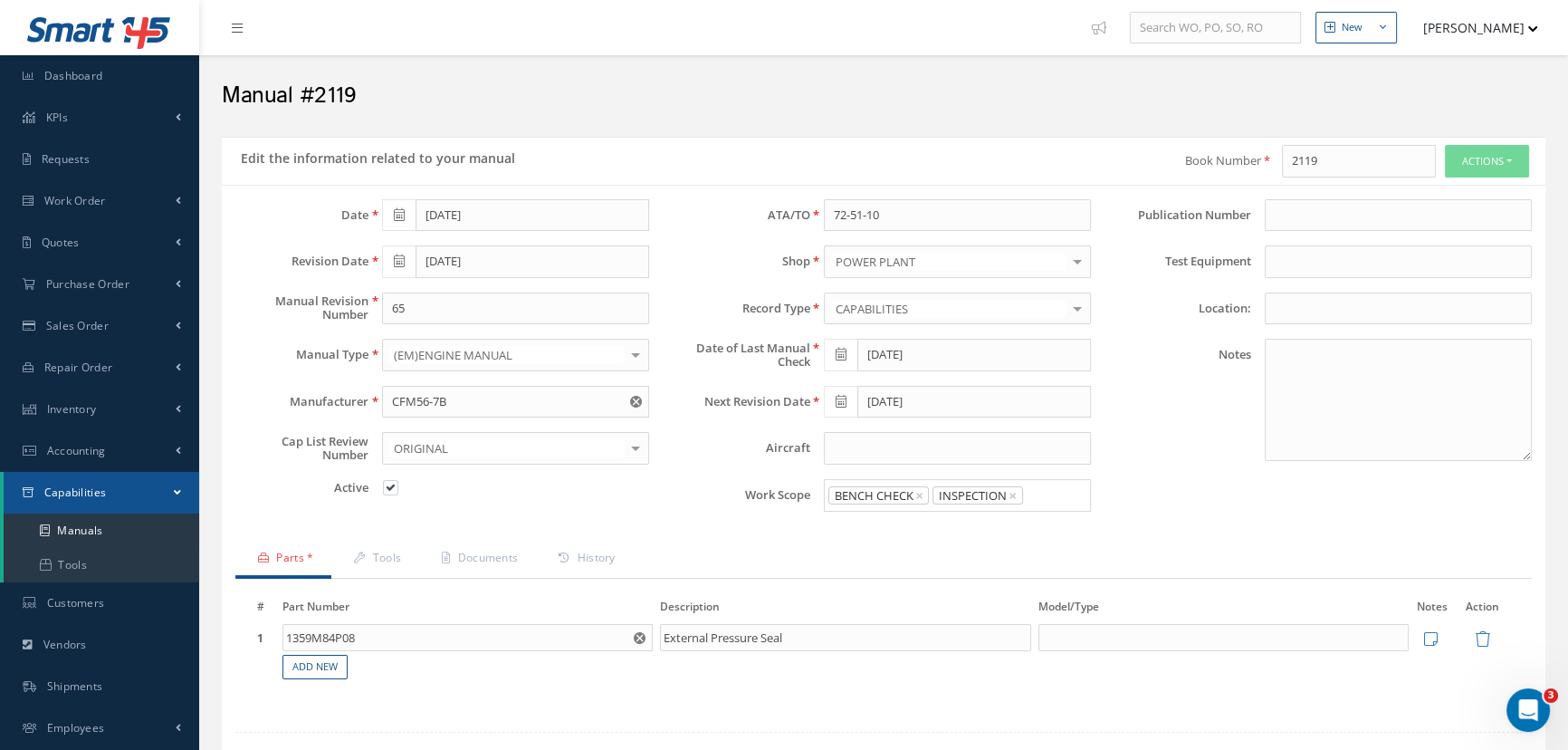
click at [1047, 498] on input "Search for option" at bounding box center [1053, 496] width 56 height 19
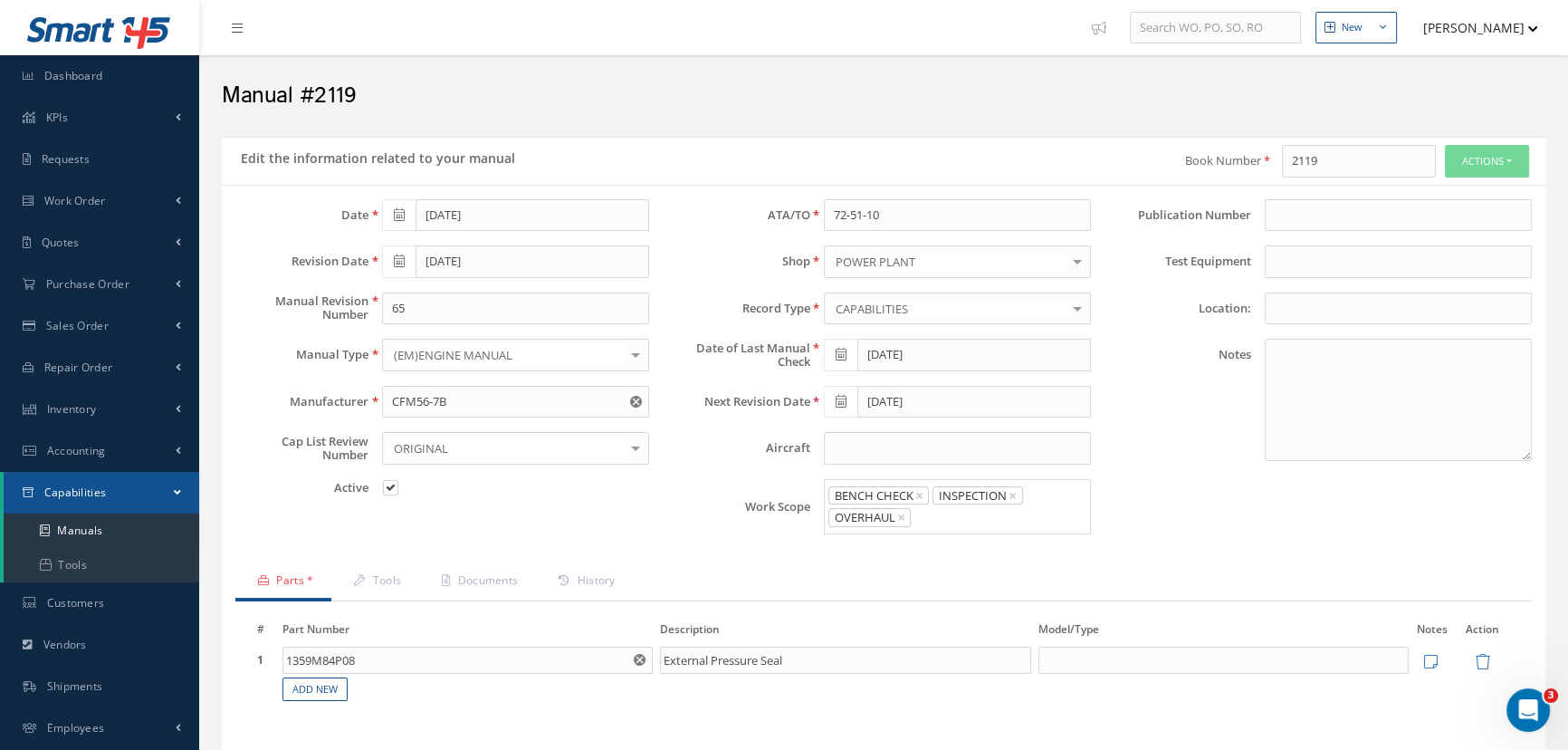
click at [966, 588] on ul "WARRANTY REPAIR REPAIR OVERHAUL BENCH CHECK INSPECTION OTHER CERTIFICATION RETU…" at bounding box center [957, 716] width 267 height 362
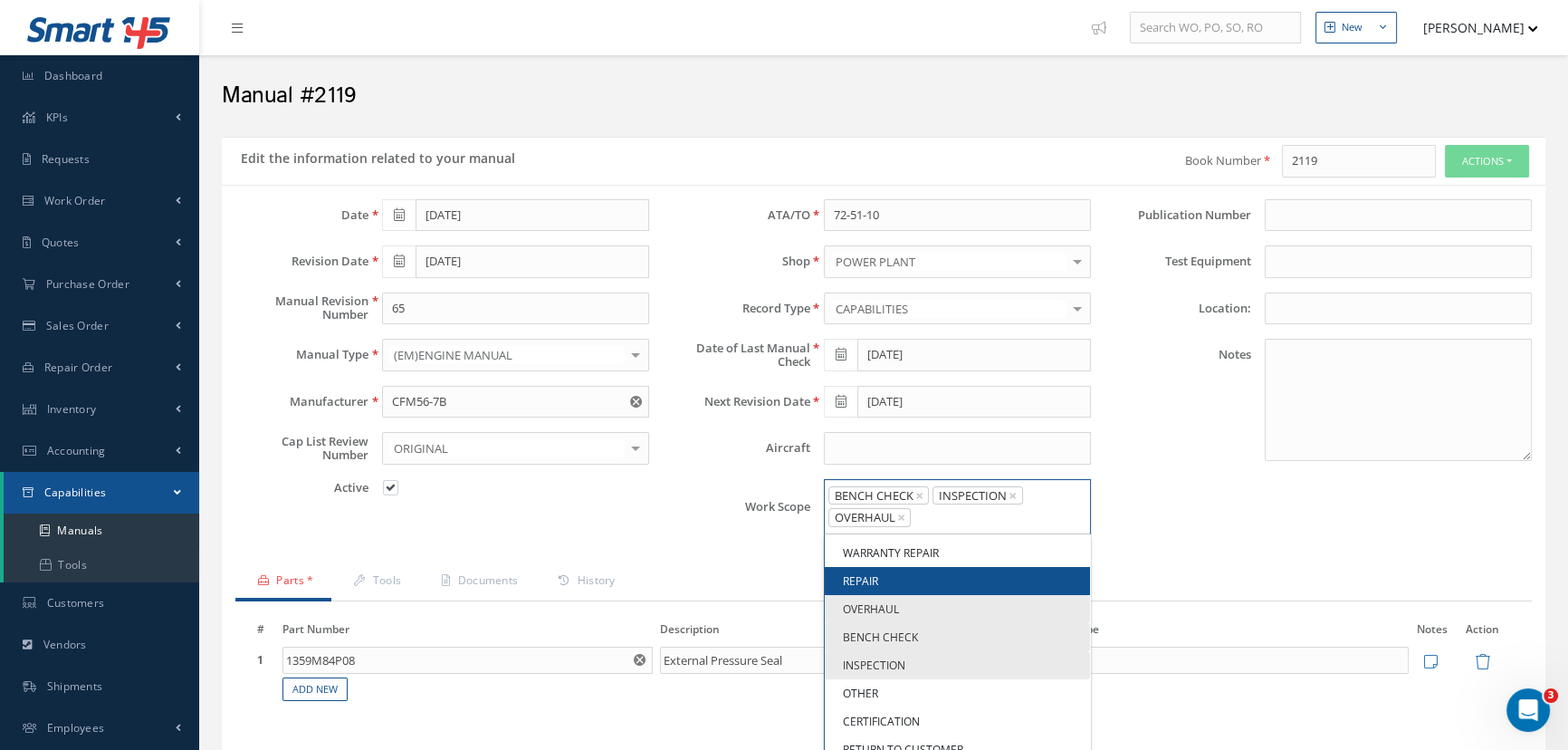
click at [965, 519] on input "Search for option" at bounding box center [997, 518] width 167 height 19
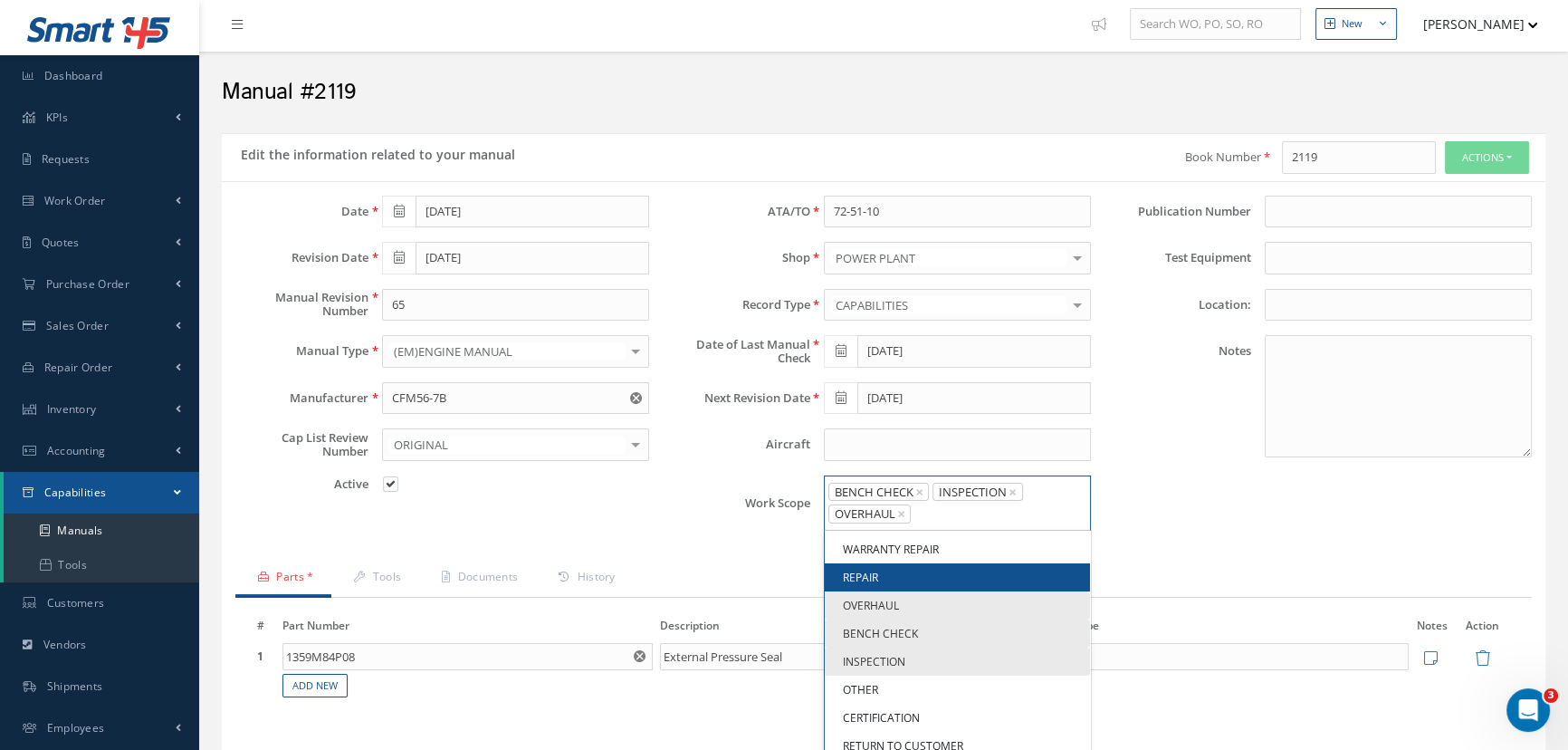
click at [917, 578] on link "REPAIR" at bounding box center [957, 577] width 265 height 28
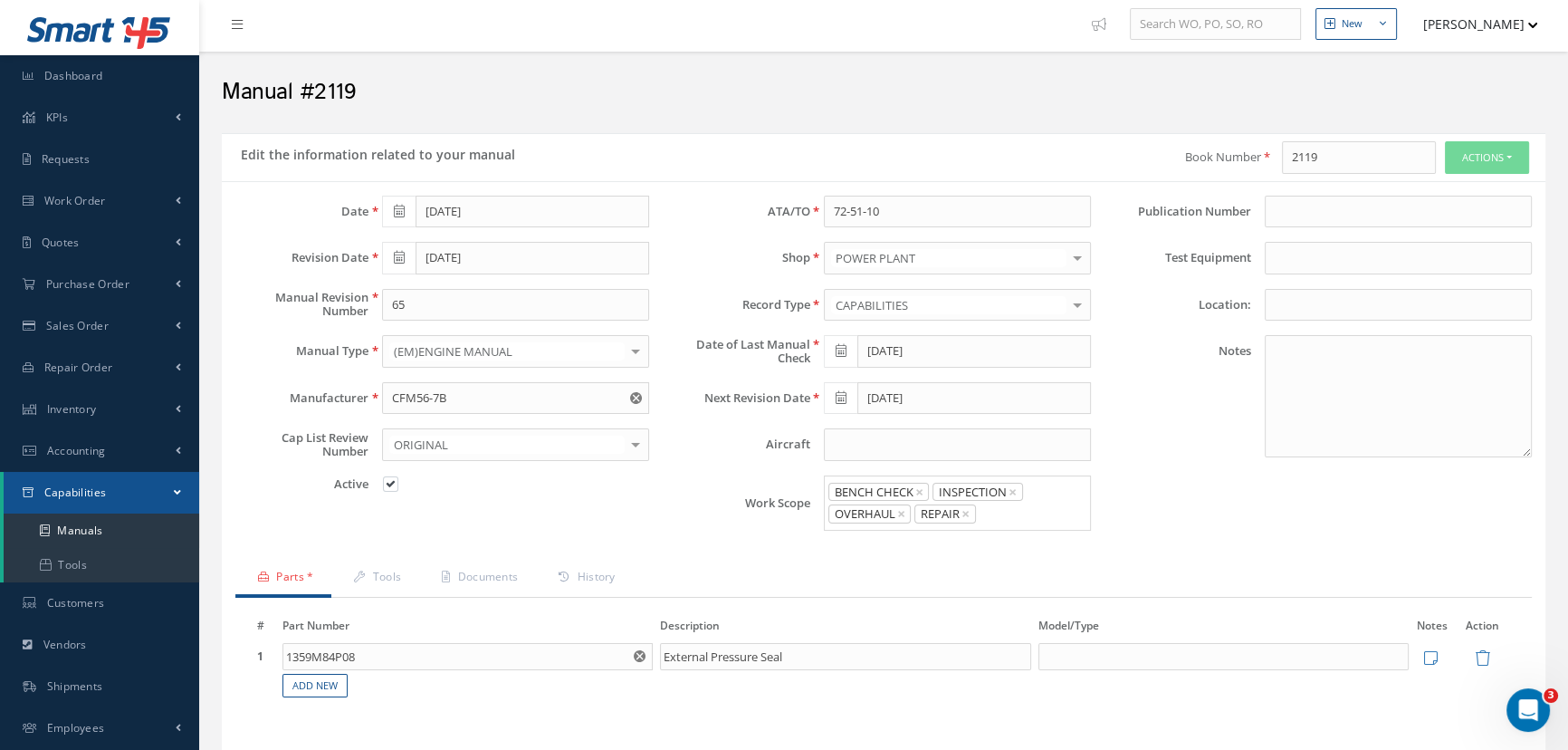
scroll to position [0, 0]
